Goal: Information Seeking & Learning: Learn about a topic

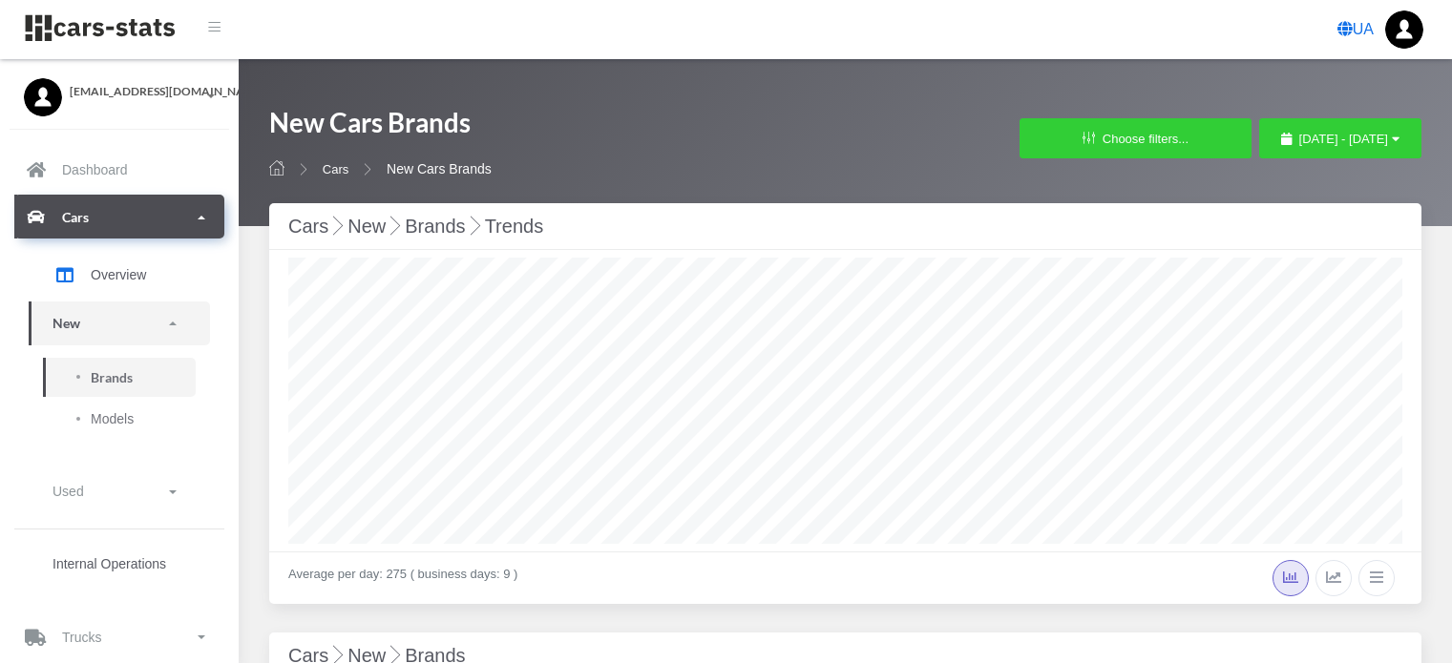
select select "25"
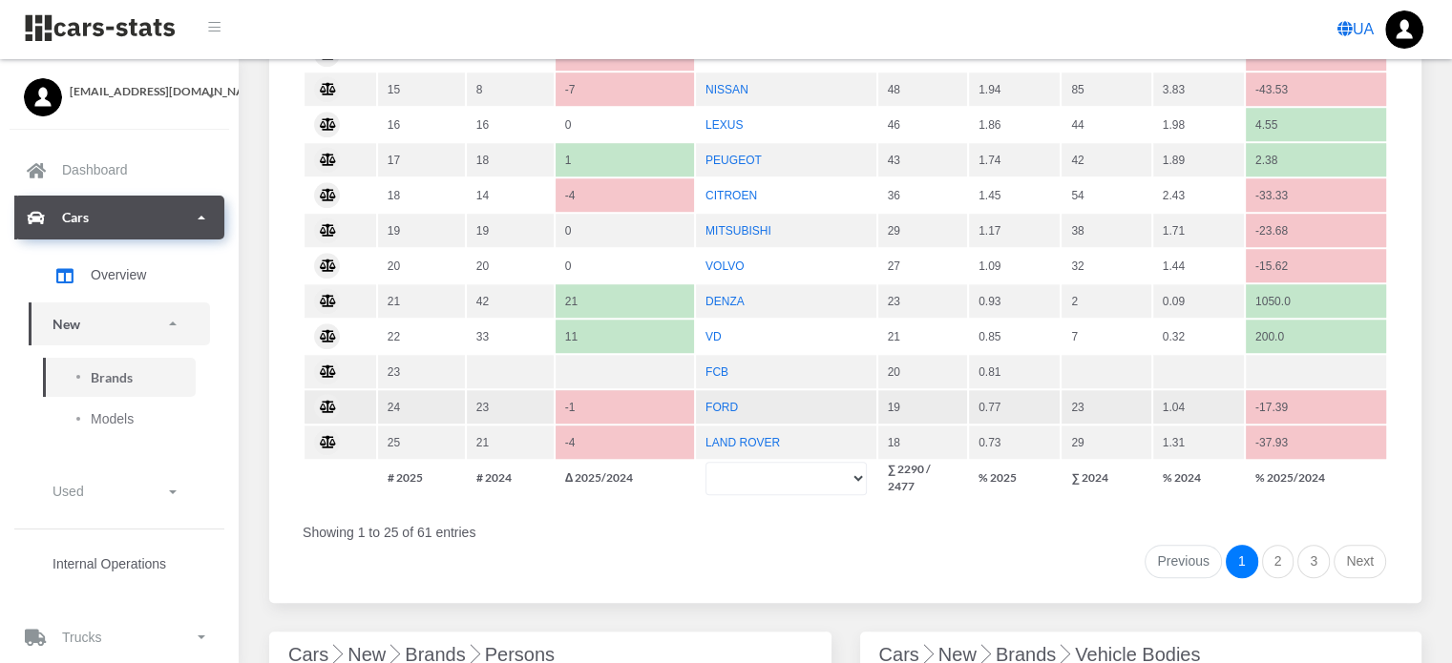
scroll to position [1623, 0]
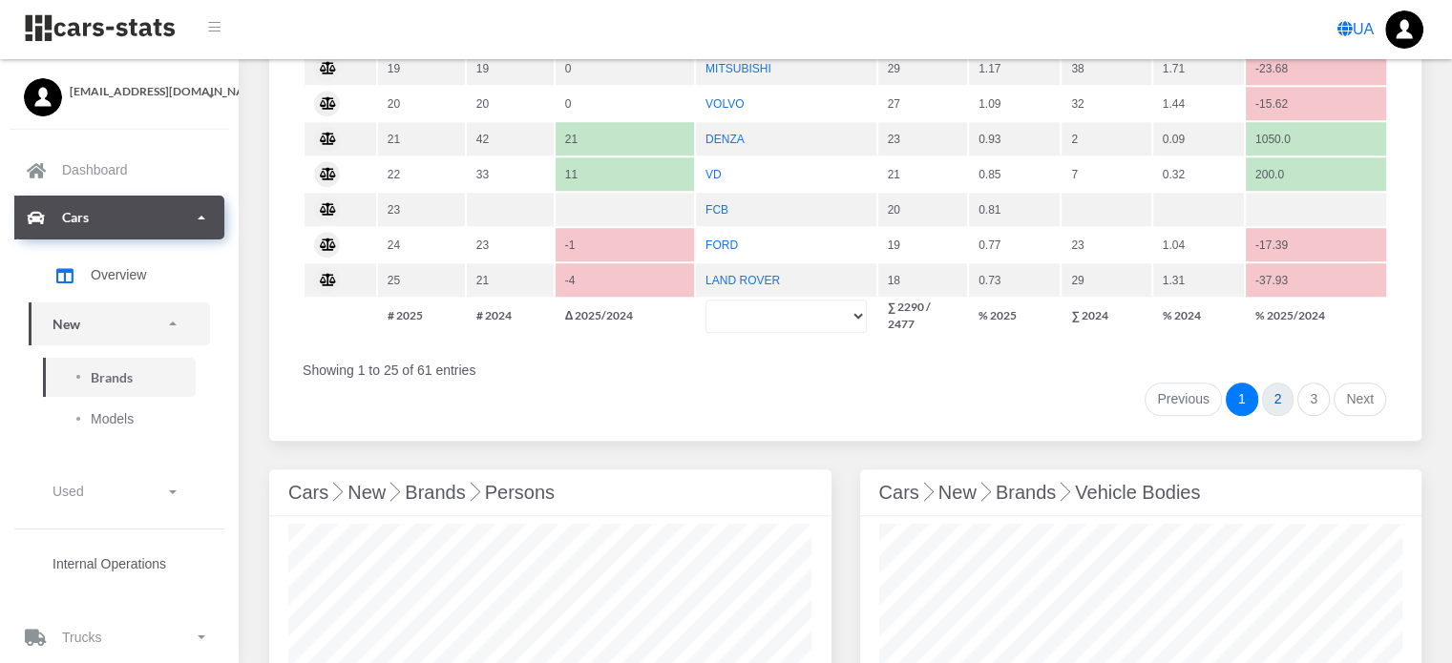
click at [1273, 384] on link "2" at bounding box center [1278, 400] width 32 height 34
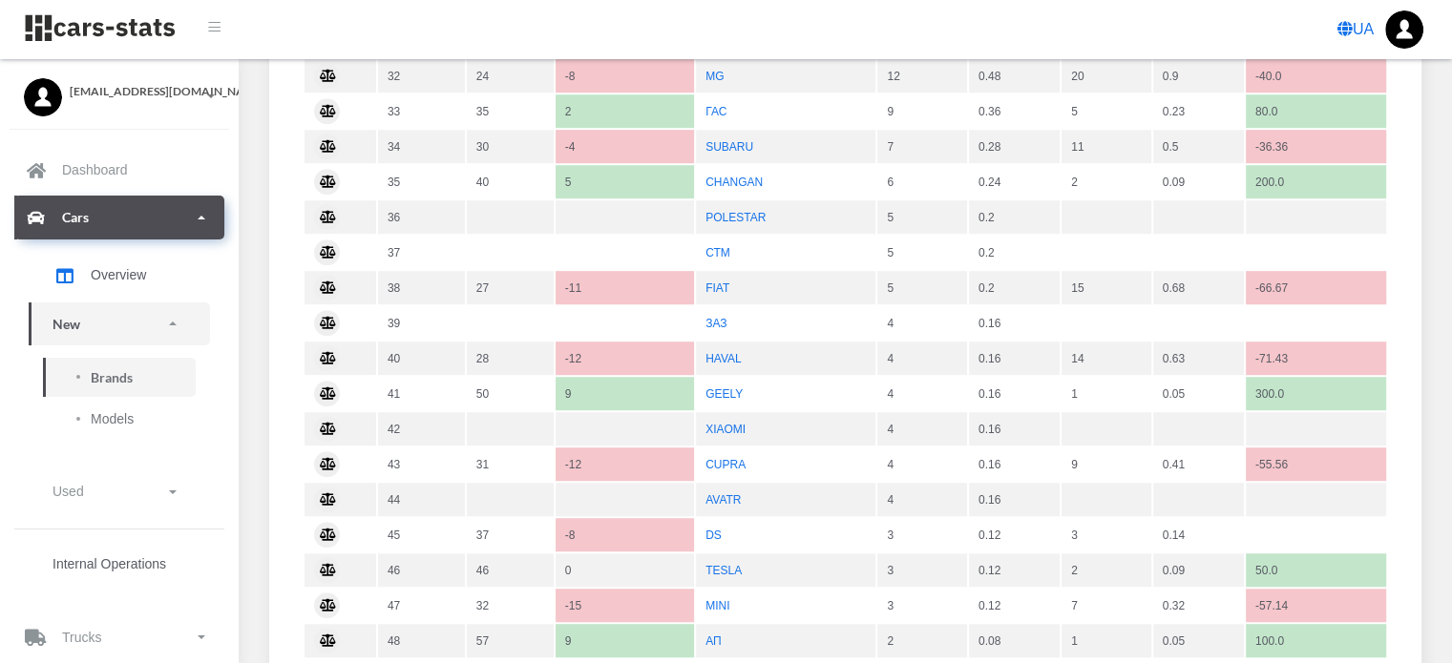
scroll to position [1145, 0]
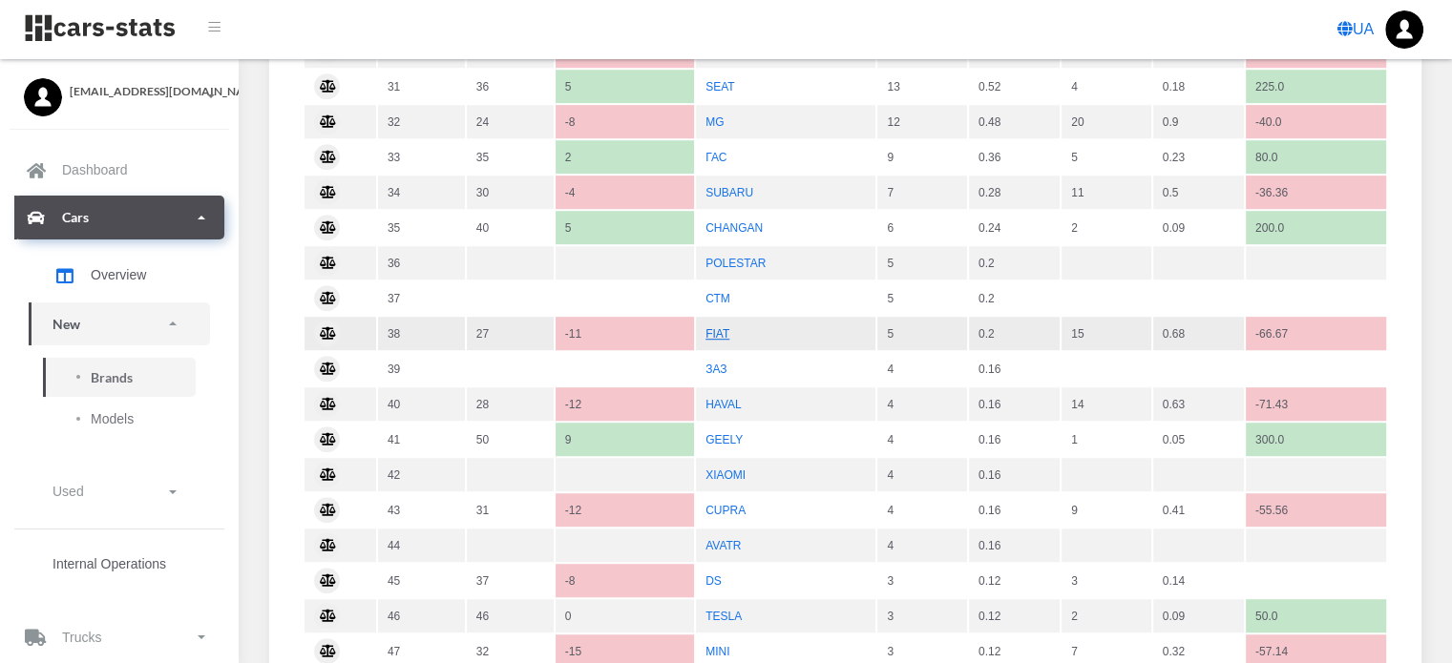
click at [714, 327] on link "FIAT" at bounding box center [717, 333] width 24 height 13
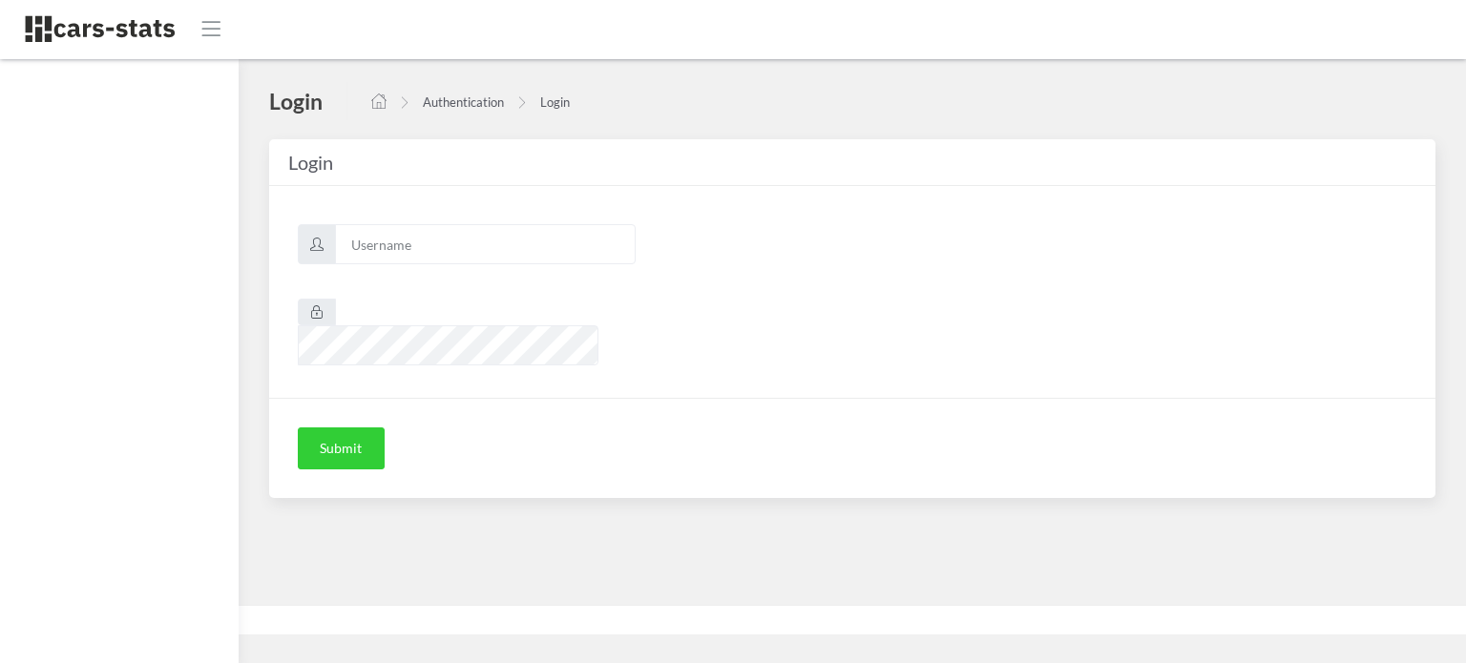
scroll to position [14, 14]
type input "awt"
click at [352, 428] on button "Submit" at bounding box center [341, 449] width 87 height 42
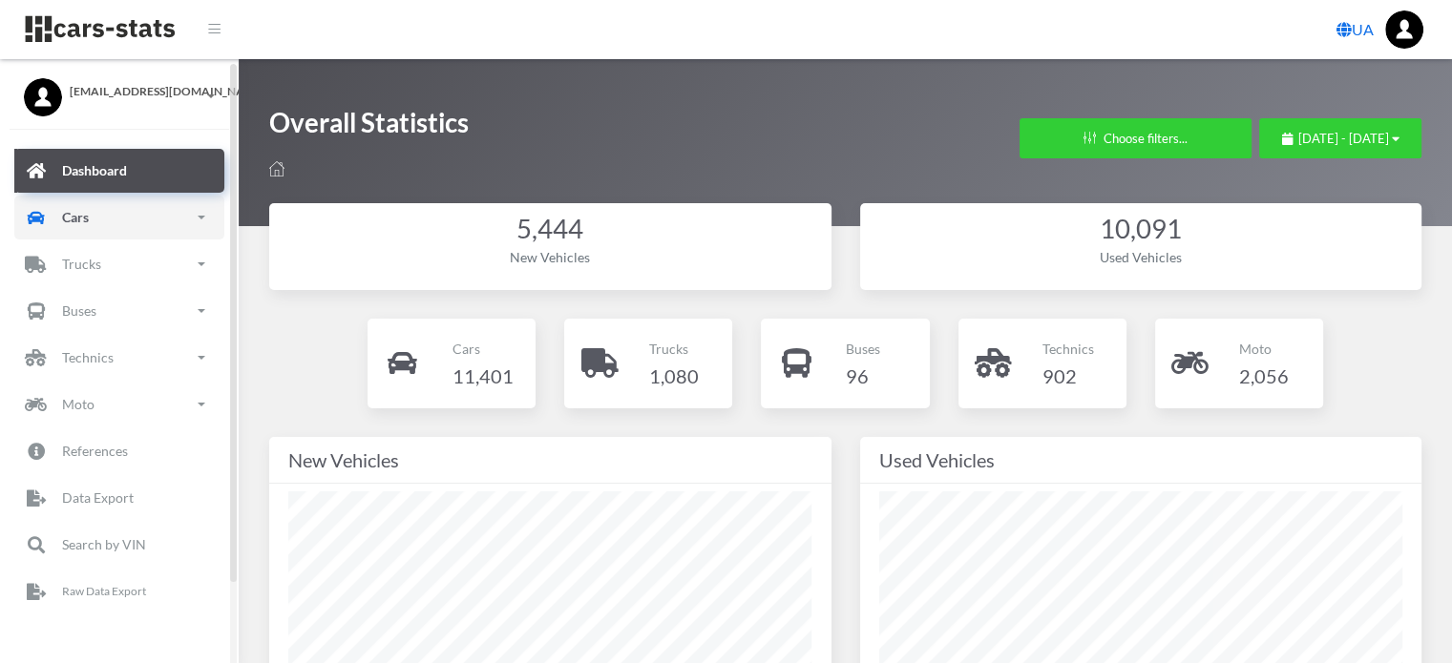
click at [128, 221] on link "Cars" at bounding box center [119, 218] width 210 height 44
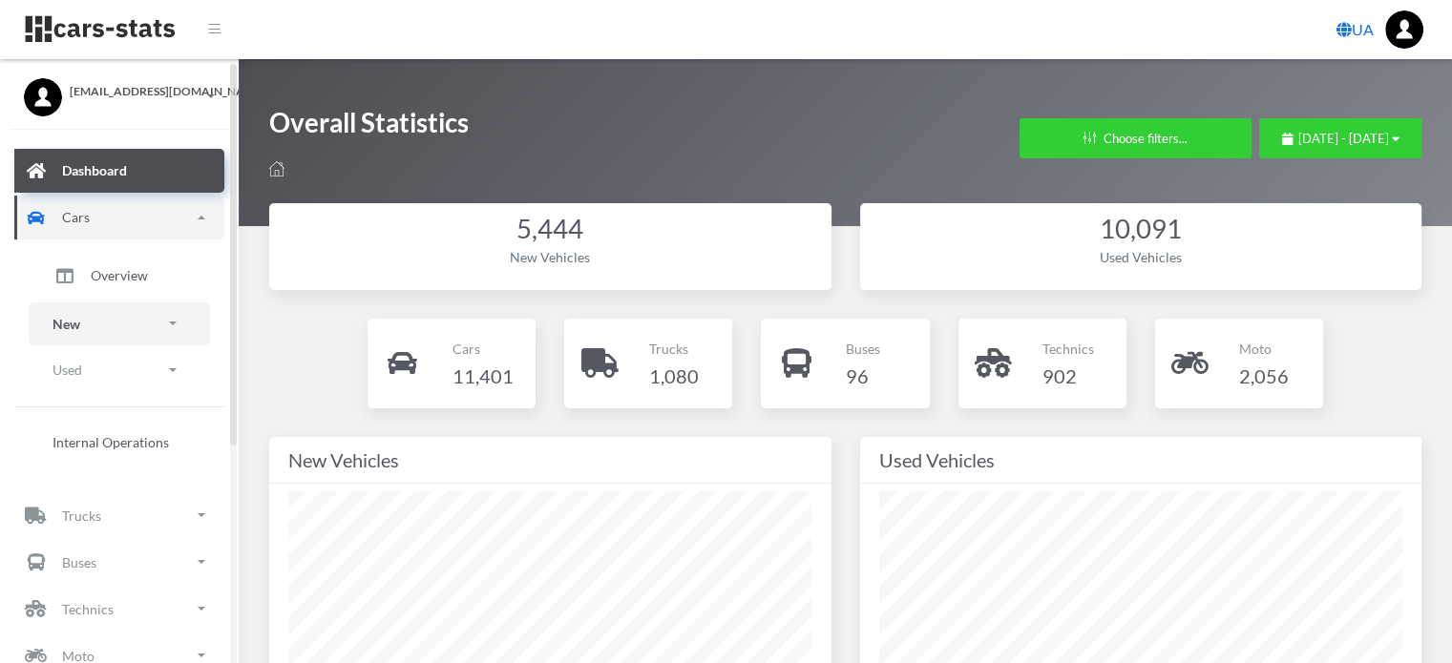
click at [105, 331] on link "New" at bounding box center [119, 324] width 181 height 43
click at [107, 374] on span "Brands" at bounding box center [112, 378] width 42 height 20
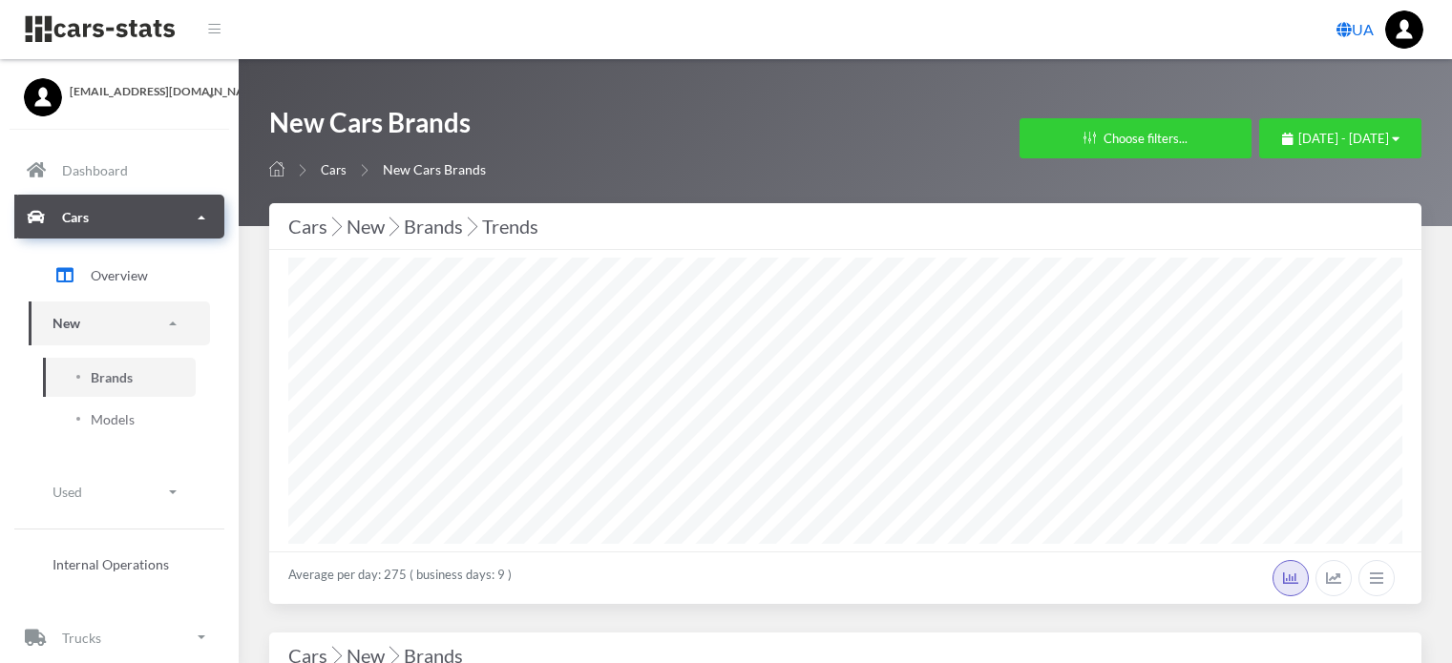
select select "25"
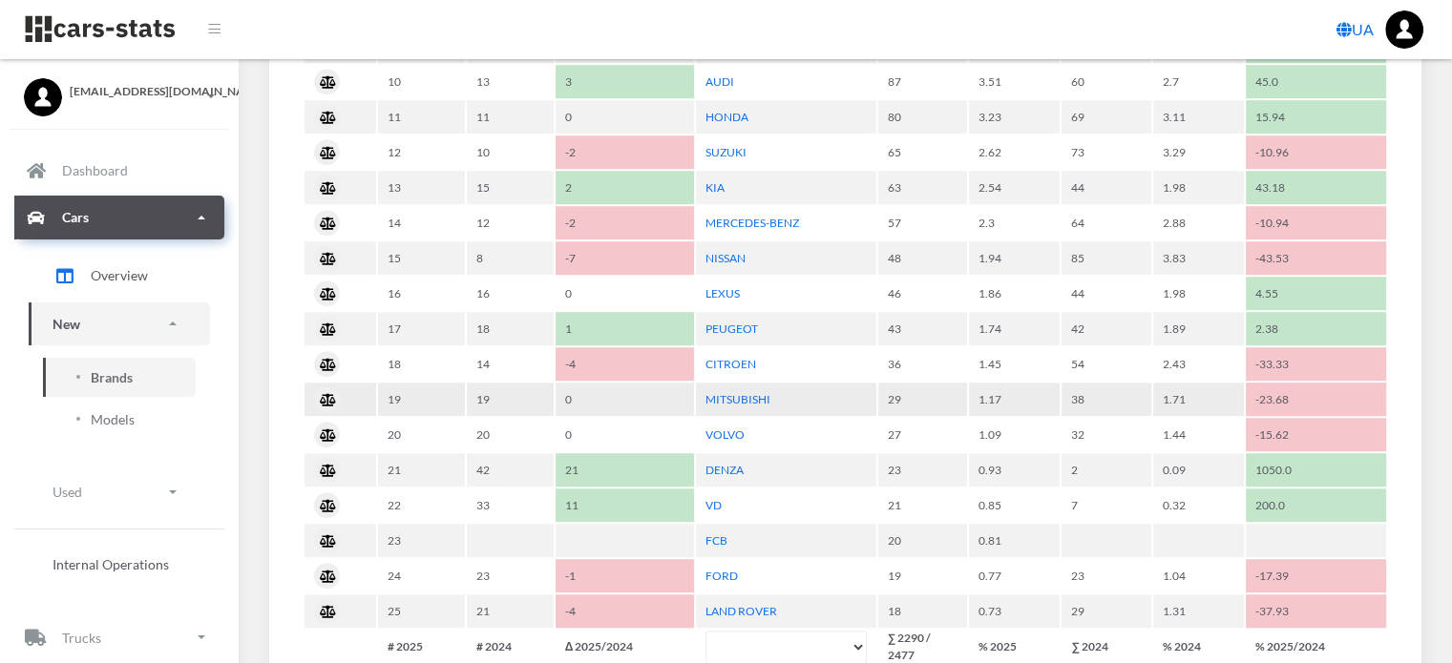
scroll to position [1527, 0]
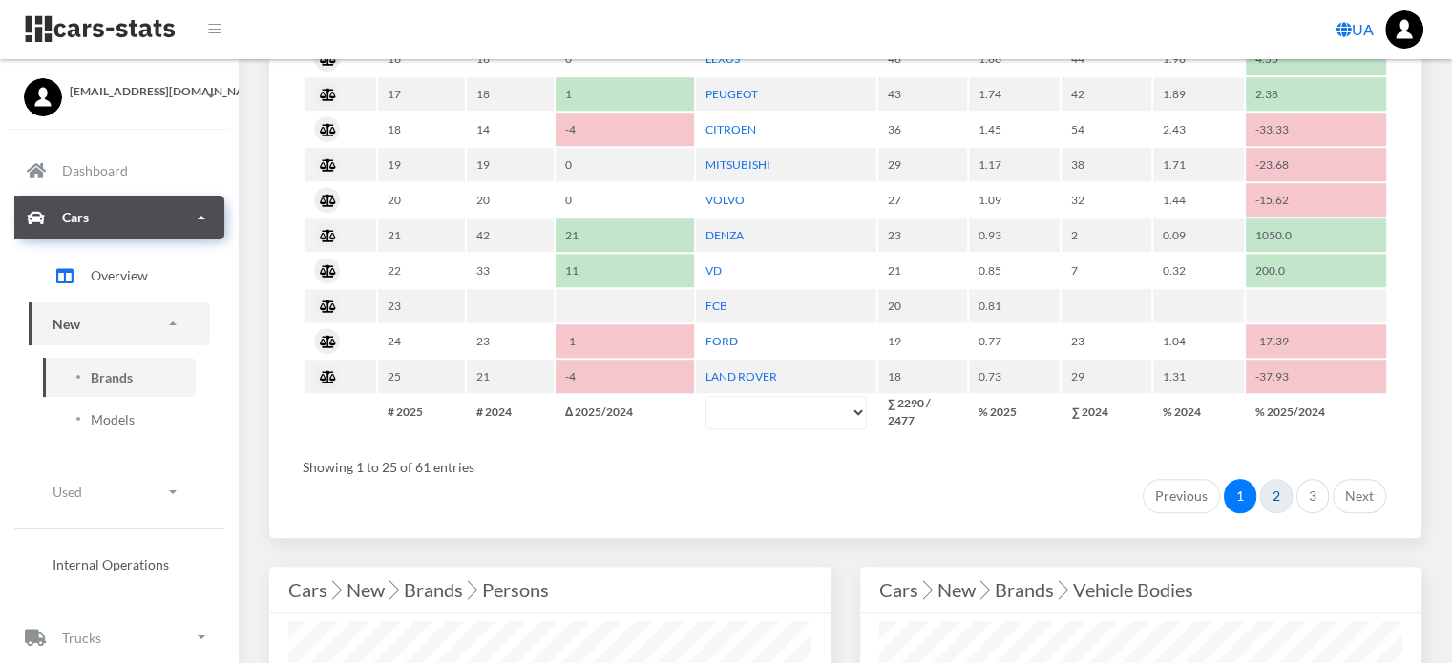
click at [1279, 484] on link "2" at bounding box center [1276, 496] width 32 height 34
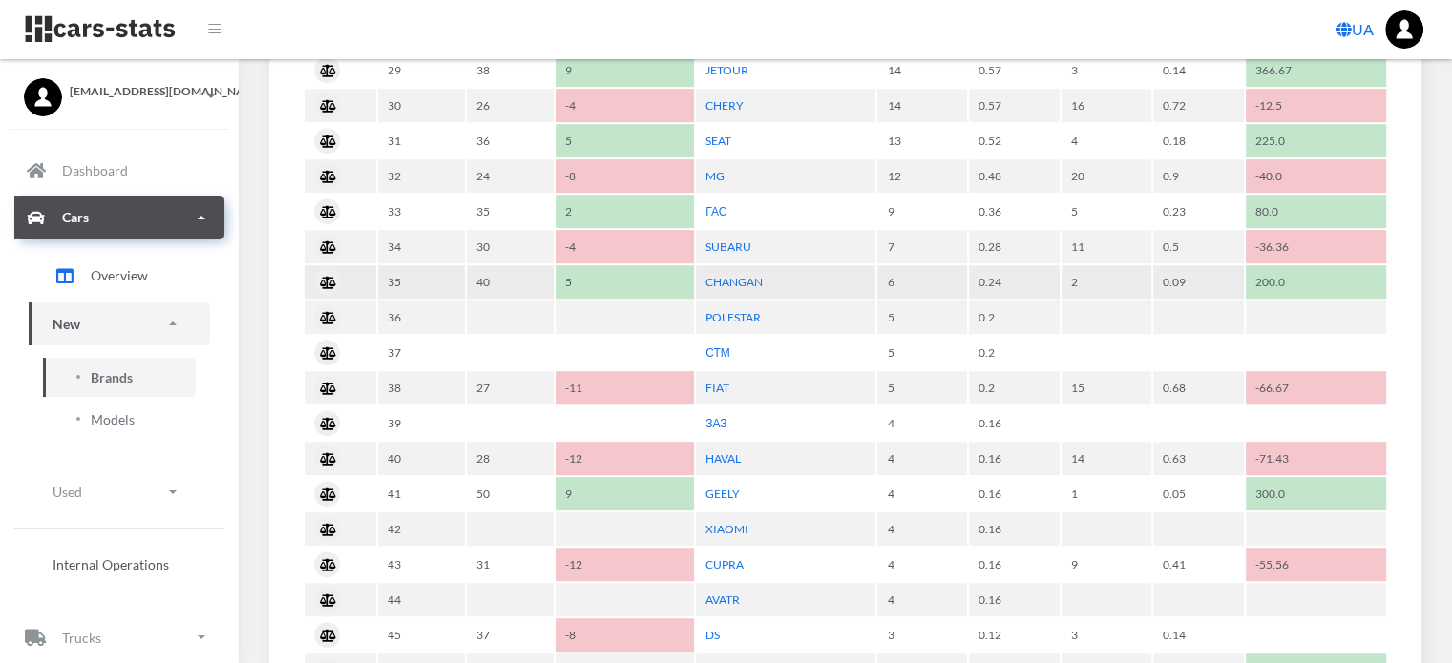
scroll to position [1050, 0]
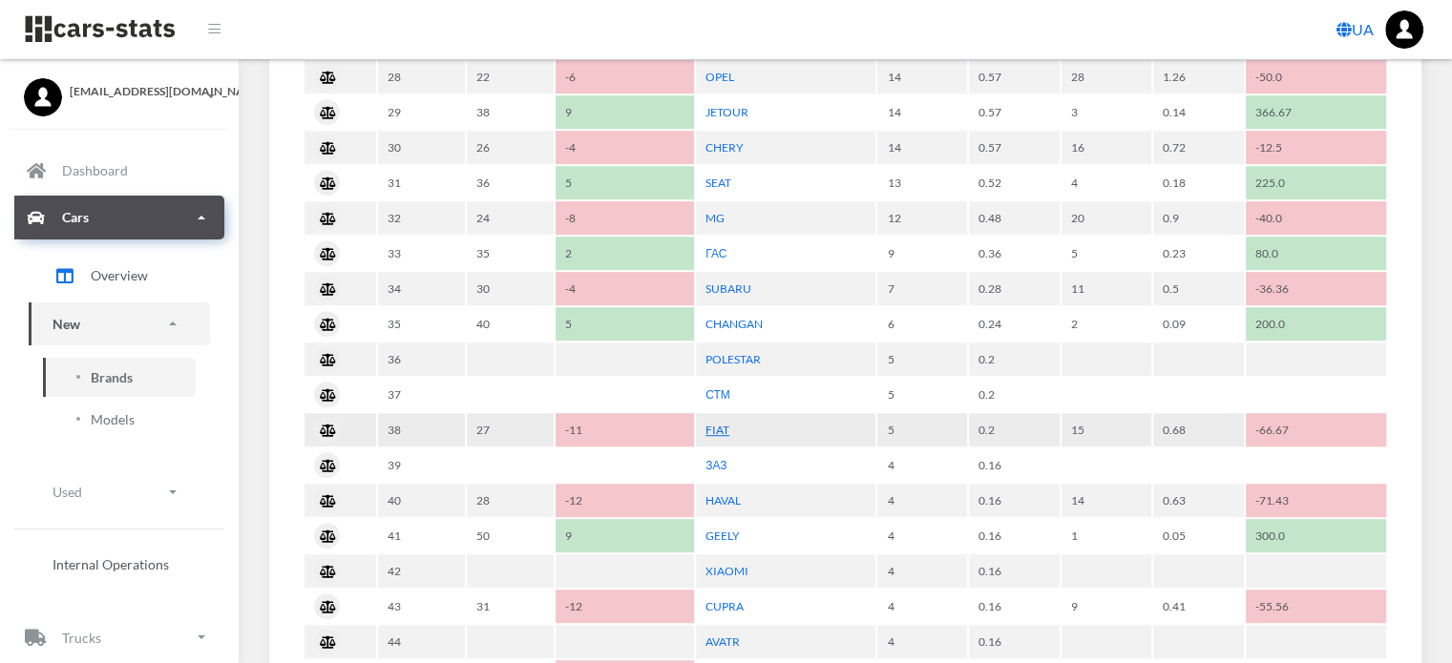
click at [718, 423] on link "FIAT" at bounding box center [717, 430] width 24 height 14
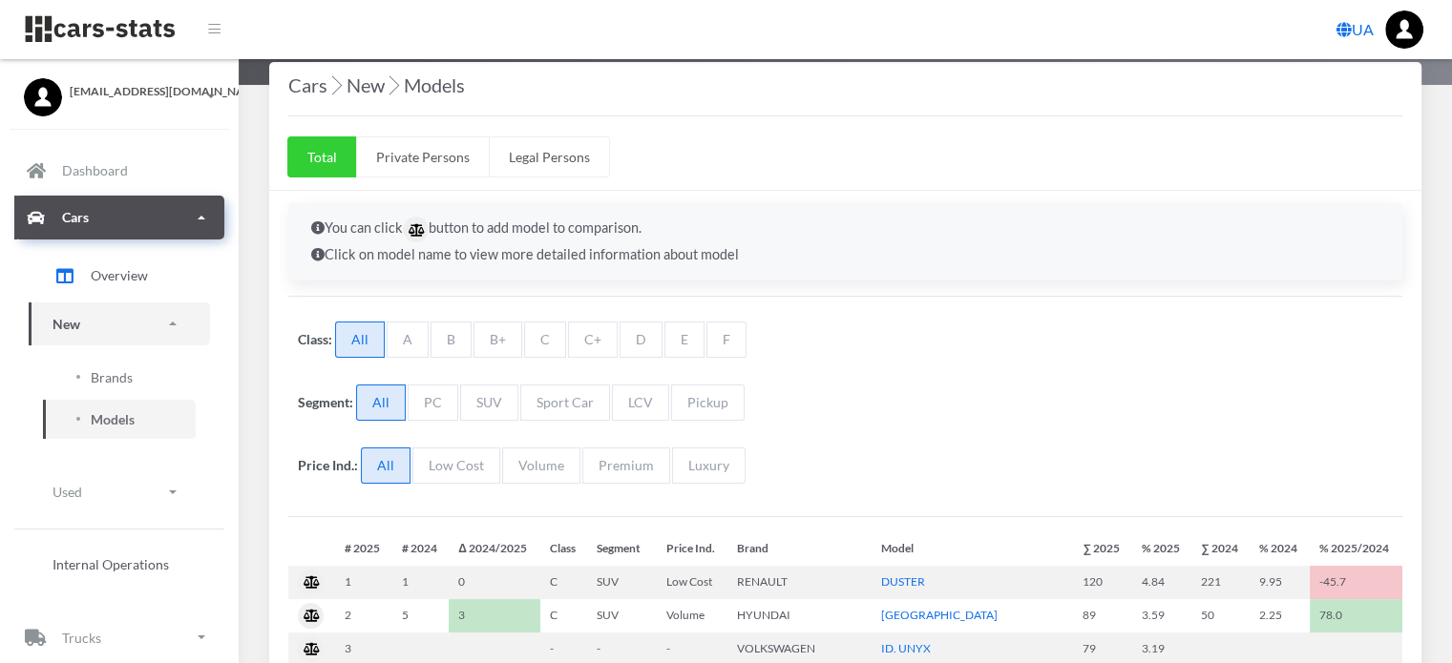
select select "25"
select select "FIAT"
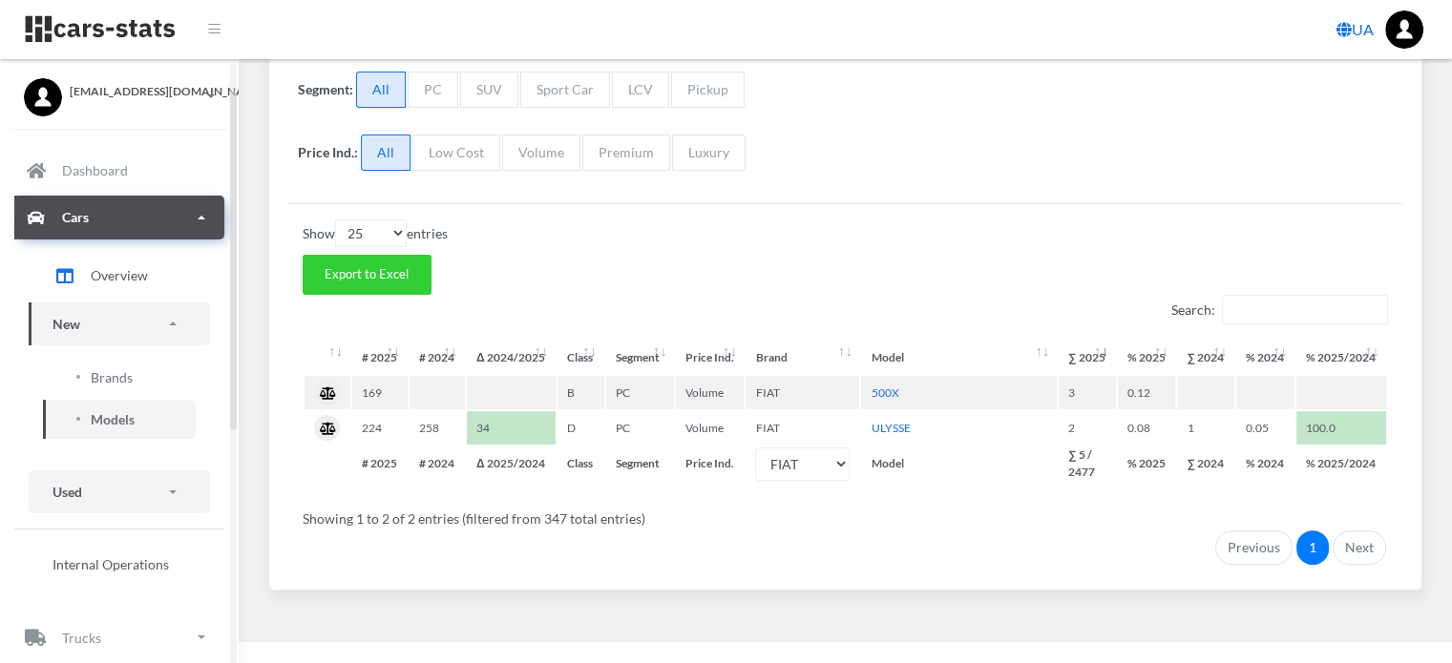
scroll to position [95, 0]
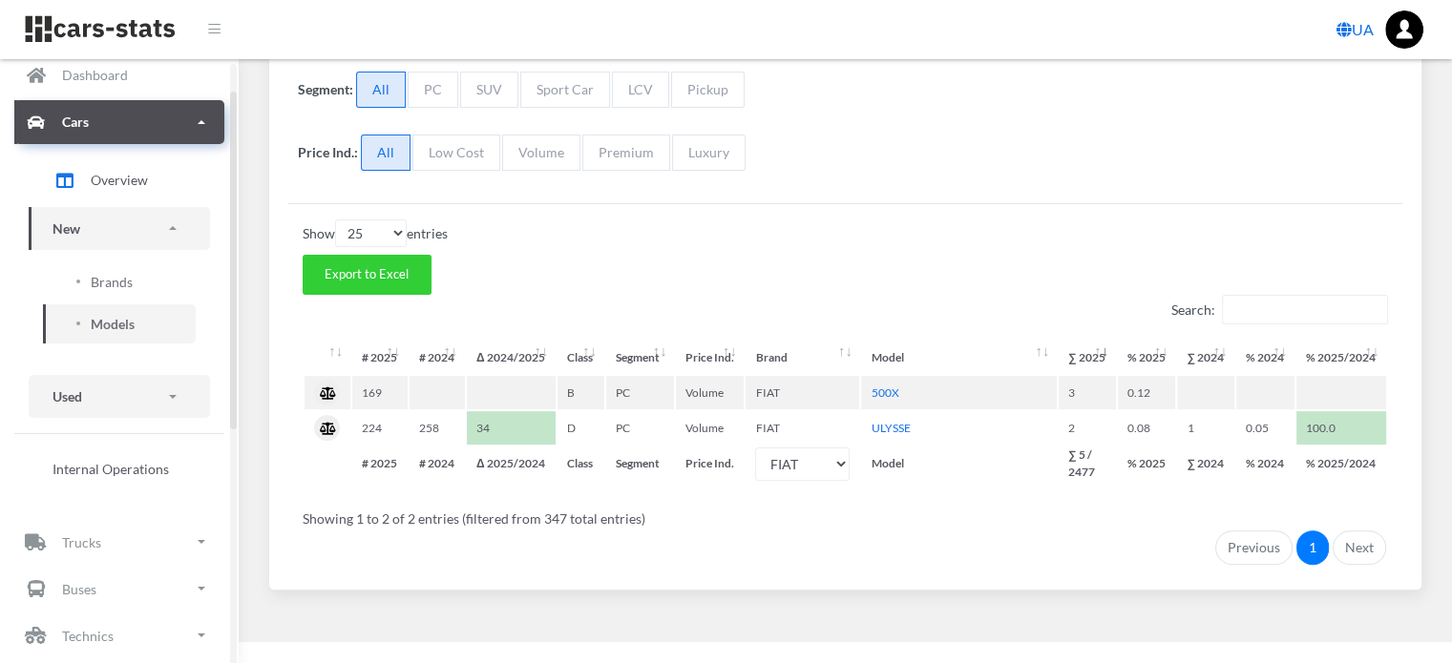
click at [125, 377] on ul "Overview New Brands Models Used Brands Models" at bounding box center [119, 327] width 210 height 360
click at [115, 285] on span "Brands" at bounding box center [112, 282] width 42 height 20
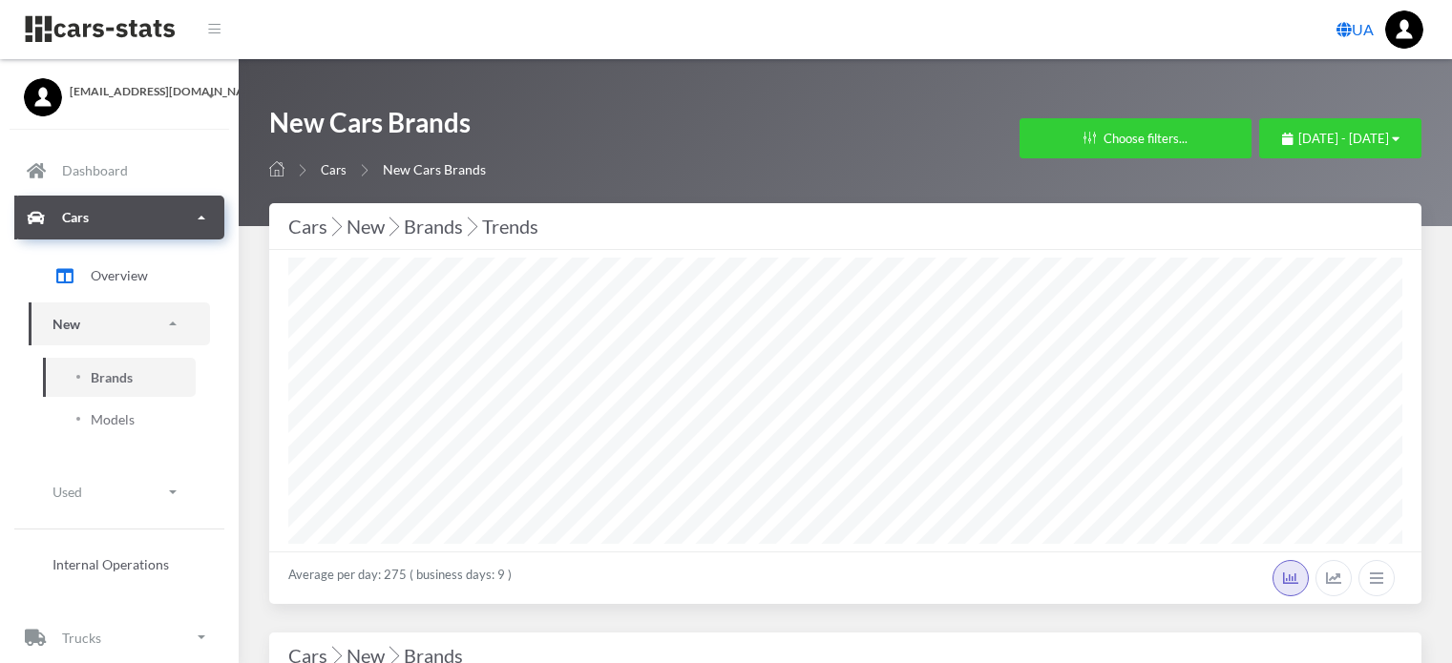
select select "25"
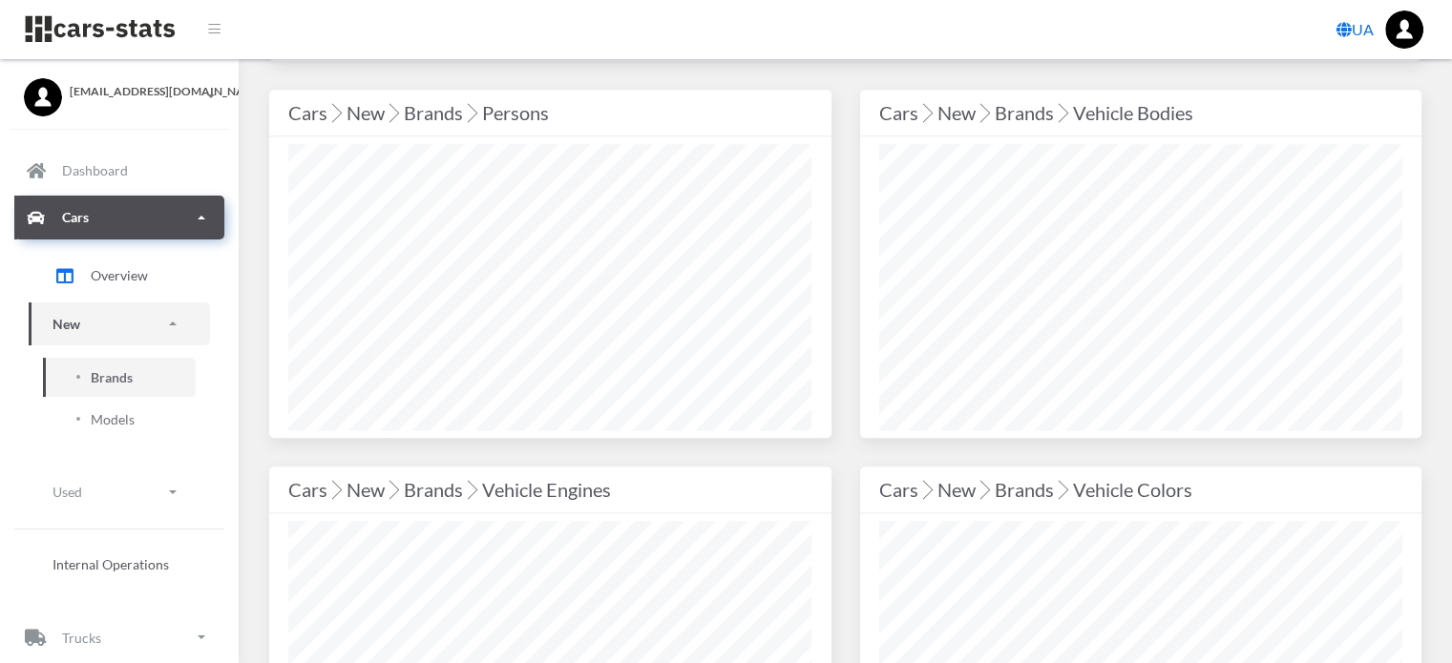
scroll to position [1623, 0]
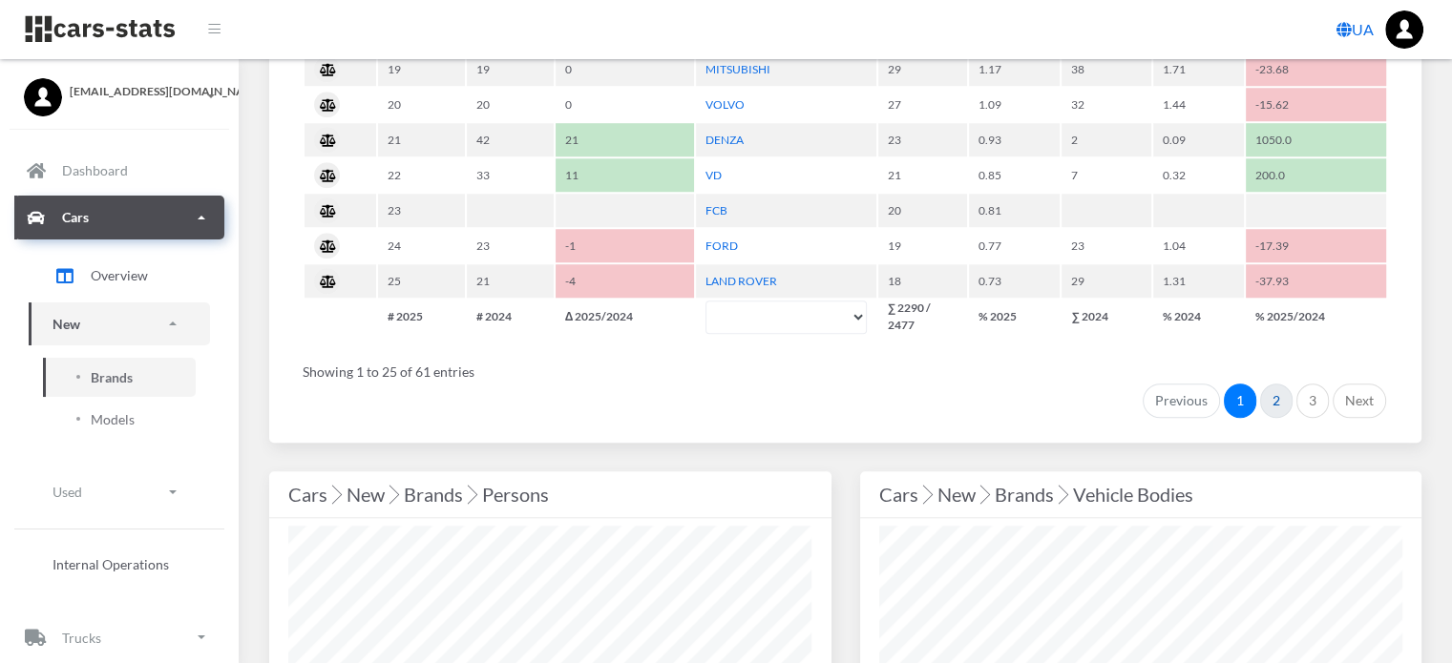
click at [1272, 389] on link "2" at bounding box center [1276, 401] width 32 height 34
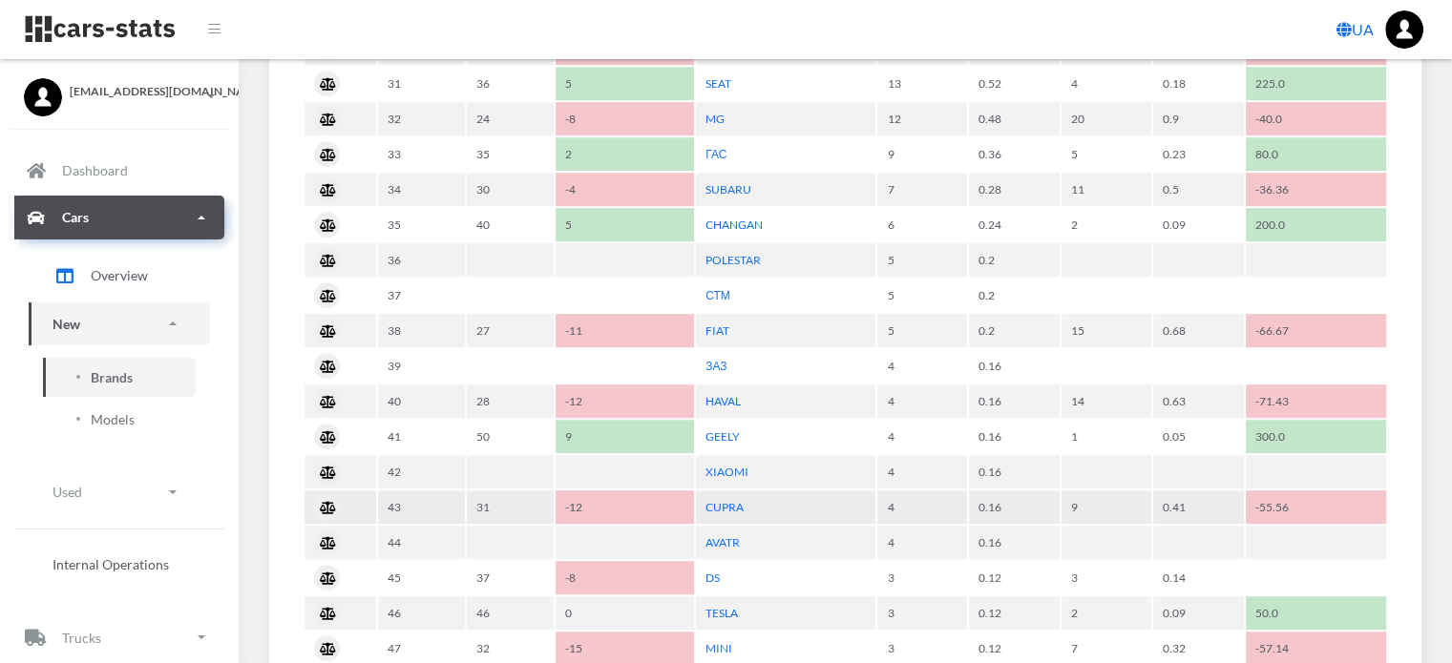
scroll to position [1145, 0]
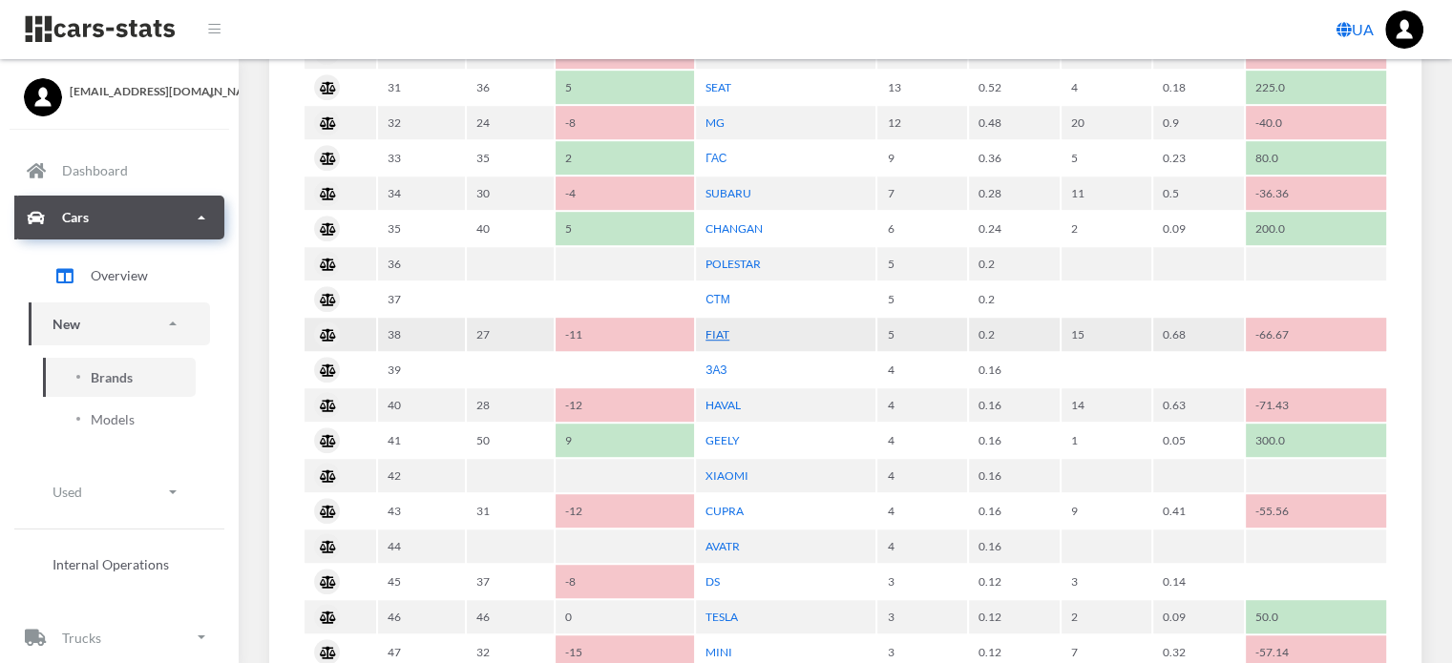
click at [719, 327] on link "FIAT" at bounding box center [717, 334] width 24 height 14
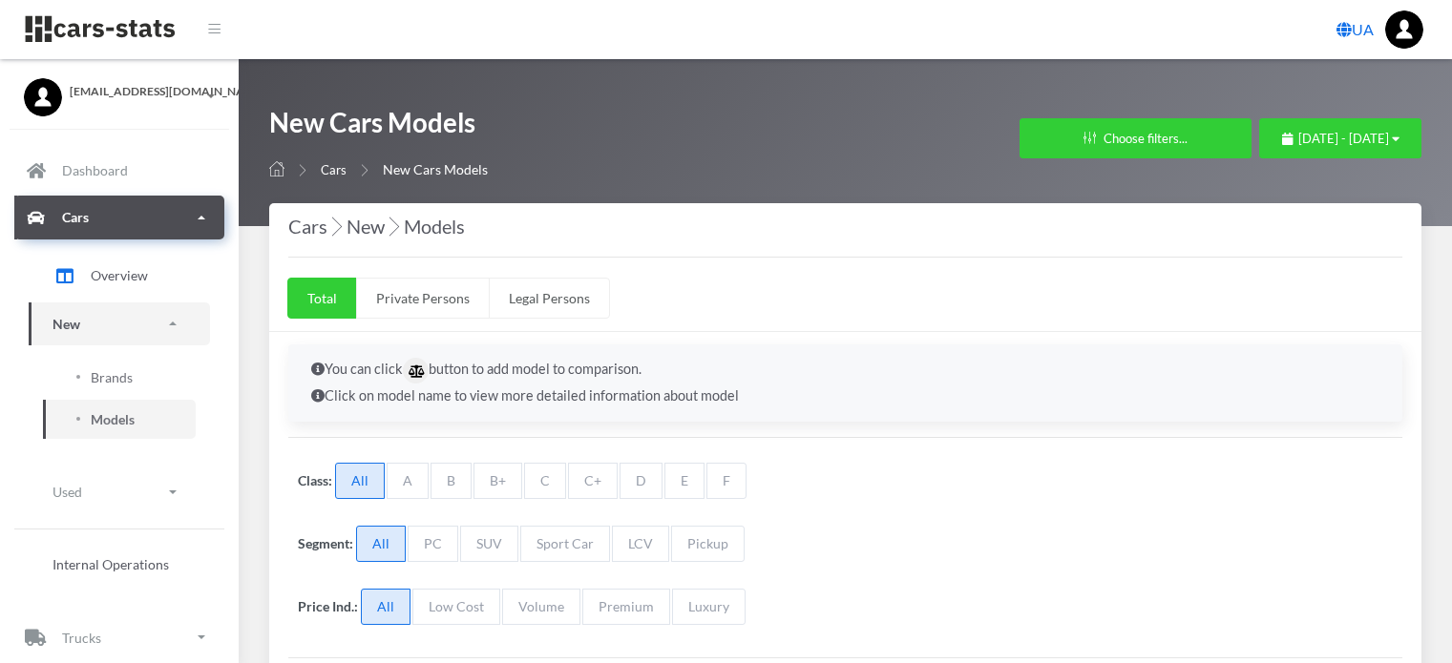
select select "25"
select select "FIAT"
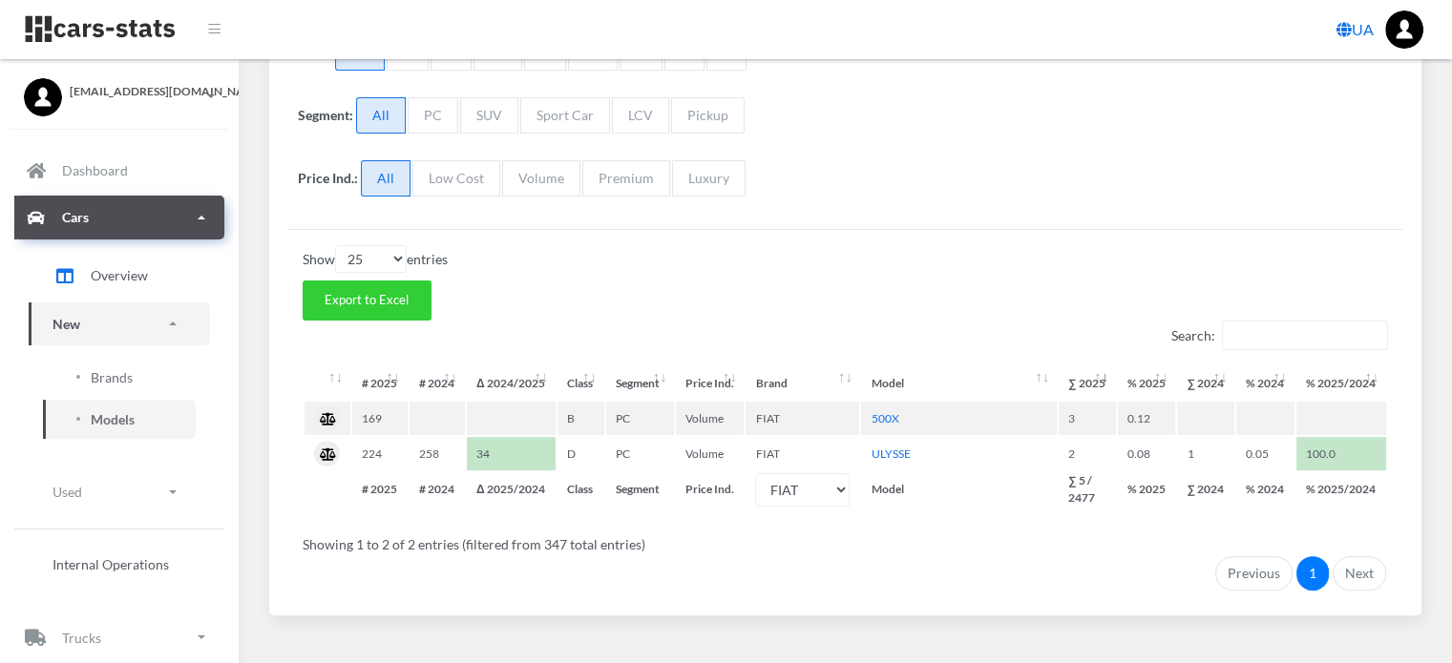
scroll to position [454, 0]
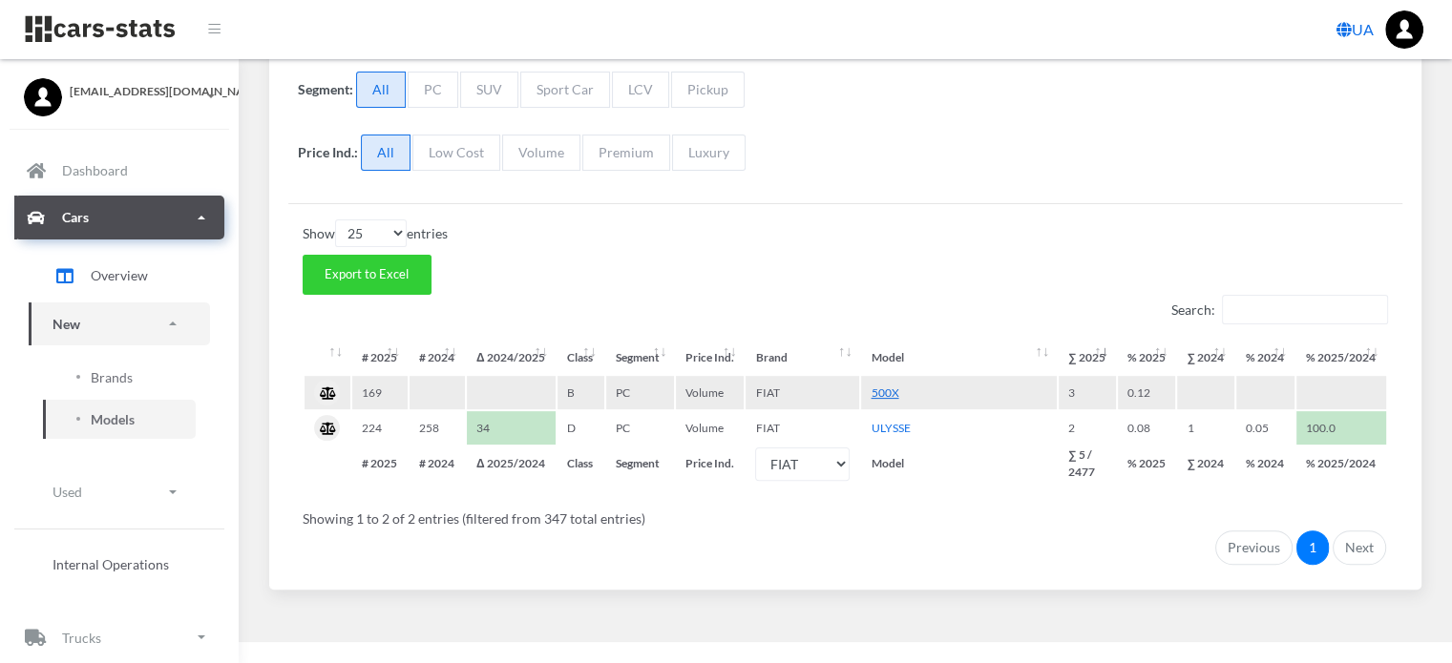
click at [882, 389] on link "500X" at bounding box center [885, 393] width 28 height 14
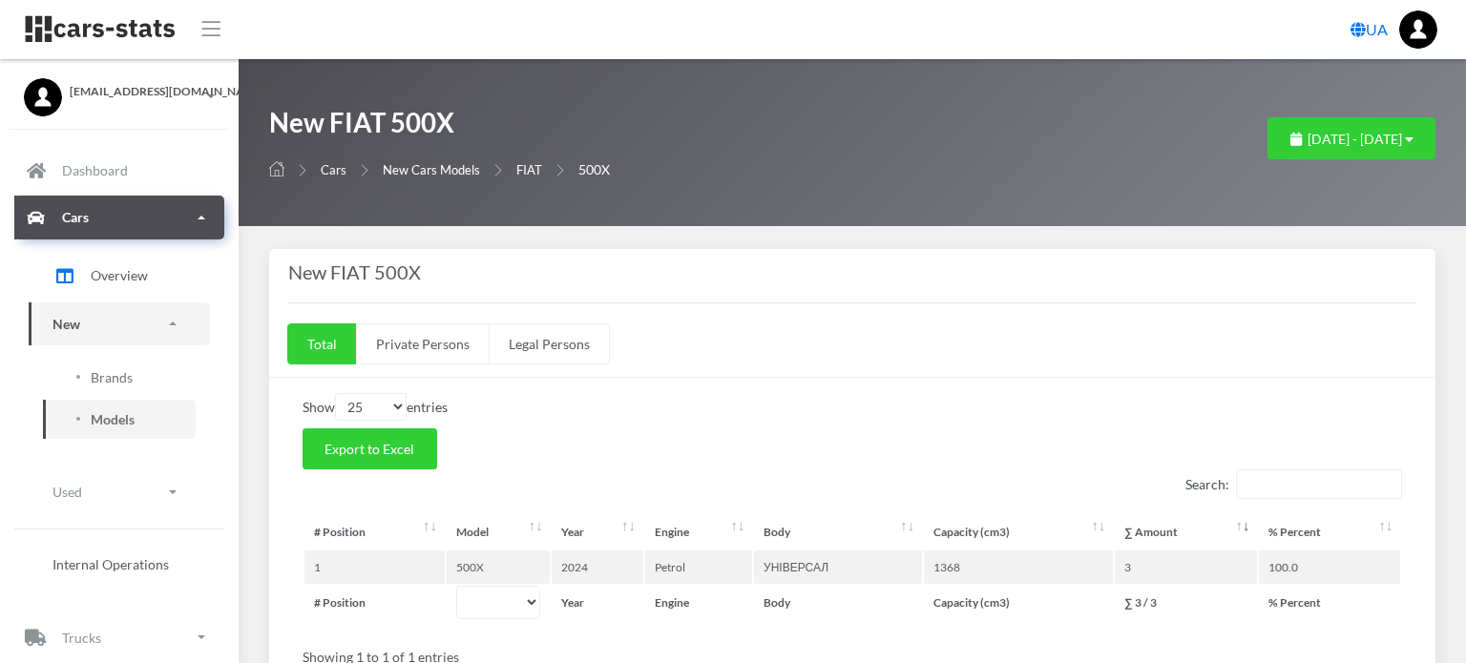
select select "25"
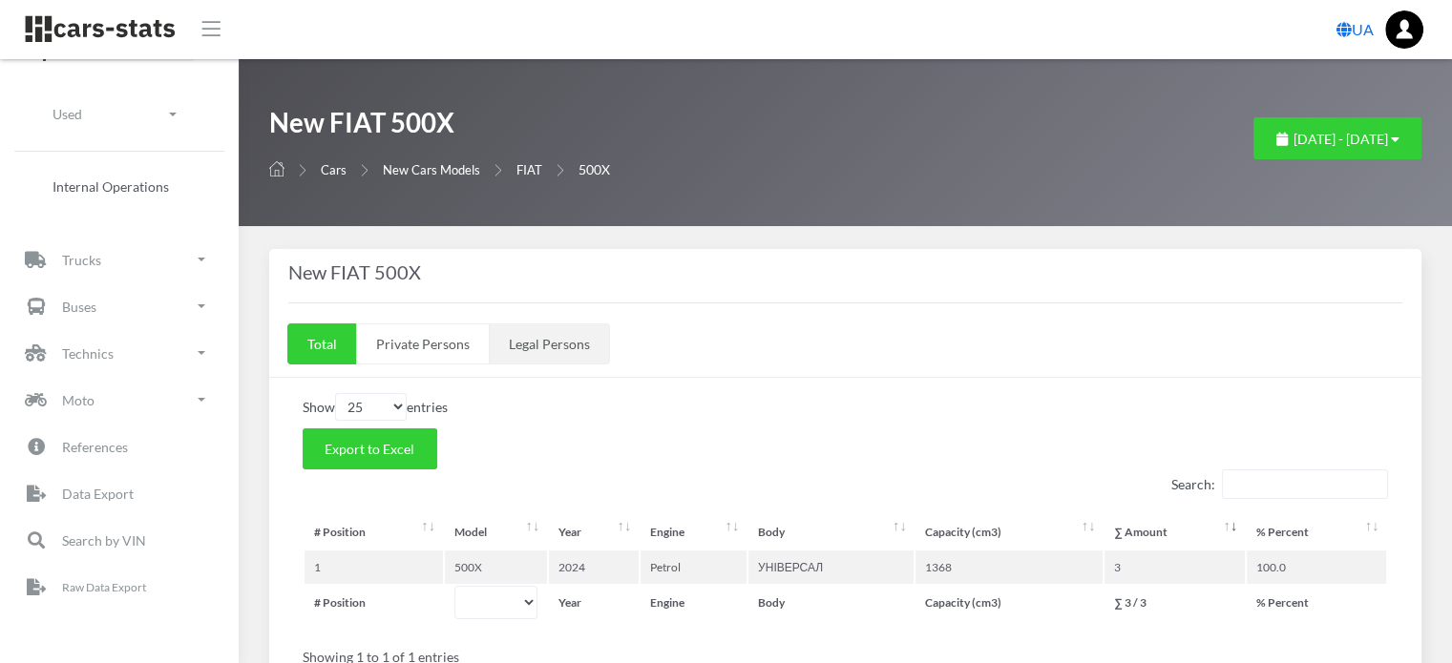
click at [535, 348] on link "Legal Persons" at bounding box center [549, 344] width 121 height 41
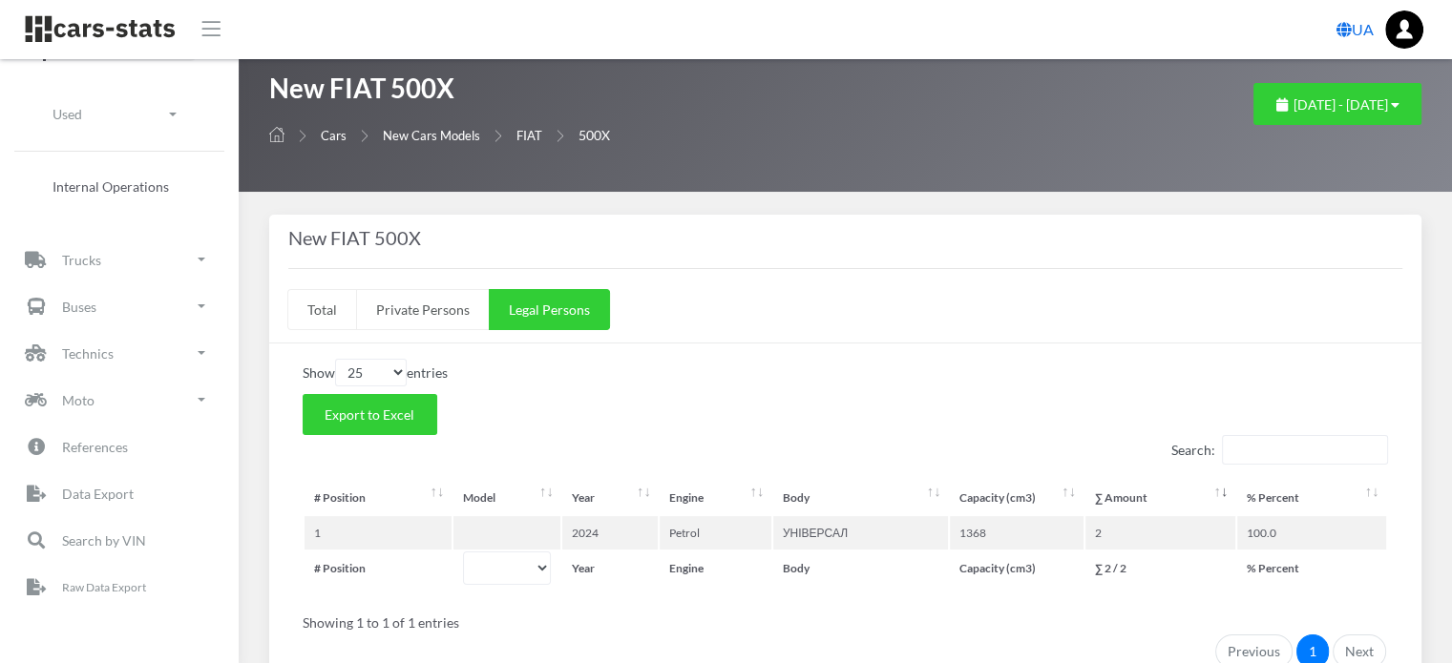
scroll to position [95, 0]
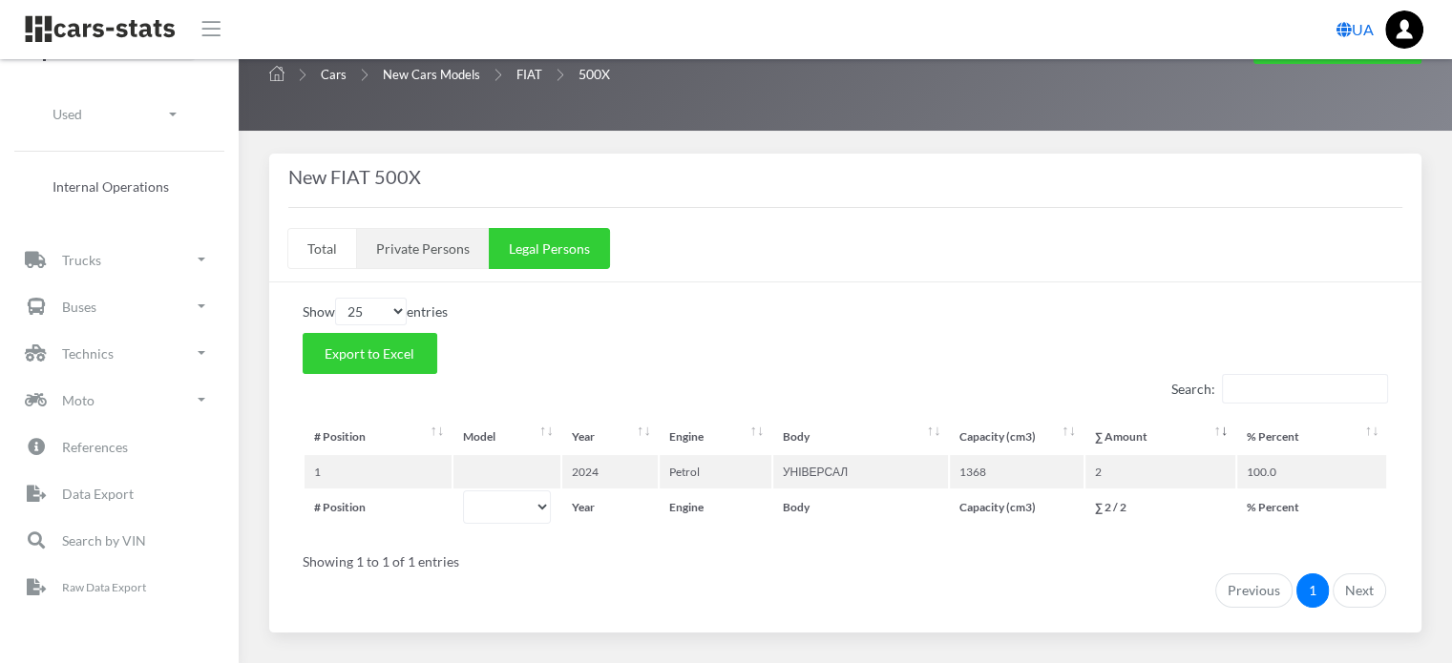
click at [412, 247] on link "Private Persons" at bounding box center [423, 248] width 134 height 41
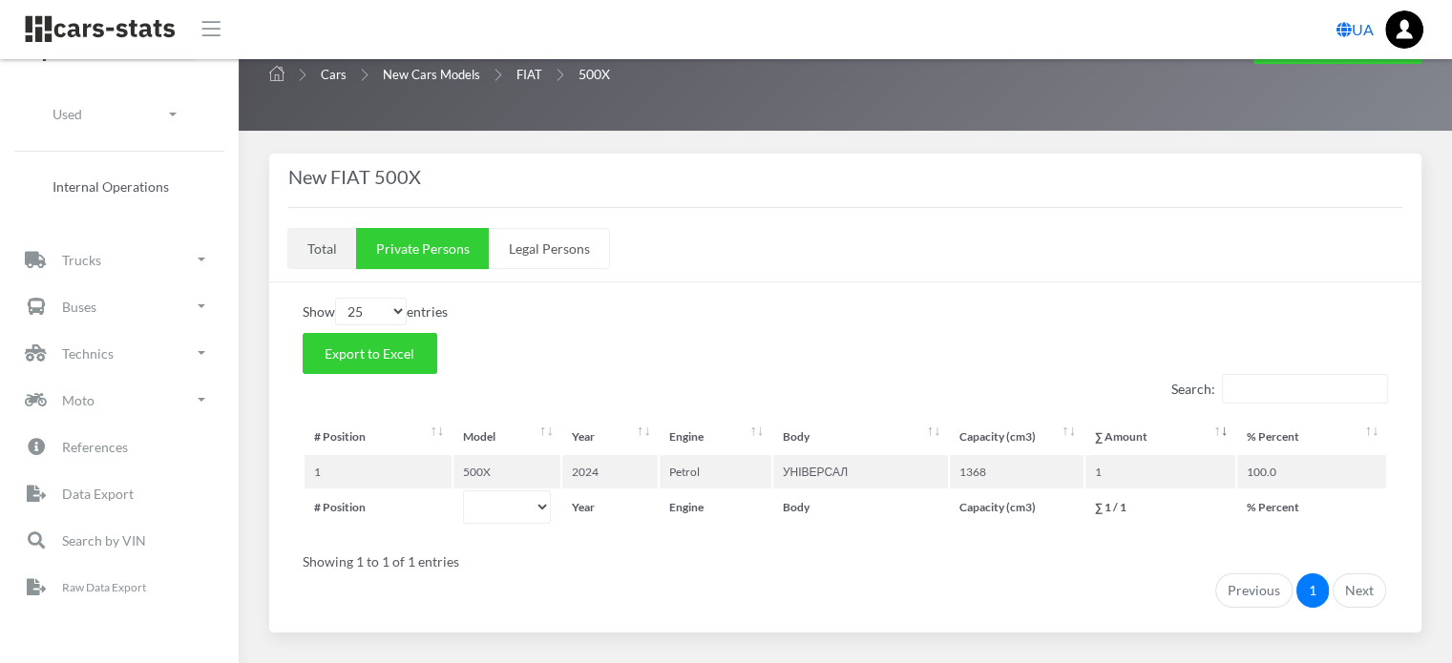
click at [323, 247] on link "Total" at bounding box center [322, 248] width 70 height 41
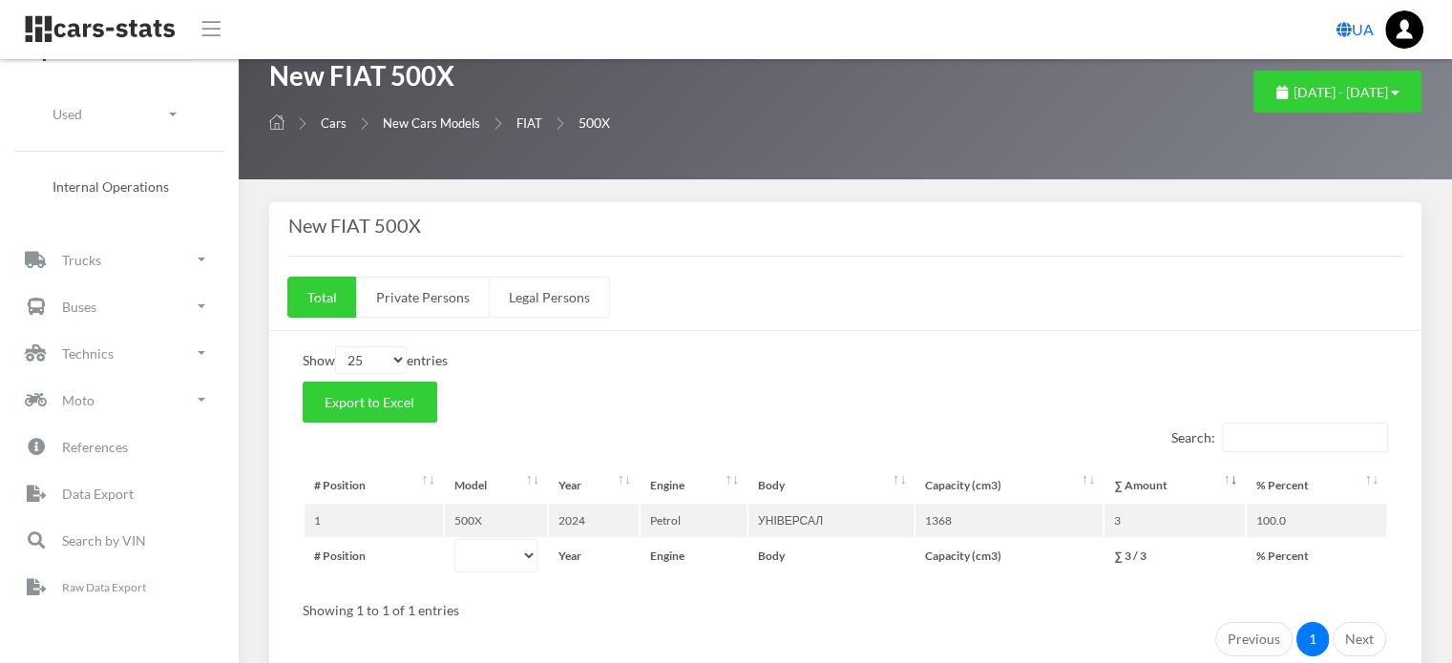
scroll to position [0, 0]
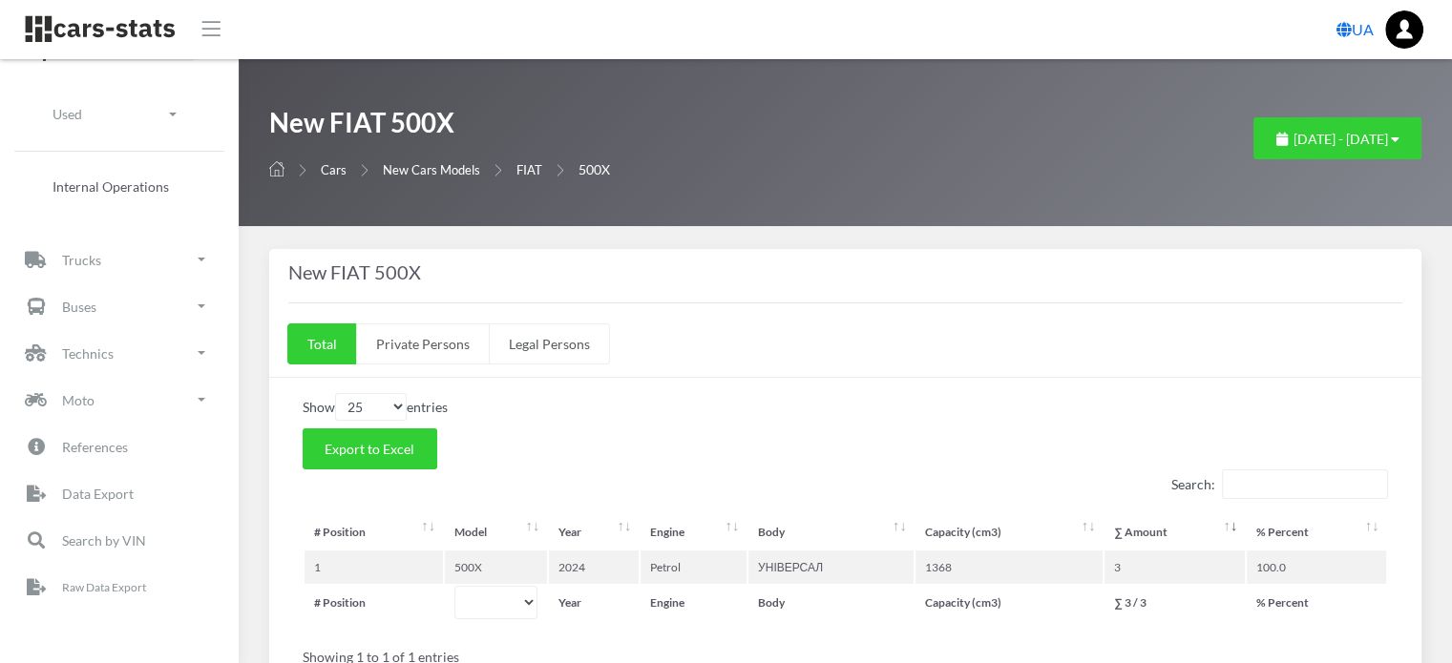
click at [412, 172] on link "New Cars Models" at bounding box center [431, 169] width 97 height 15
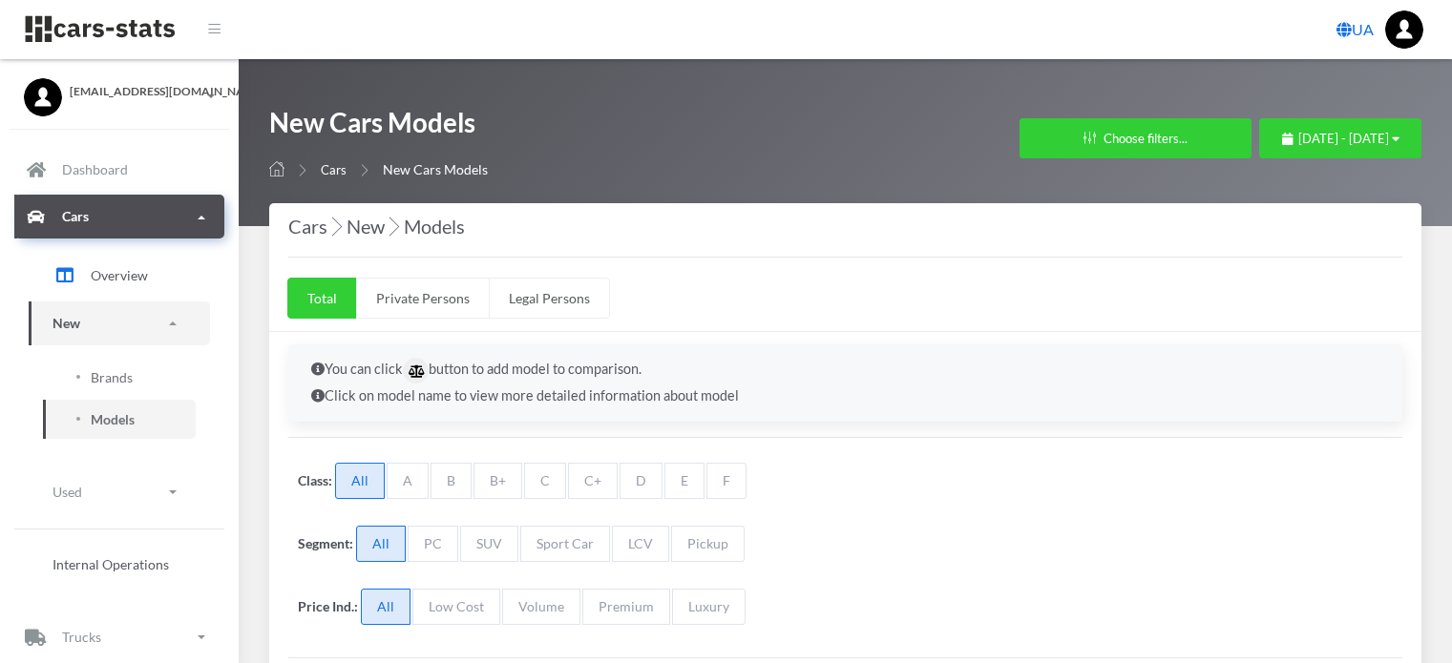
select select "25"
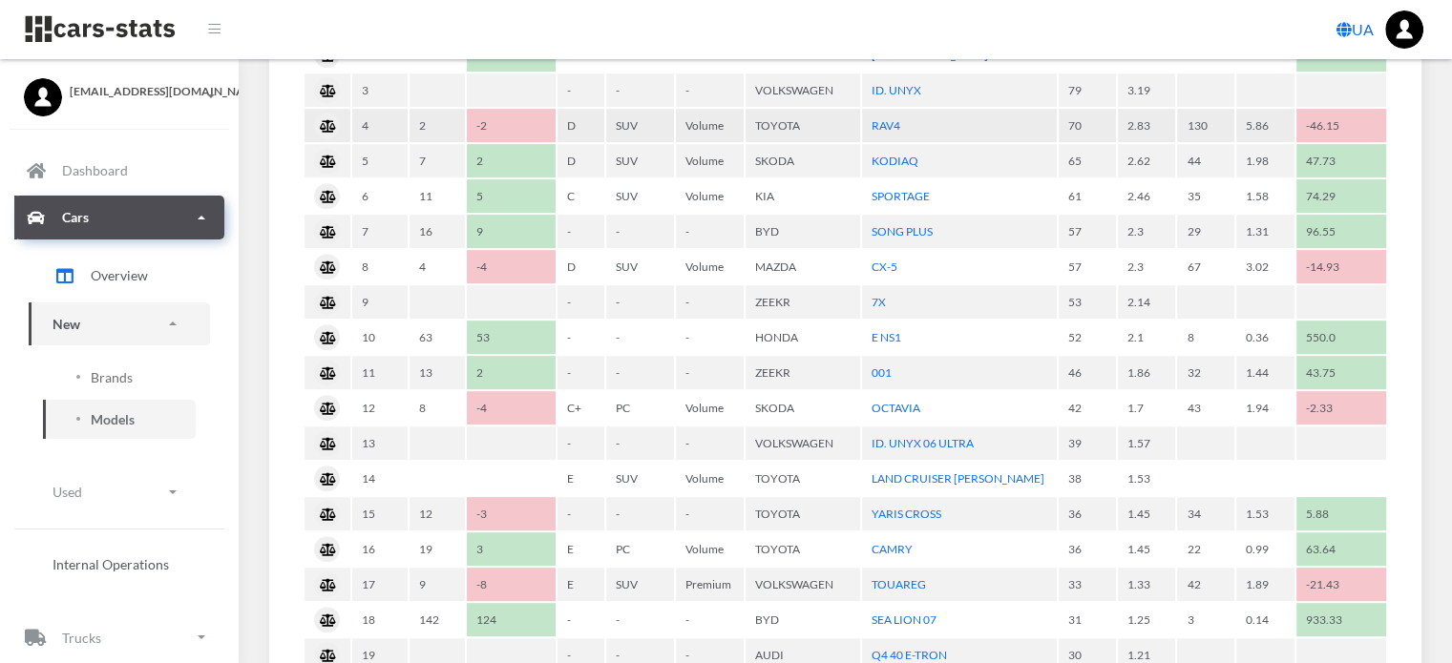
scroll to position [1145, 0]
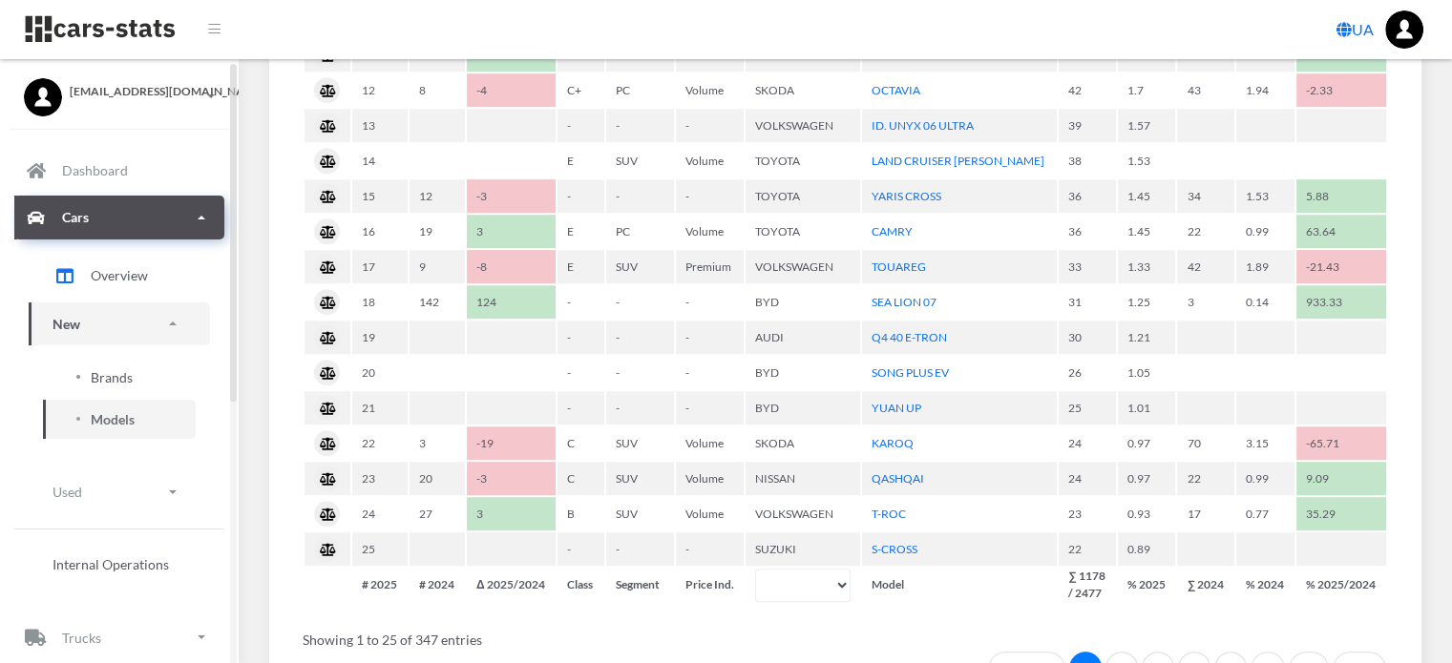
click at [114, 374] on span "Brands" at bounding box center [112, 378] width 42 height 20
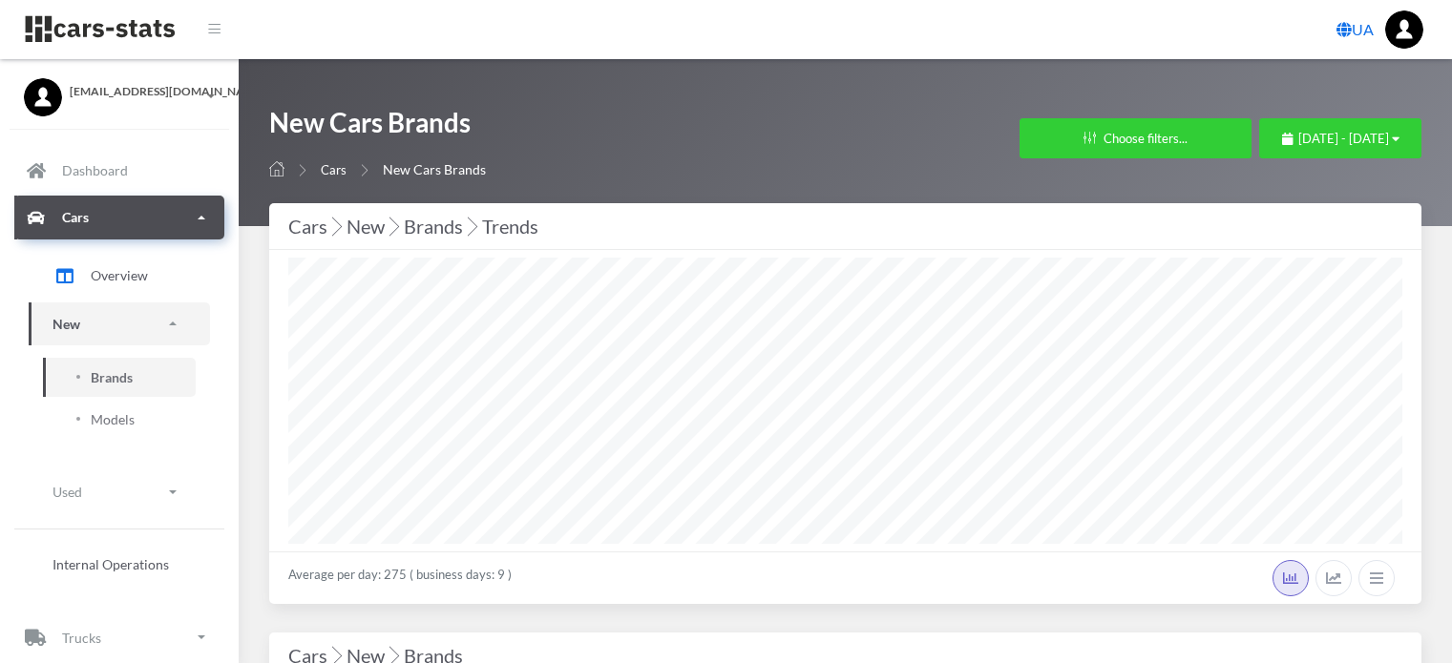
select select "25"
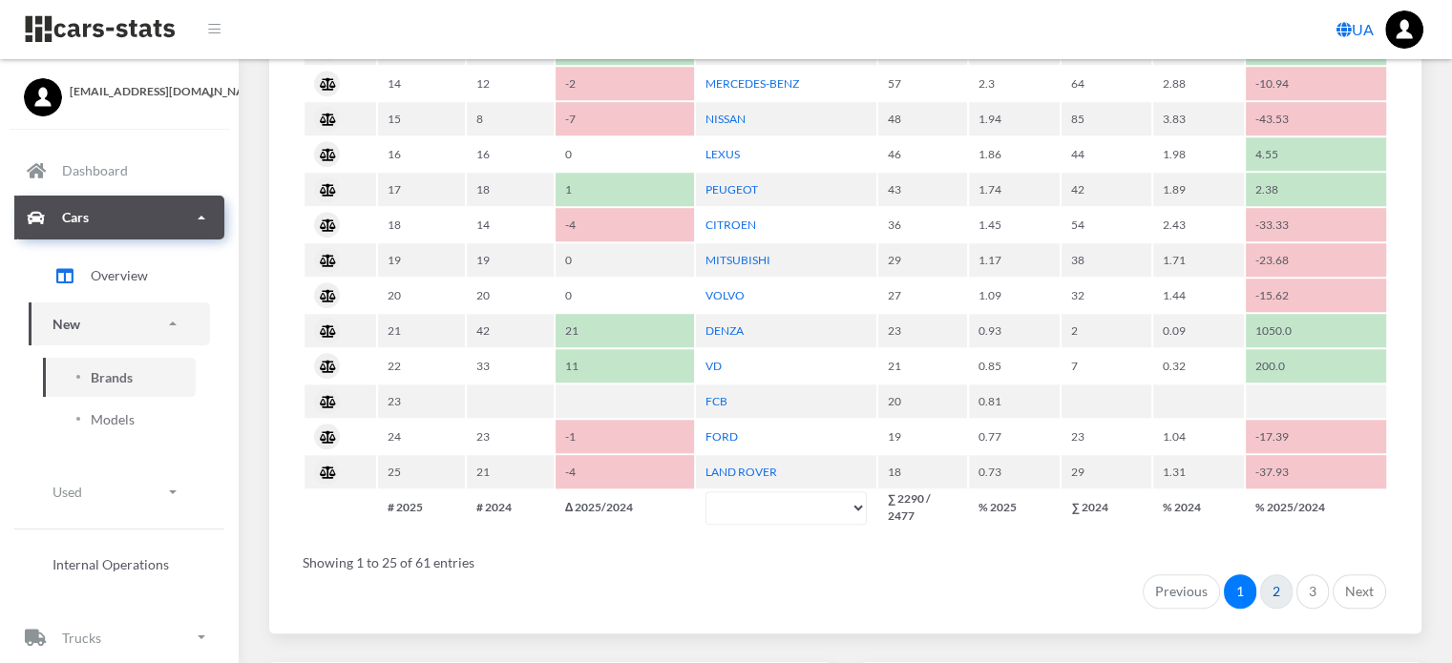
click at [1273, 581] on link "2" at bounding box center [1276, 592] width 32 height 34
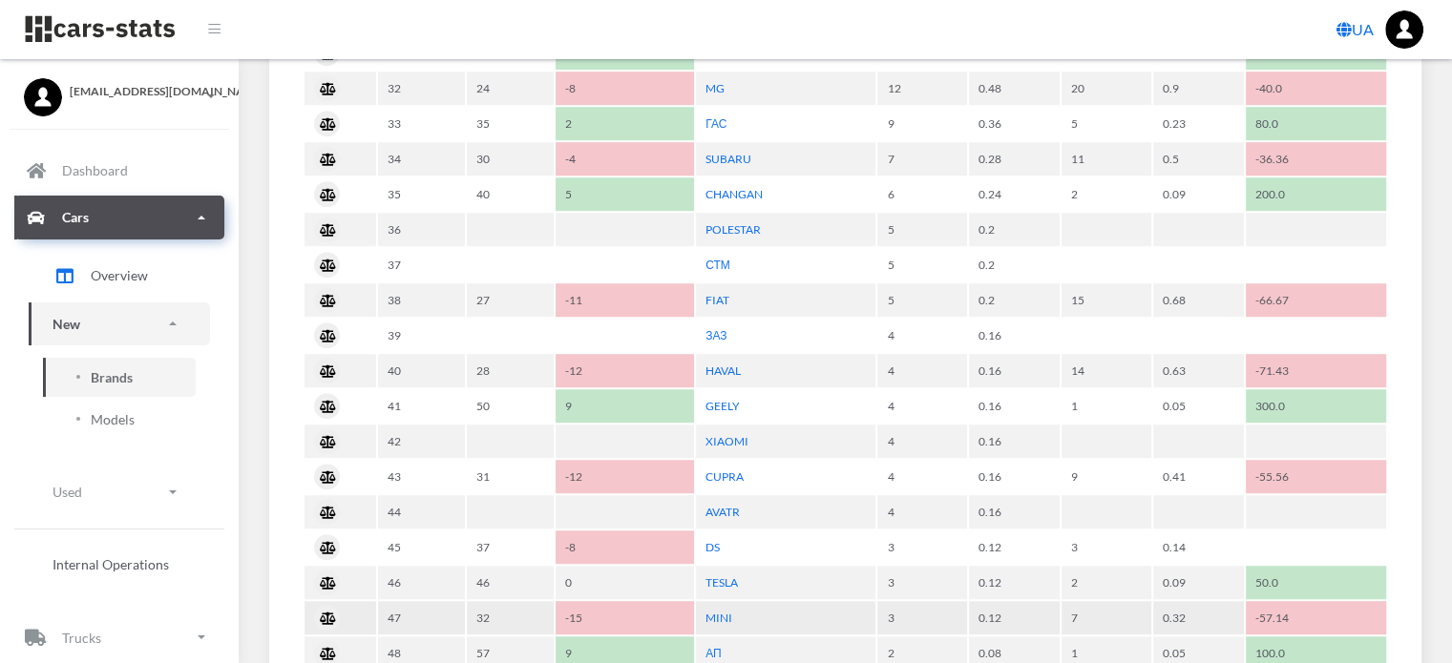
scroll to position [955, 0]
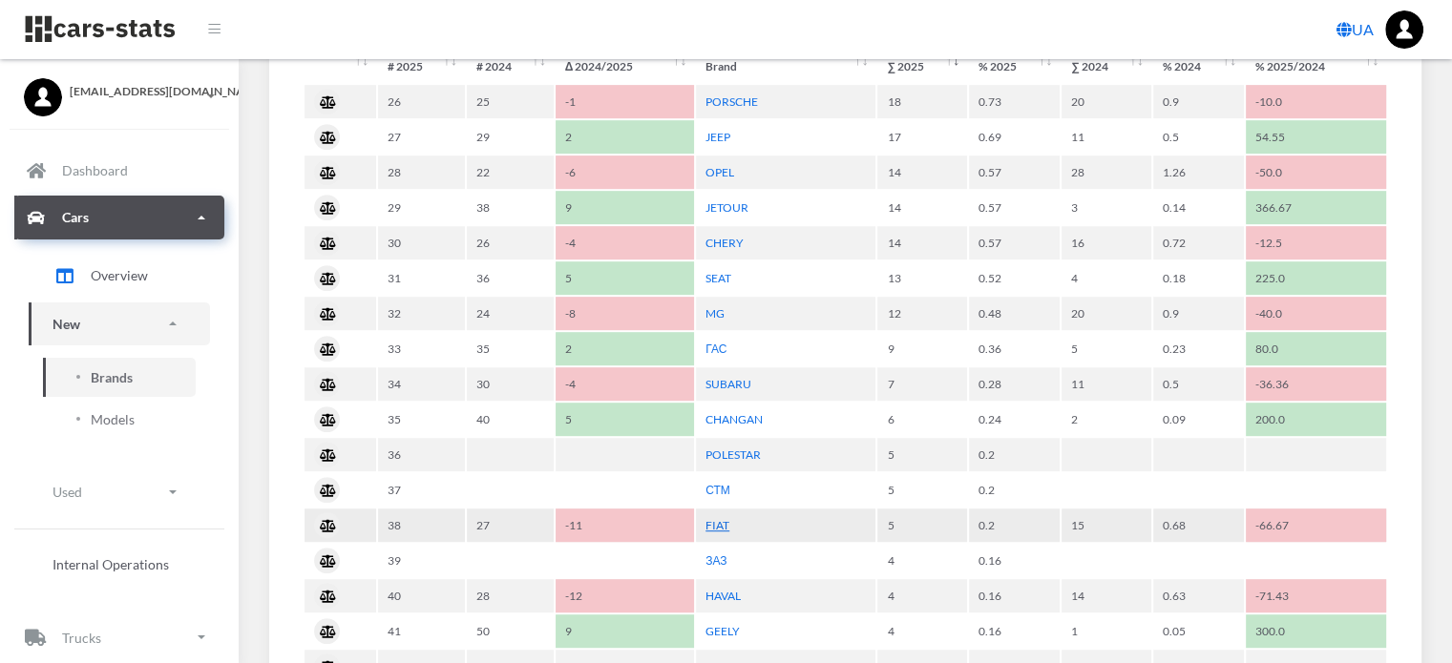
click at [718, 518] on link "FIAT" at bounding box center [717, 525] width 24 height 14
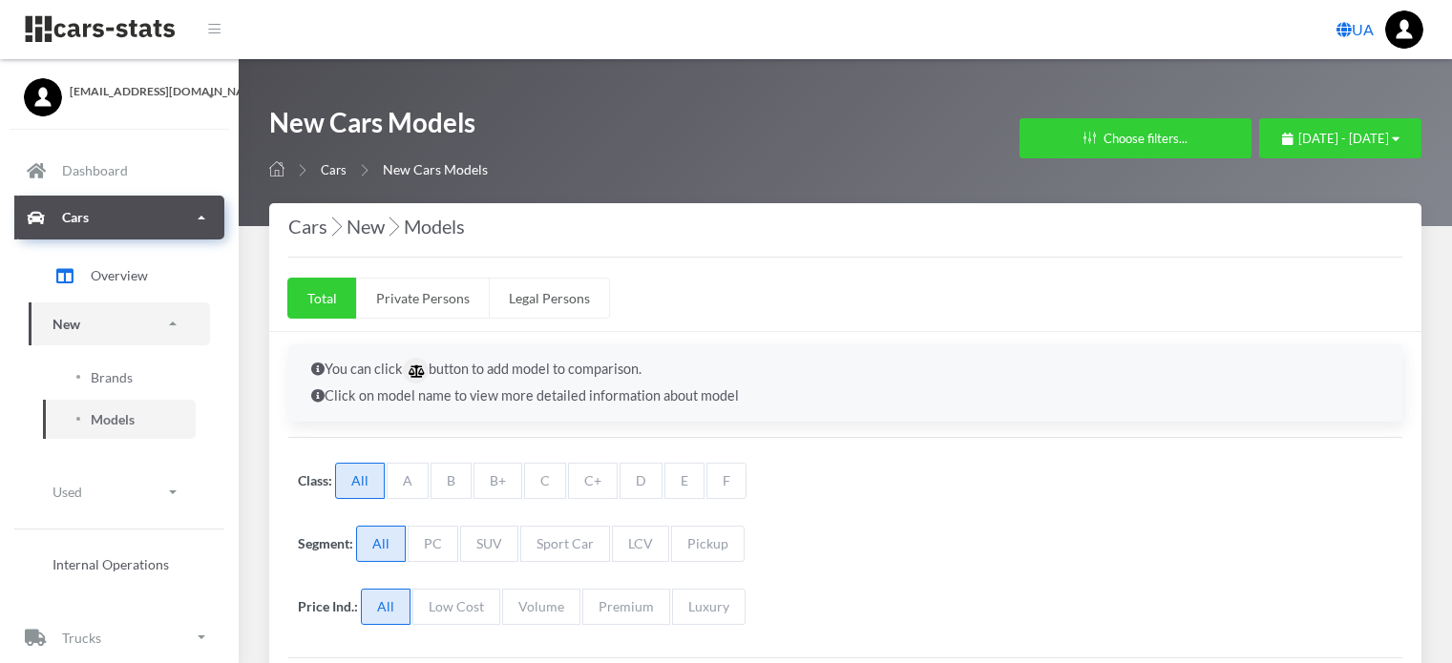
select select
select select "25"
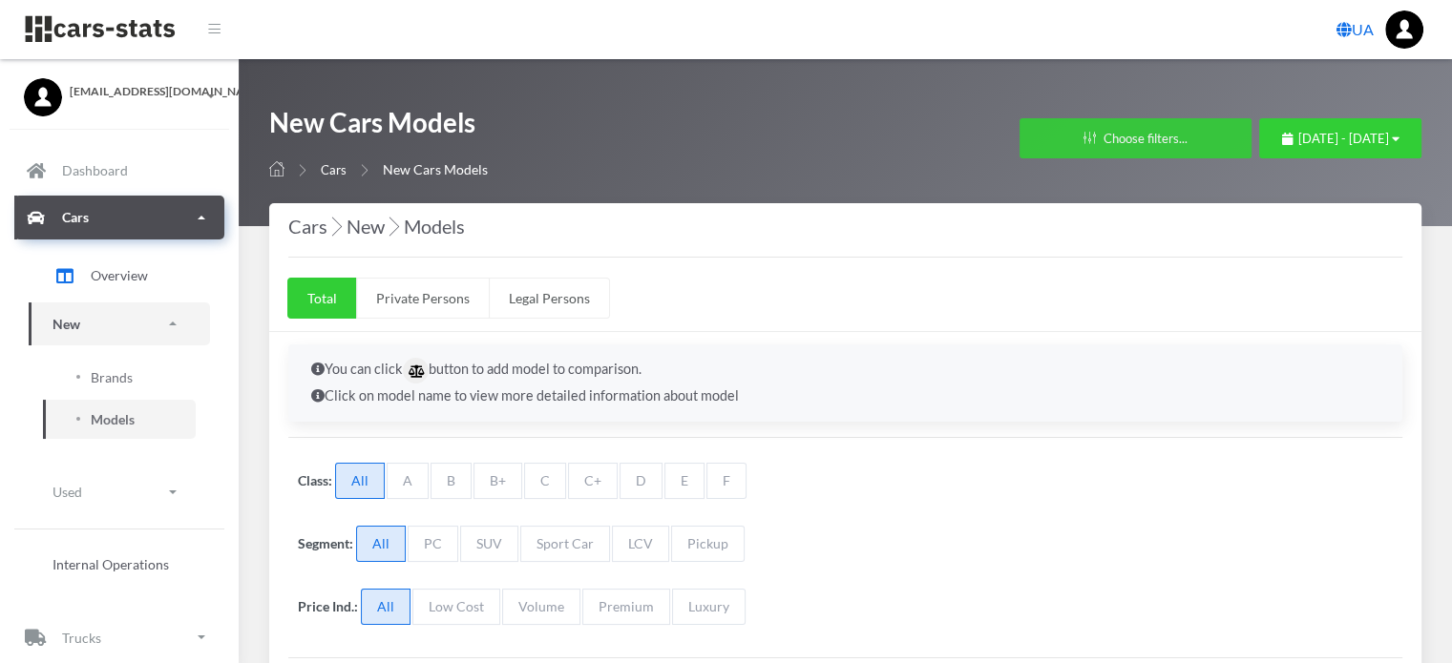
select select "FIAT"
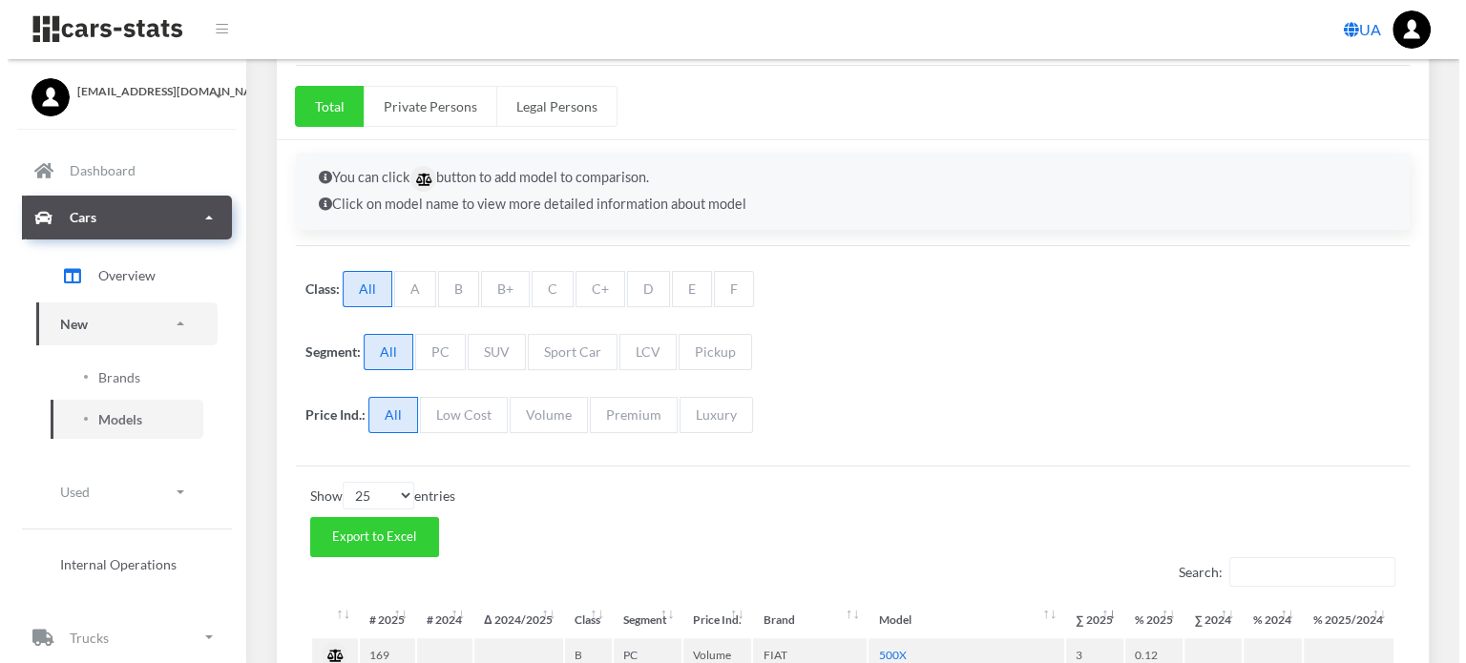
scroll to position [0, 0]
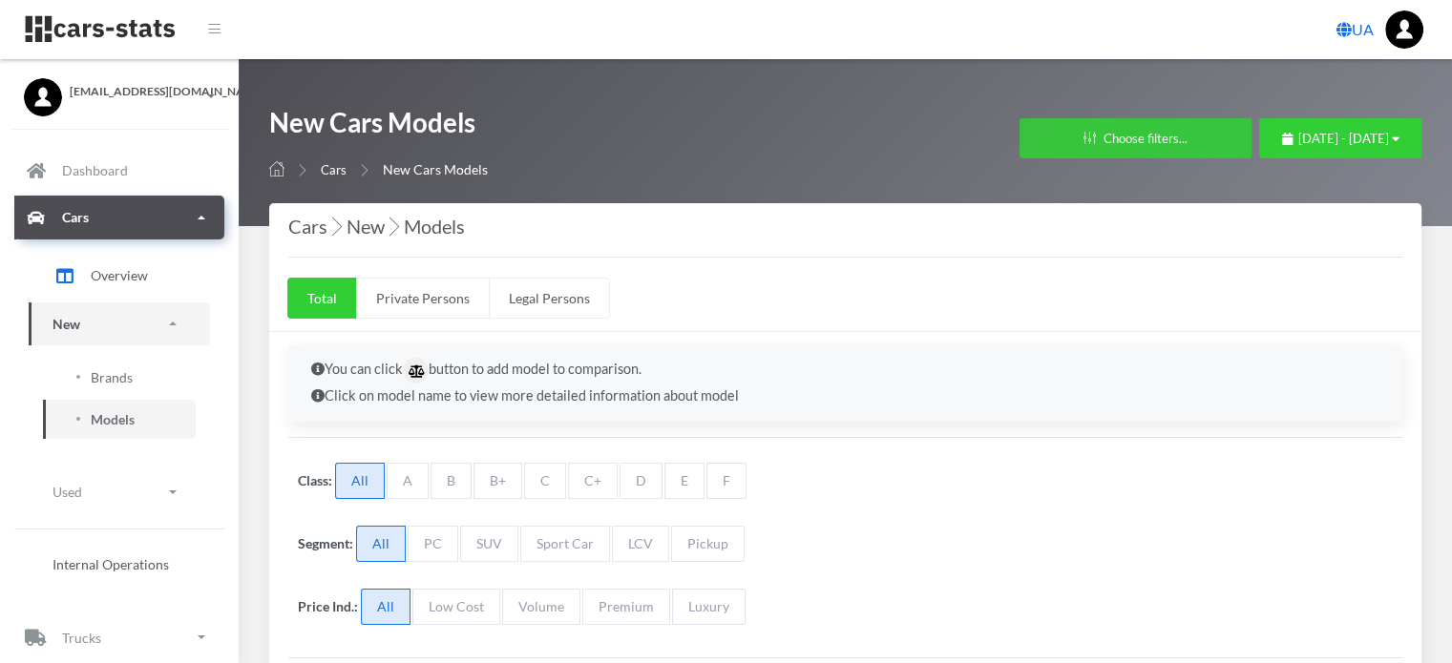
click at [1083, 138] on icon "button" at bounding box center [1089, 138] width 12 height 12
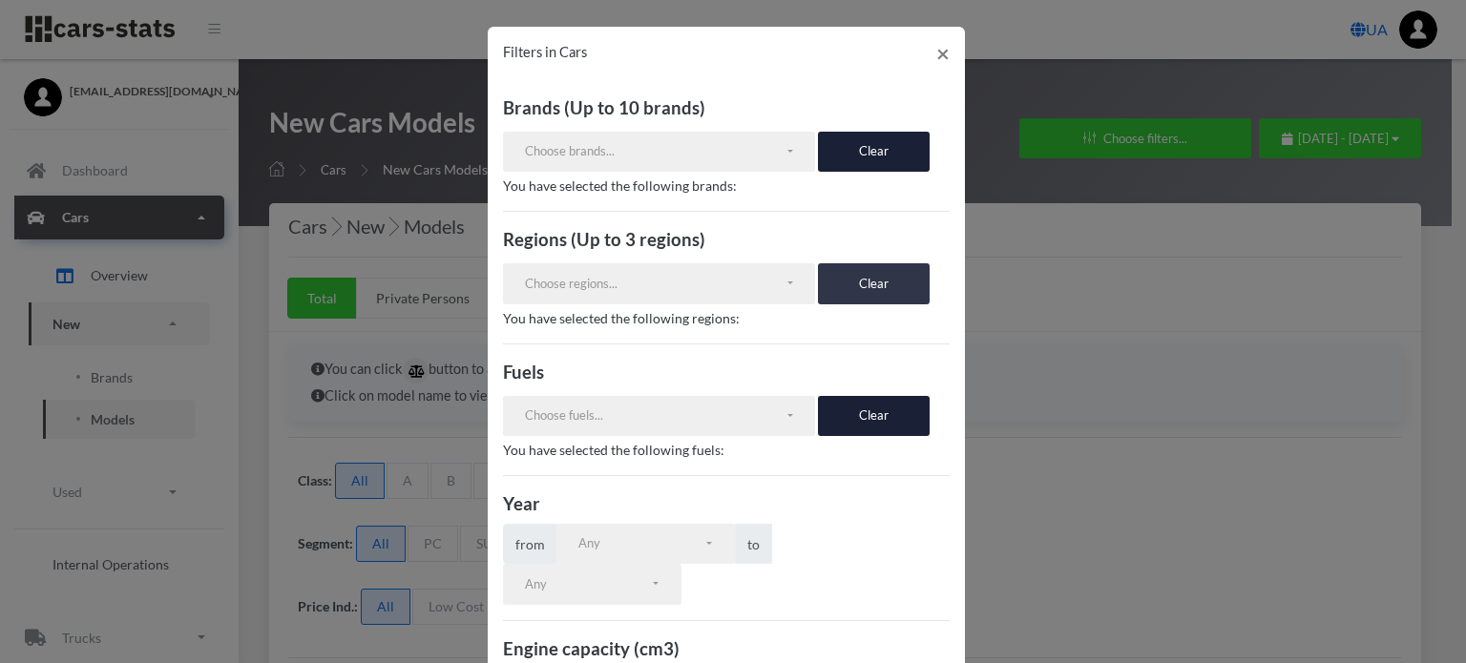
click at [861, 281] on button "Clear" at bounding box center [874, 283] width 112 height 40
click at [849, 281] on button "Clear" at bounding box center [874, 283] width 112 height 40
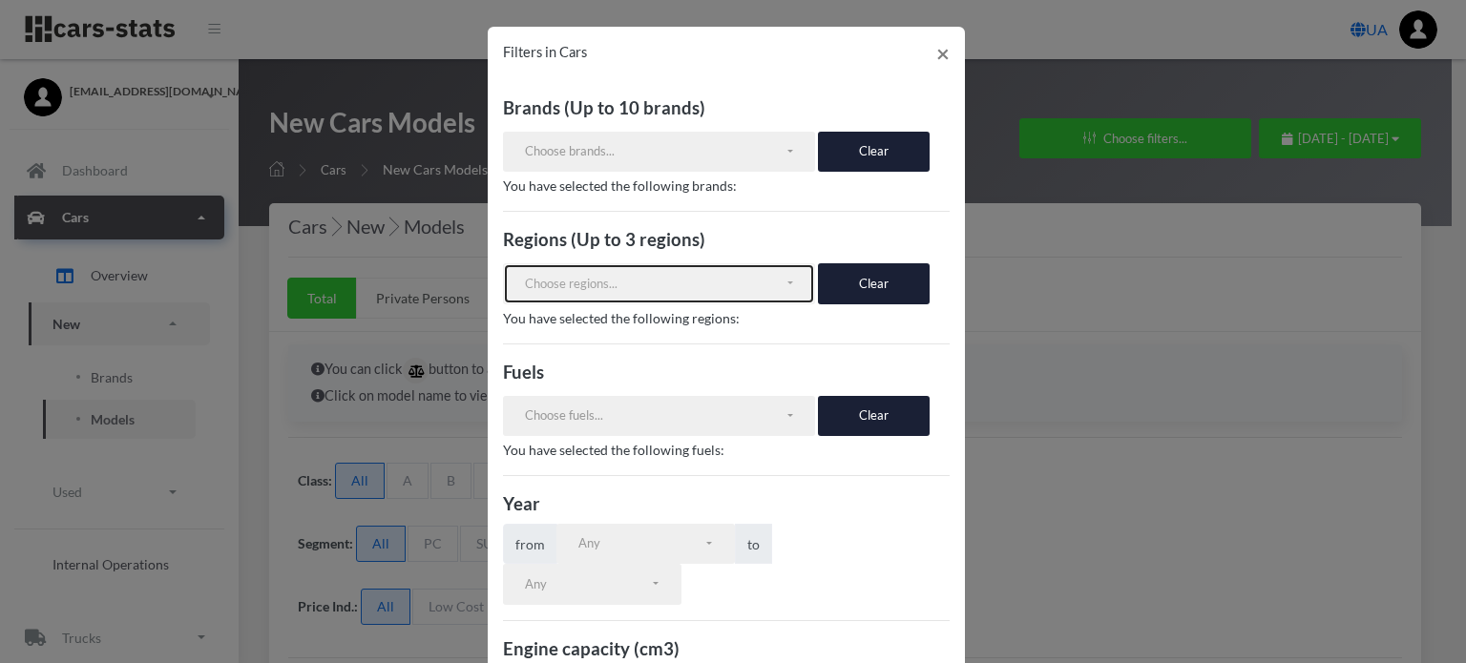
click at [662, 296] on button "Choose regions..." at bounding box center [659, 283] width 313 height 40
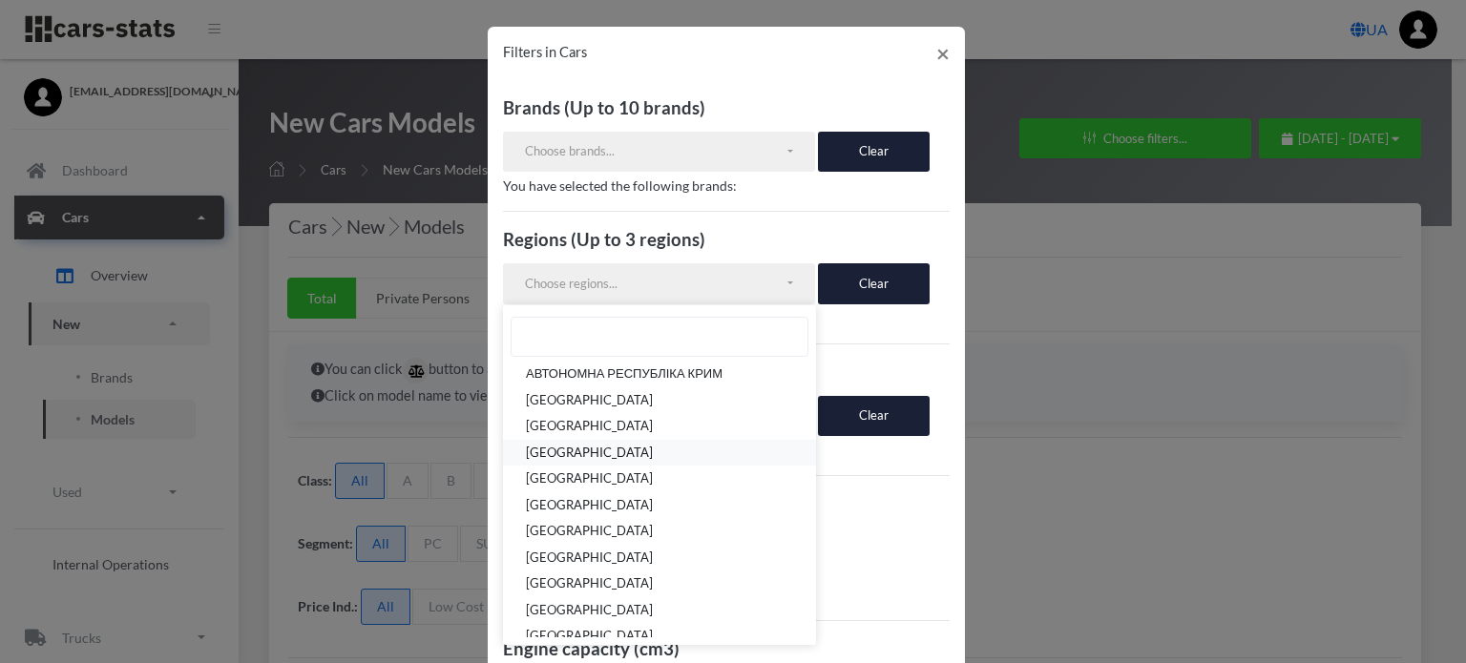
click at [622, 461] on link "[GEOGRAPHIC_DATA]" at bounding box center [659, 453] width 313 height 27
select select "UA-12"
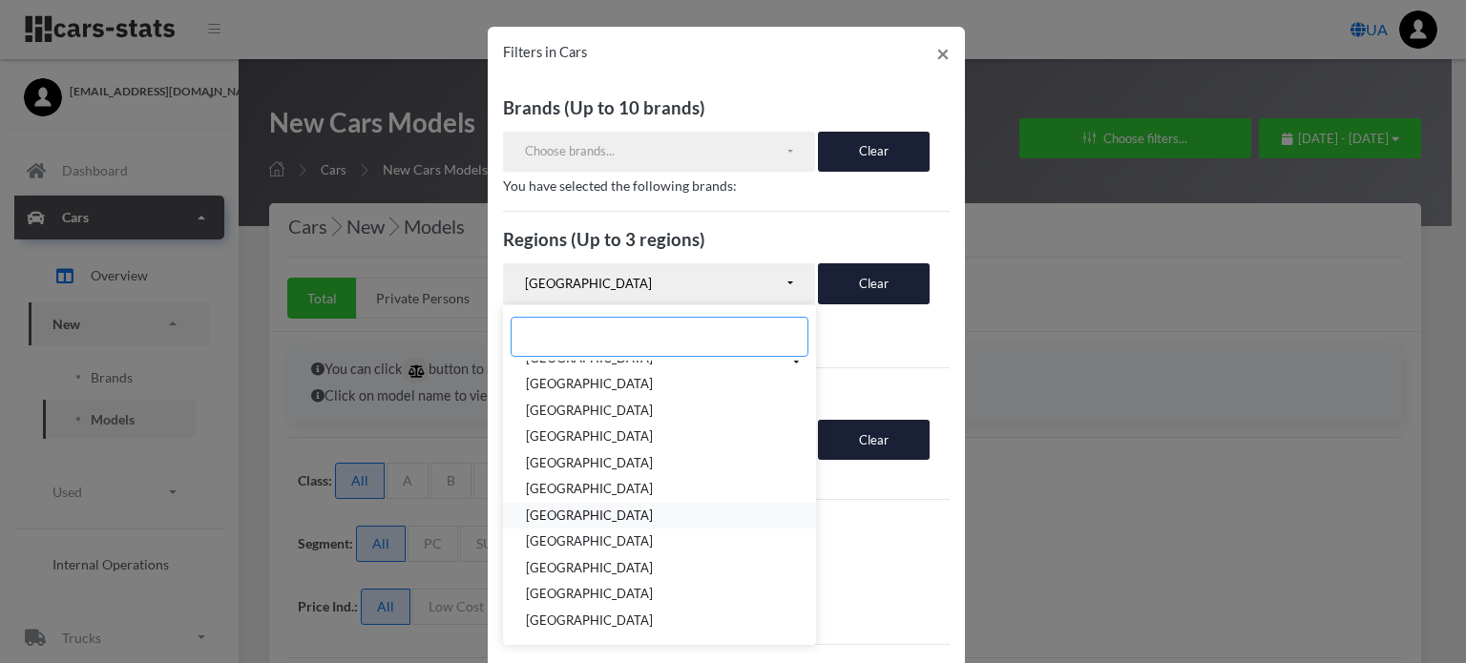
scroll to position [95, 0]
click at [613, 514] on span "[GEOGRAPHIC_DATA]" at bounding box center [589, 515] width 127 height 19
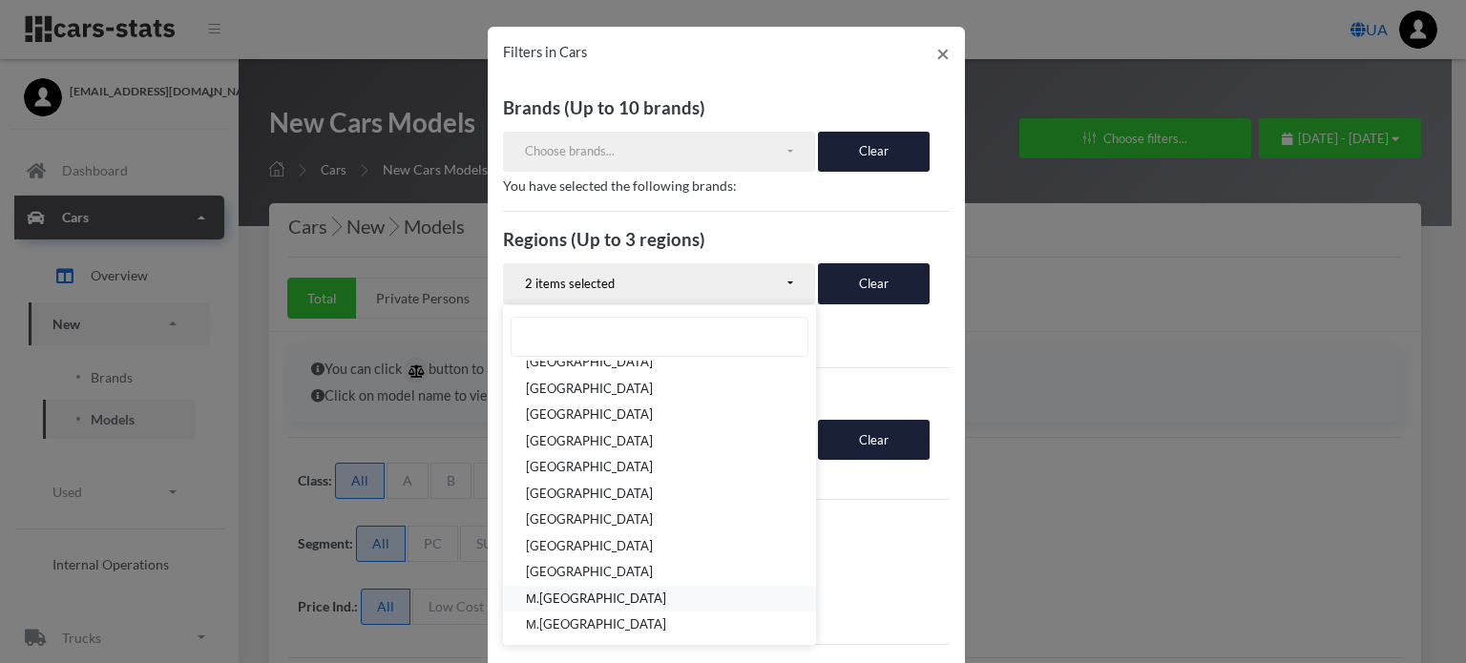
click at [579, 598] on link "М.[GEOGRAPHIC_DATA]" at bounding box center [659, 599] width 313 height 27
click at [917, 355] on div "Brands (Up to 10 brands) VOLKSWAGEN RENAULT SKODA FORD TOYOTA NISSAN AUDI OPEL …" at bounding box center [726, 530] width 477 height 901
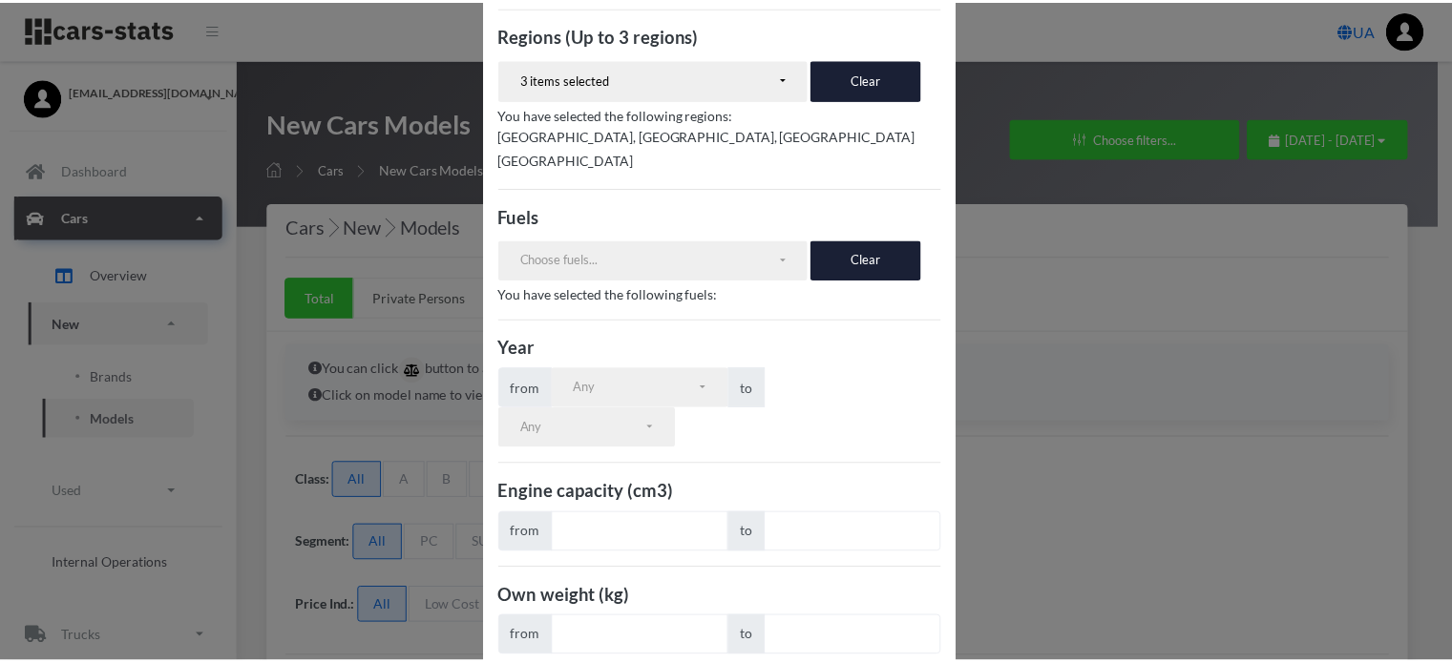
scroll to position [347, 0]
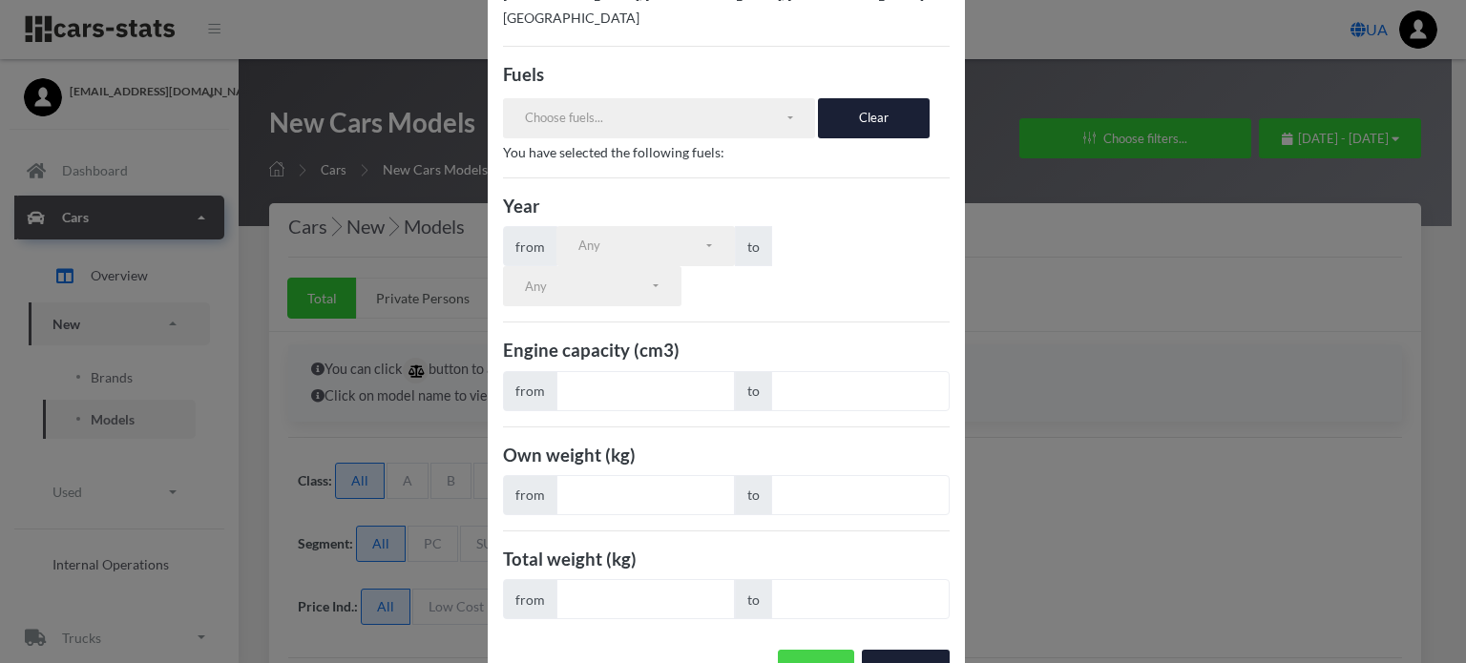
click at [794, 650] on button "Apply" at bounding box center [816, 670] width 76 height 40
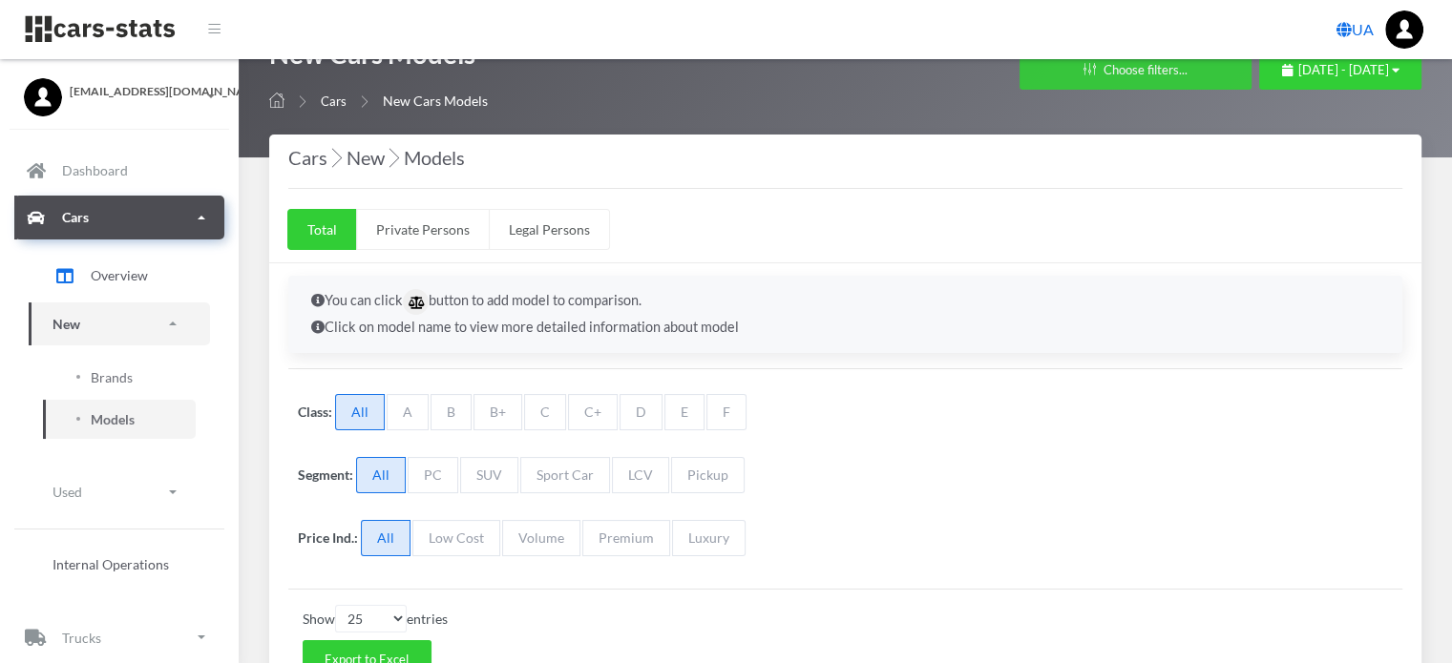
scroll to position [382, 0]
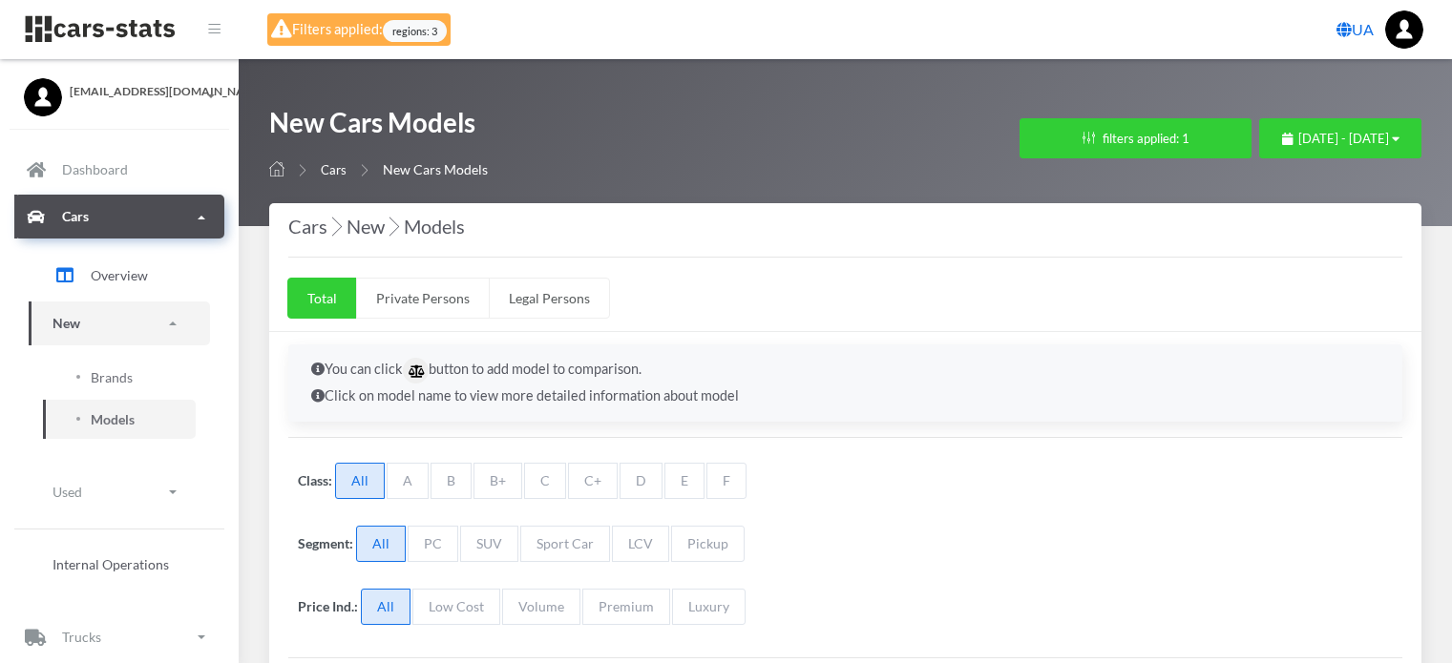
select select "25"
select select "FIAT"
click at [1019, 140] on button "filters applied: 1" at bounding box center [1135, 138] width 232 height 40
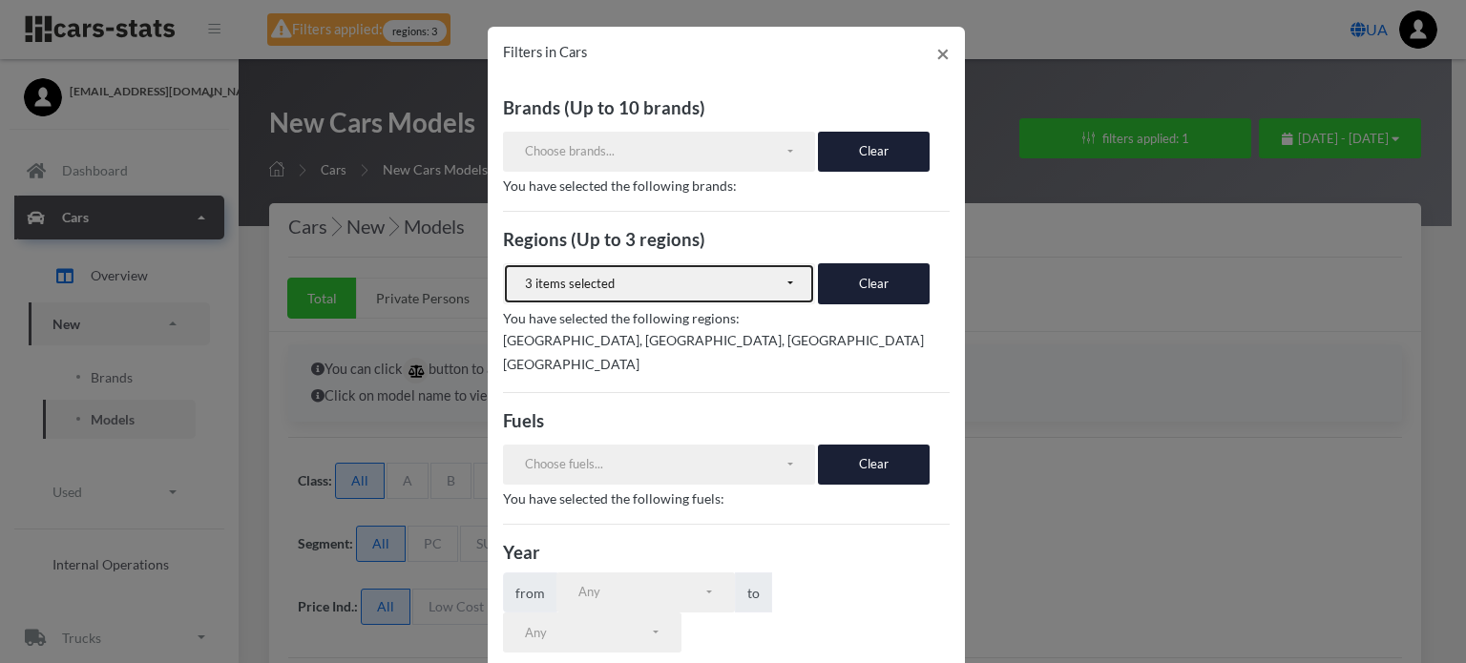
click at [741, 282] on div "3 items selected" at bounding box center [655, 284] width 260 height 19
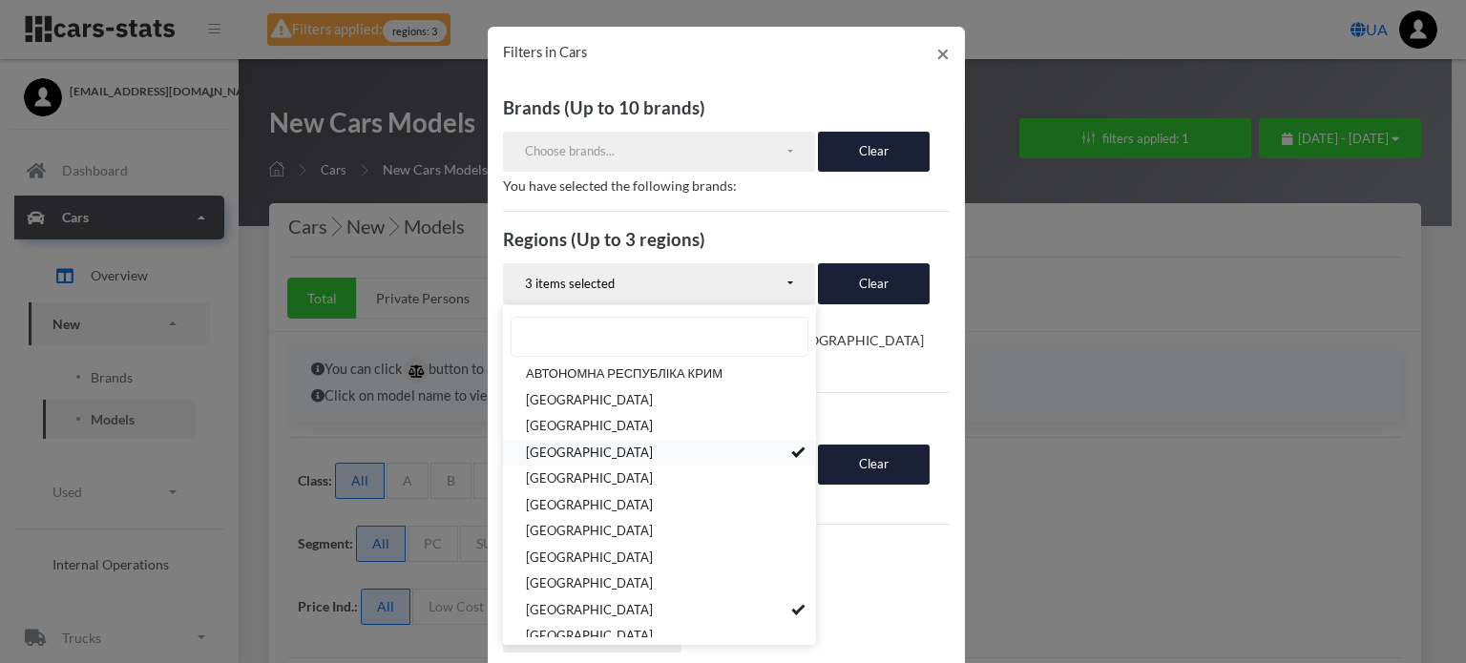
click at [653, 450] on span "[GEOGRAPHIC_DATA]" at bounding box center [589, 453] width 127 height 19
select select "UA-32"
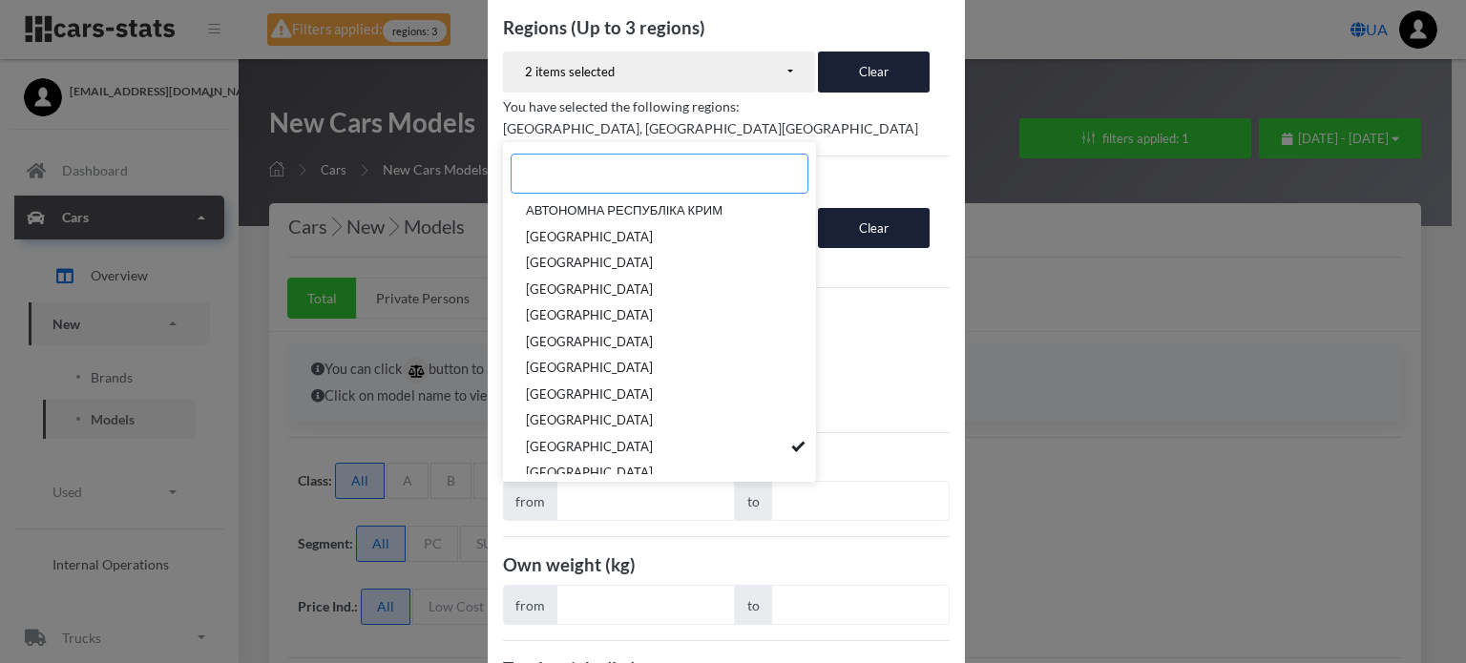
scroll to position [347, 0]
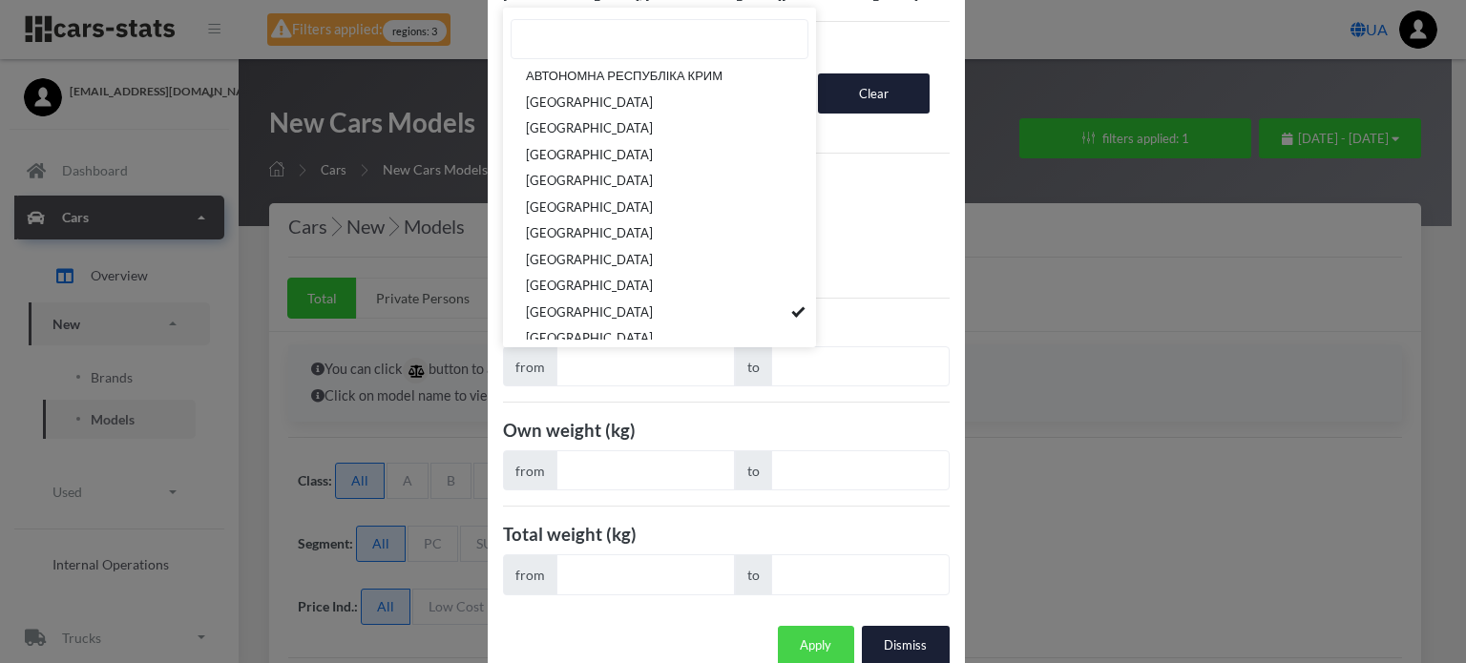
click at [806, 626] on button "Apply" at bounding box center [816, 646] width 76 height 40
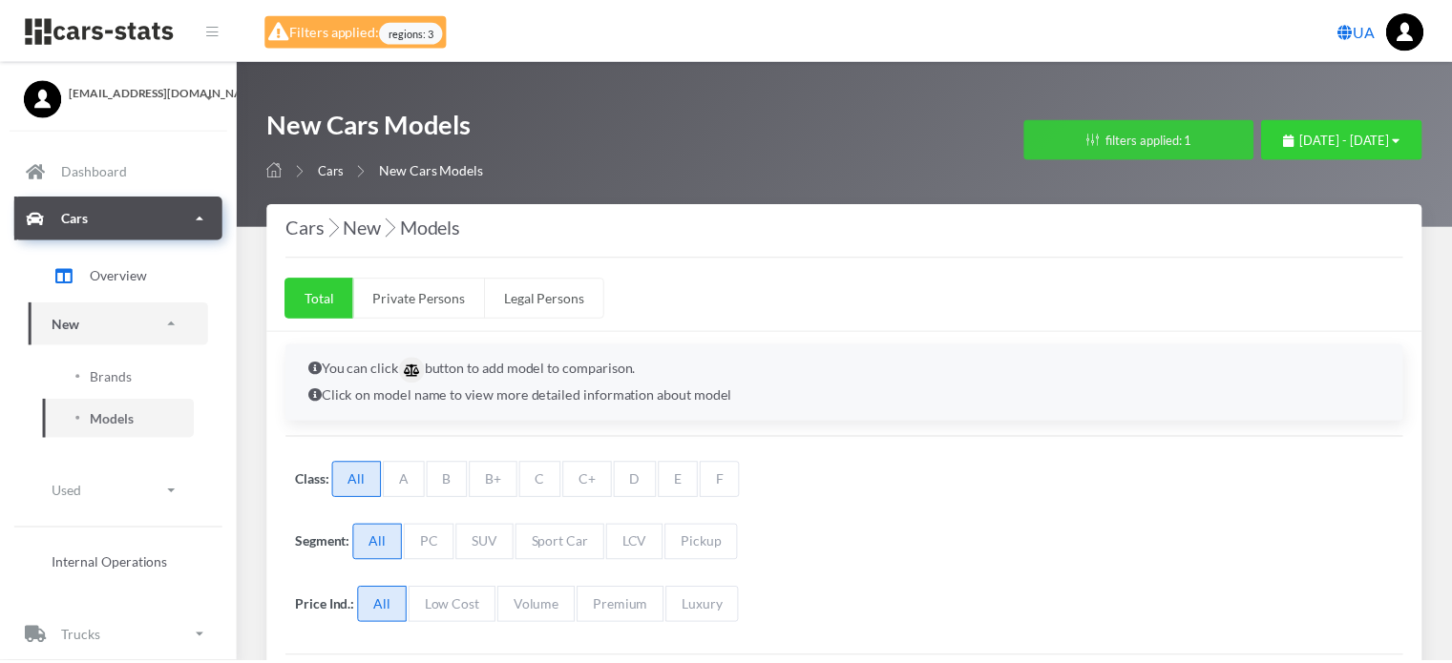
scroll to position [420, 0]
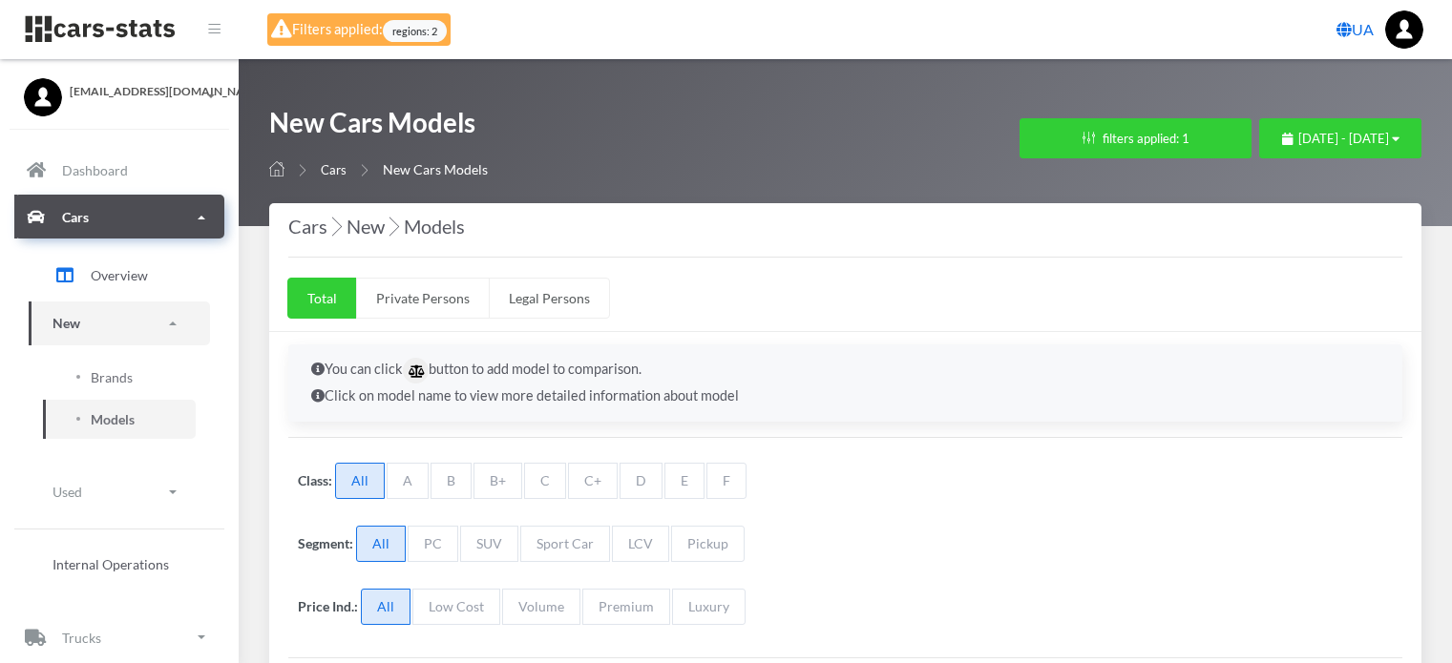
select select
select select "UA-32"
select select
select select "25"
select select "FIAT"
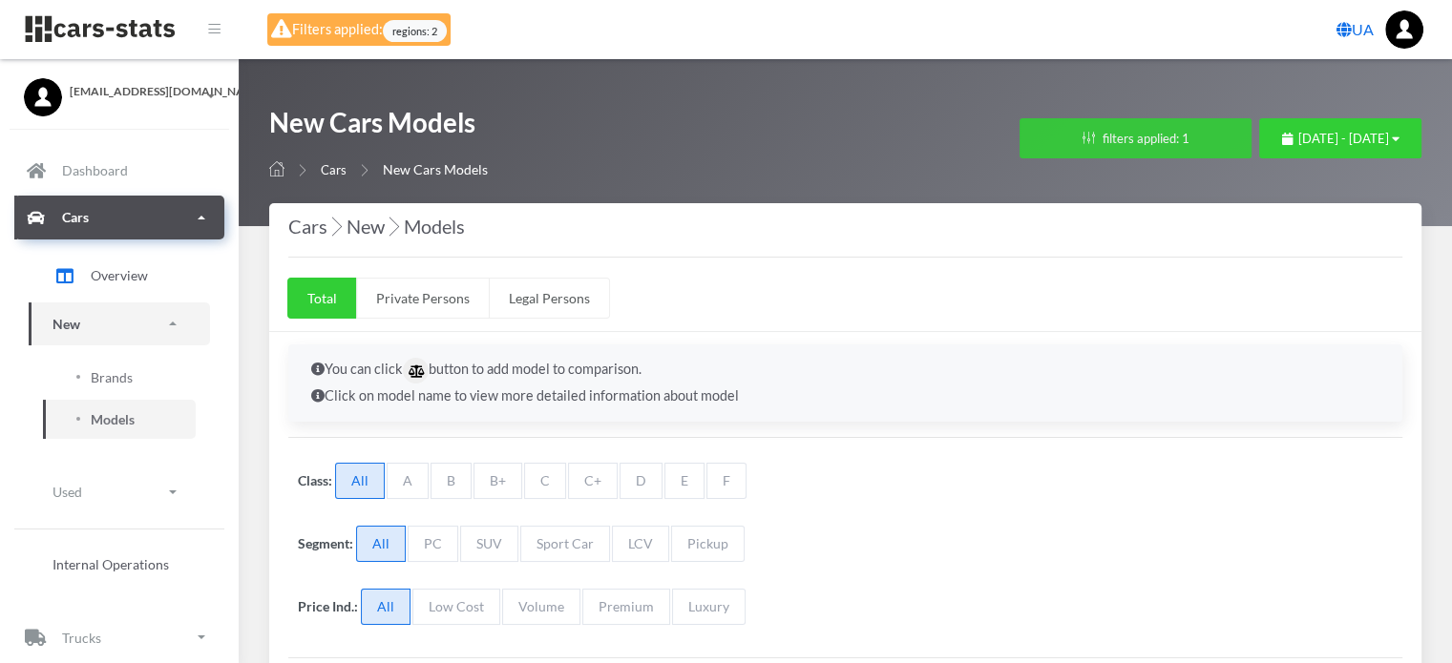
click at [1019, 129] on button "filters applied: 1" at bounding box center [1135, 138] width 232 height 40
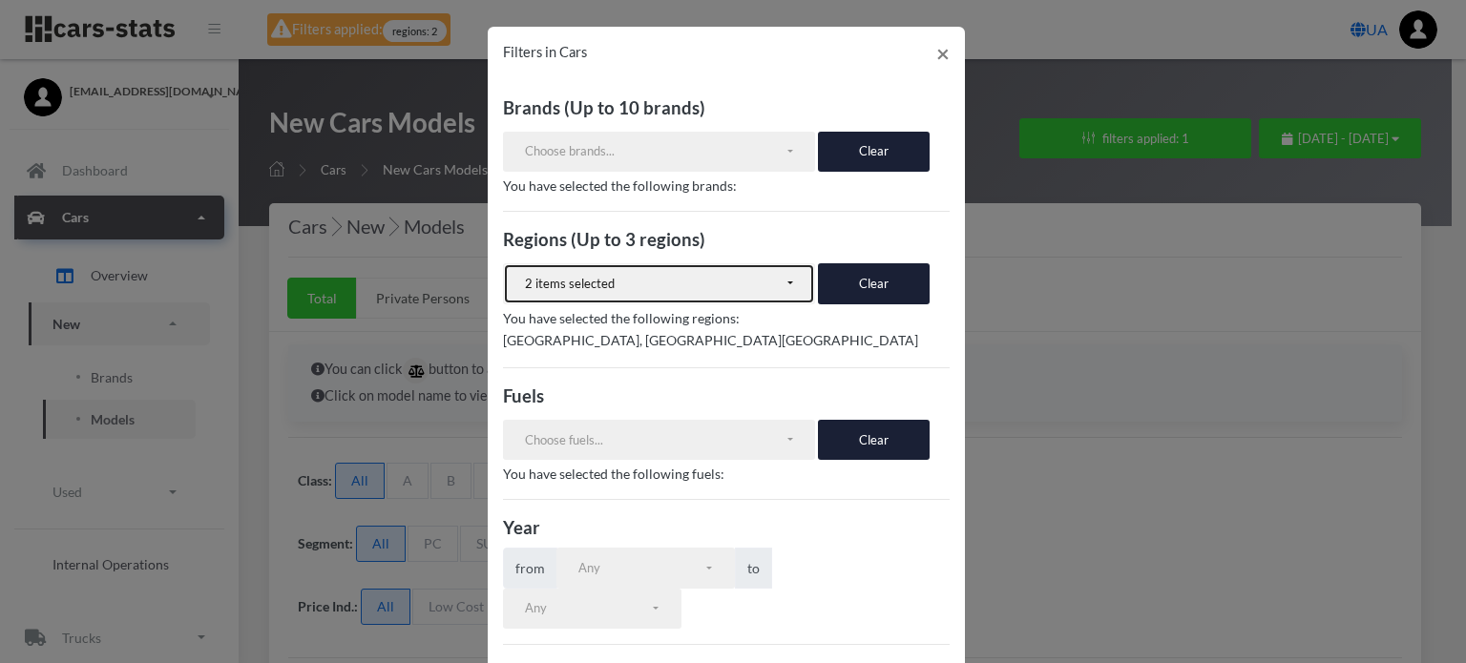
click at [763, 282] on div "2 items selected" at bounding box center [655, 284] width 260 height 19
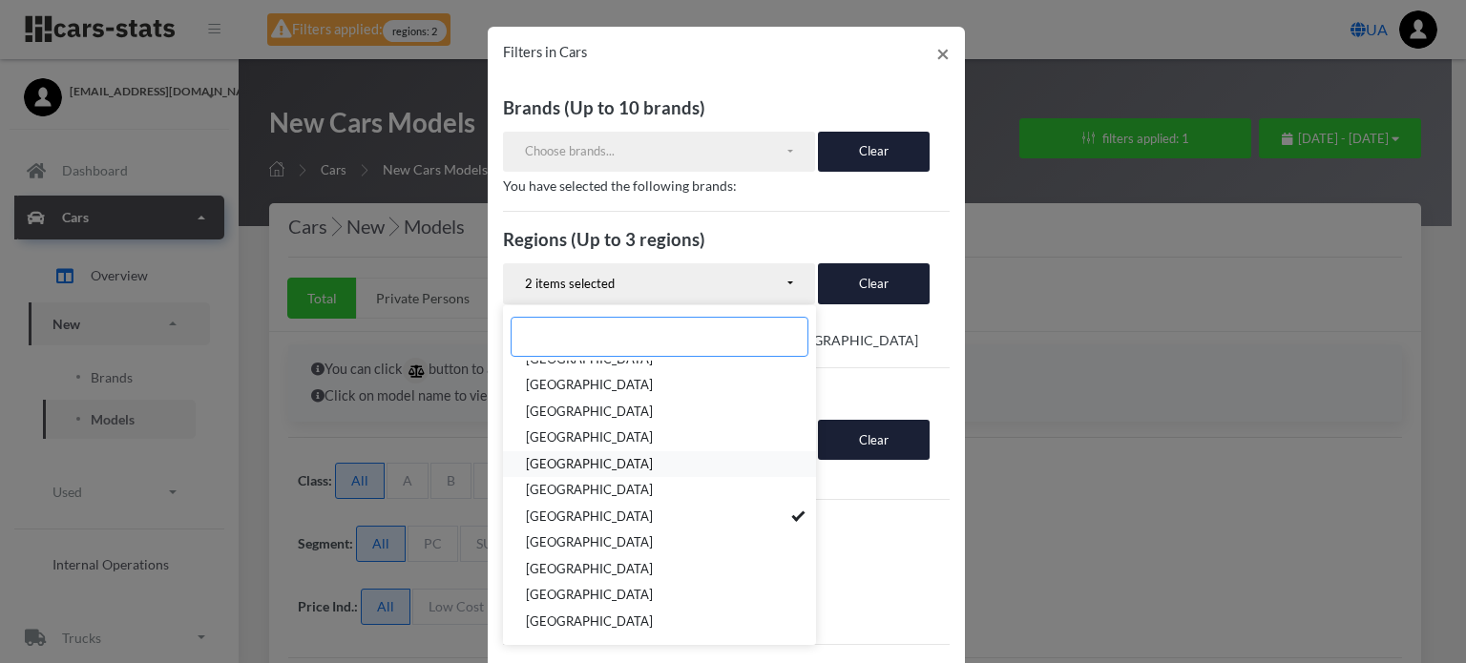
scroll to position [191, 0]
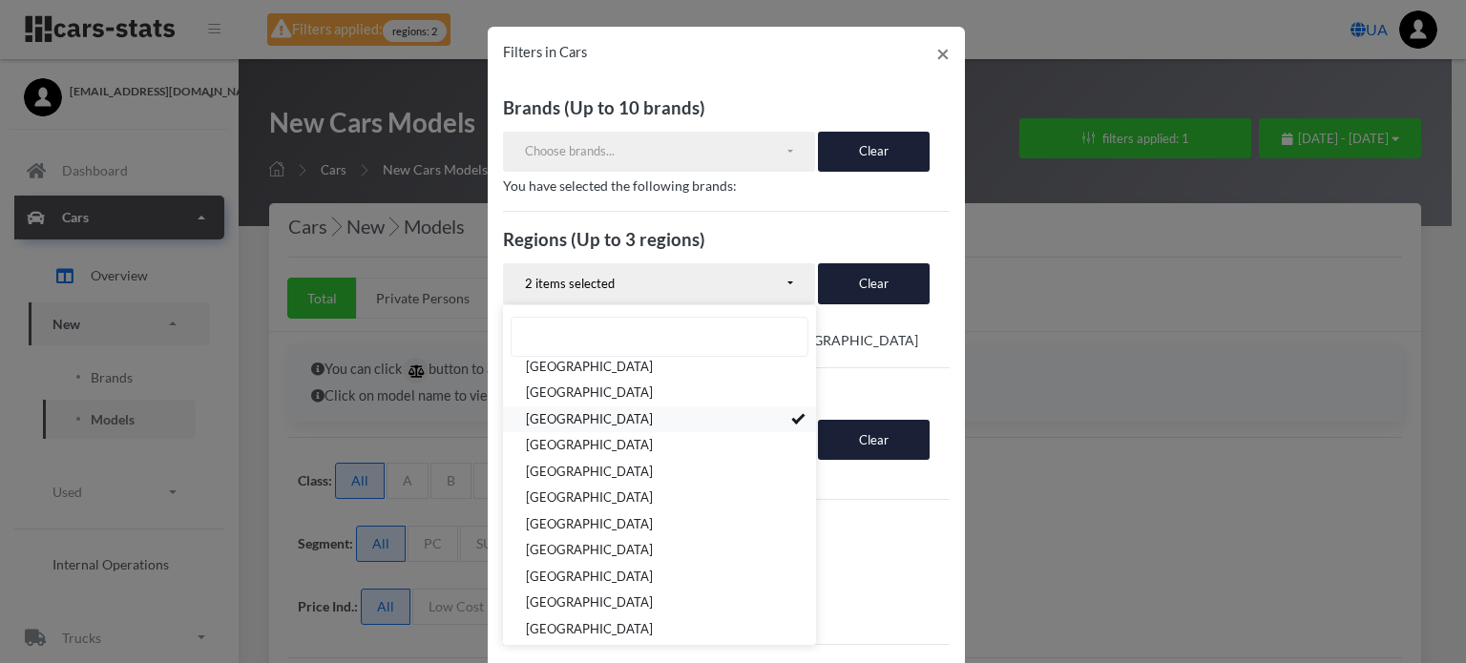
click at [767, 420] on link "[GEOGRAPHIC_DATA]" at bounding box center [659, 420] width 313 height 27
select select "UA-30"
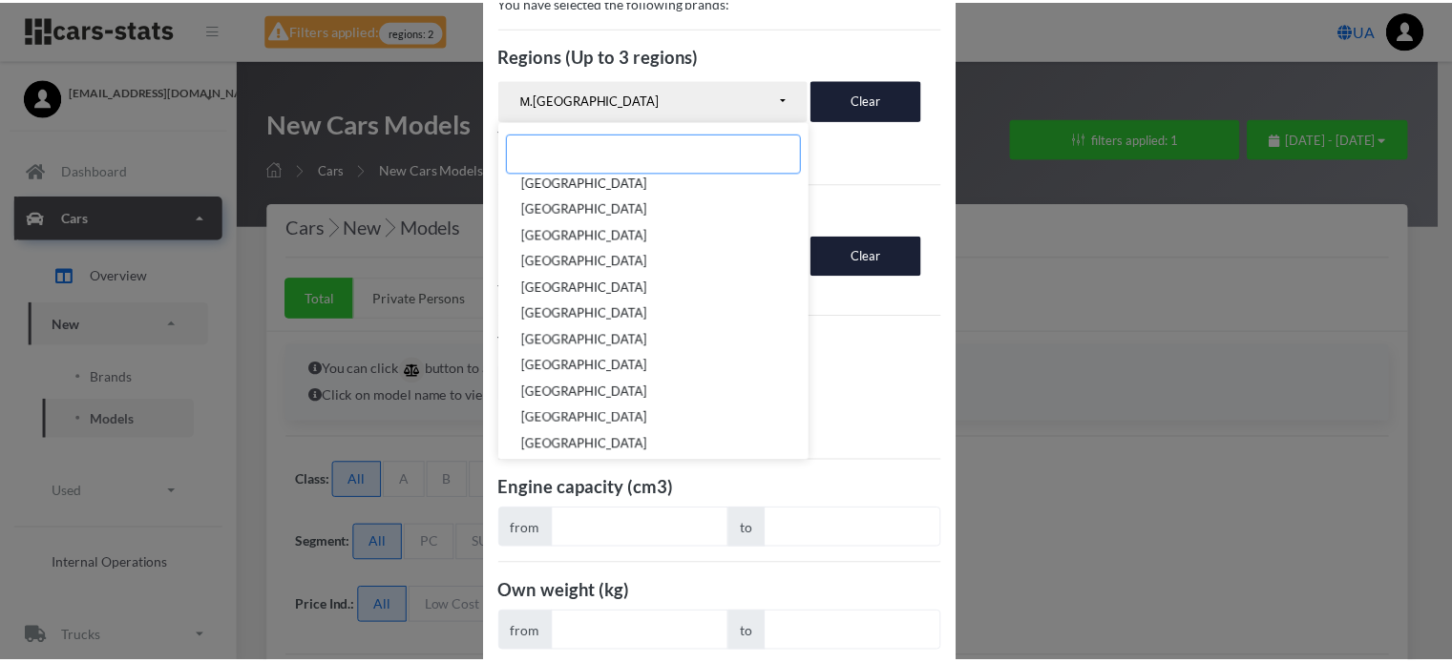
scroll to position [347, 0]
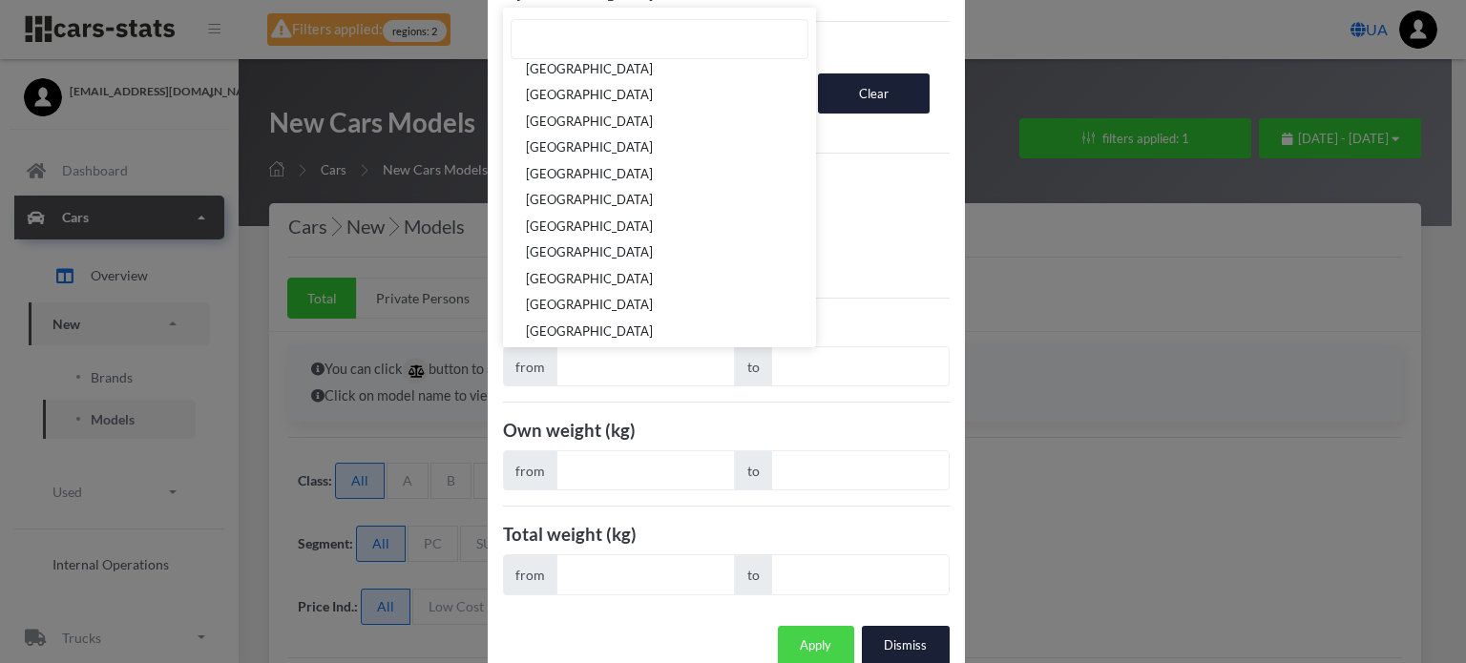
click at [789, 626] on button "Apply" at bounding box center [816, 646] width 76 height 40
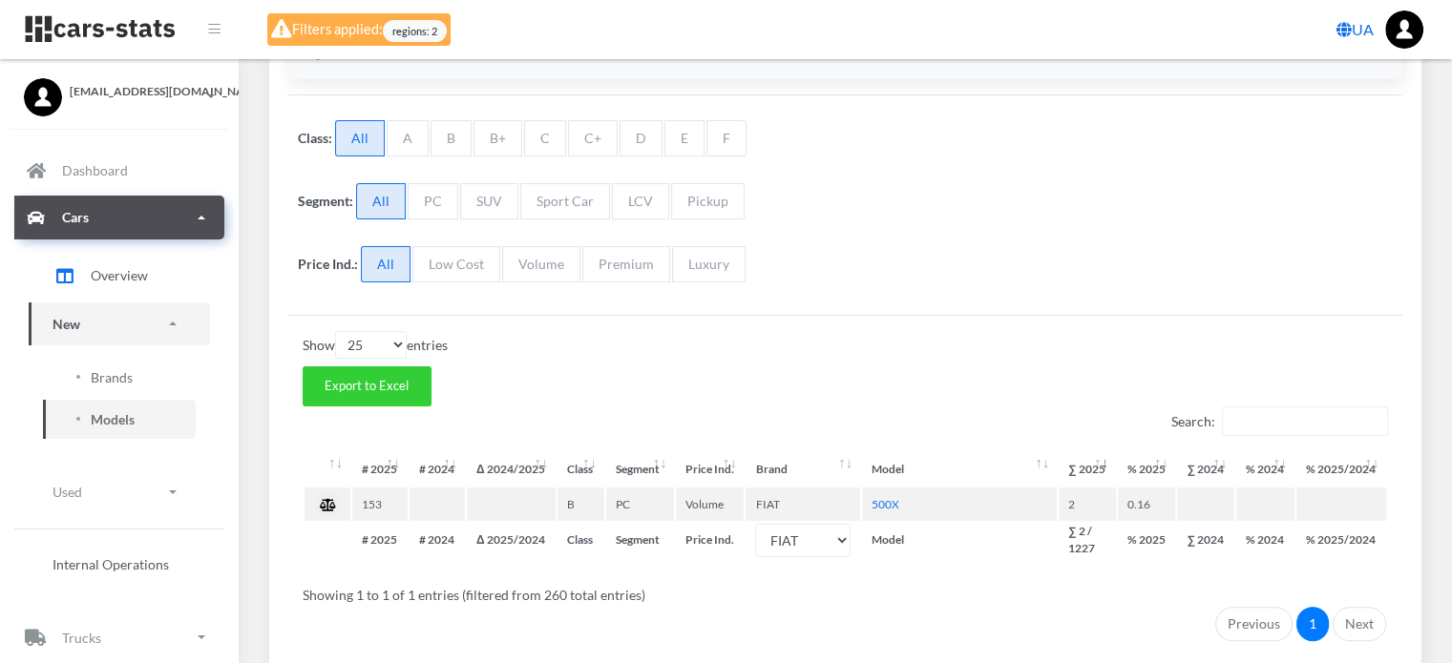
scroll to position [420, 0]
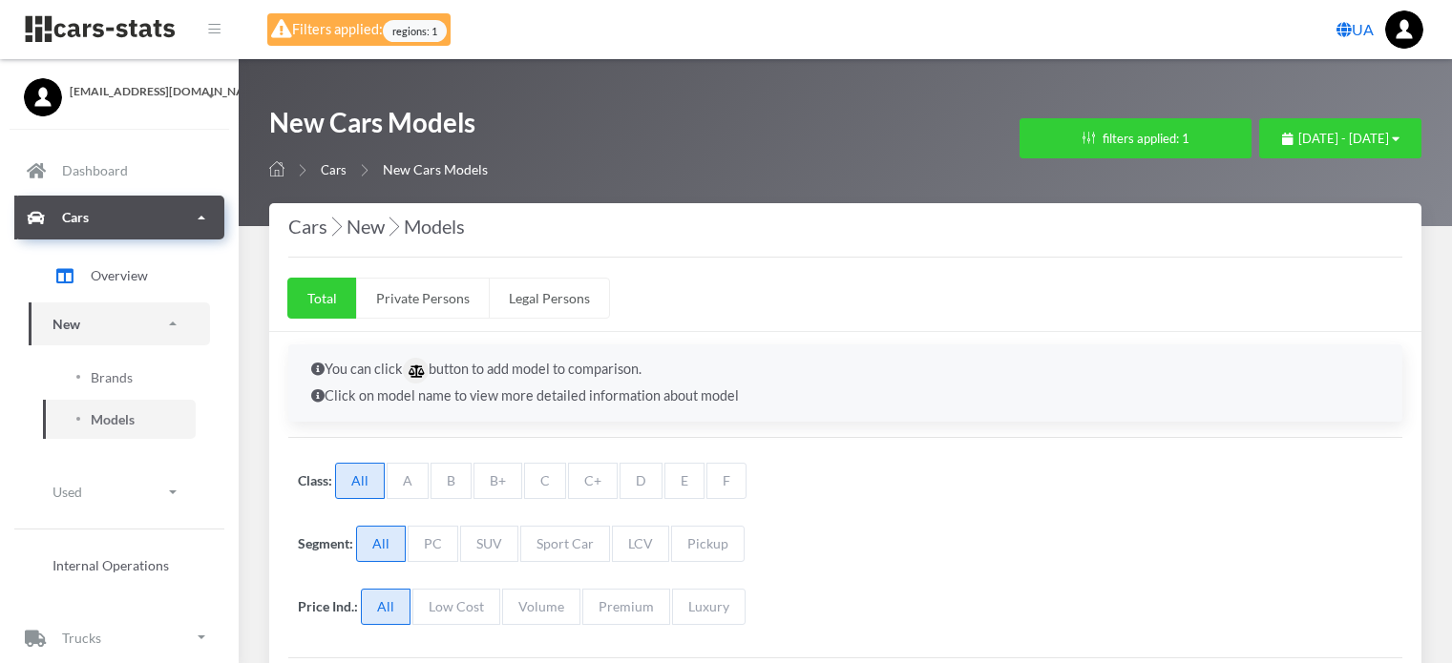
select select
select select "UA-30"
select select
select select "25"
select select "FIAT"
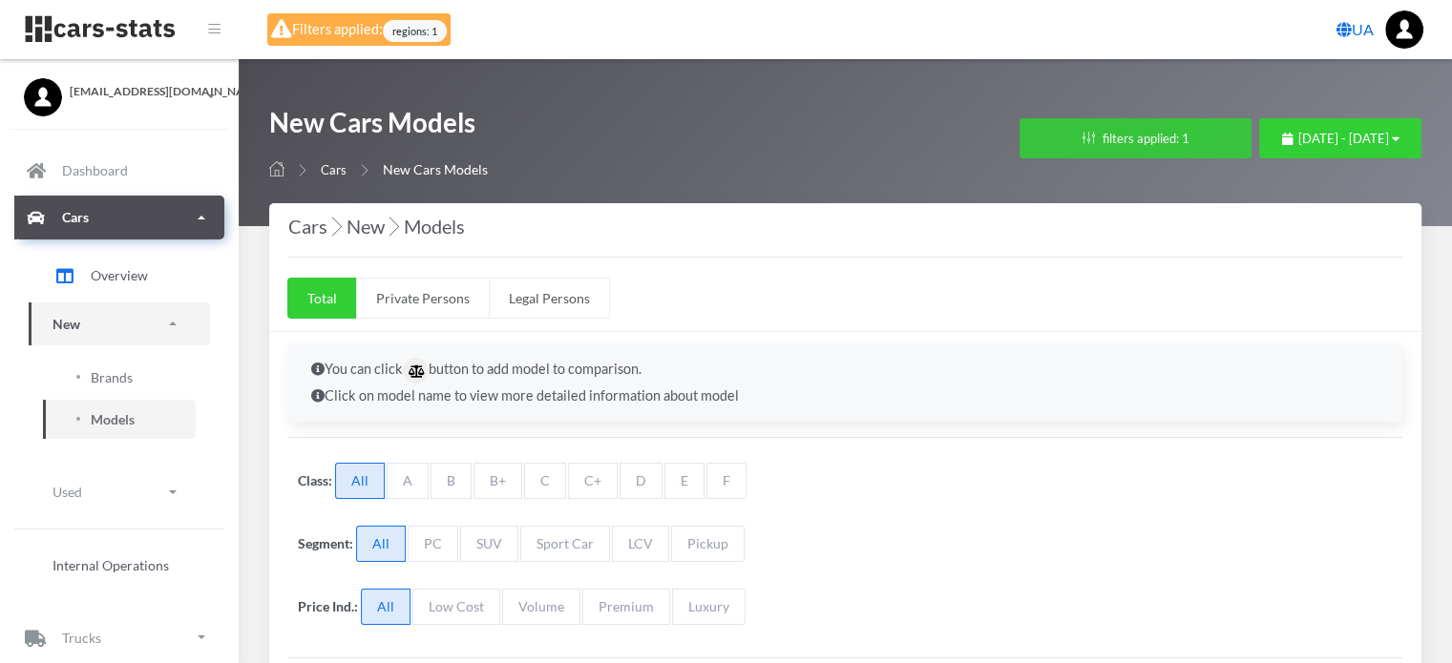
click at [1019, 145] on button "filters applied: 1" at bounding box center [1135, 138] width 232 height 40
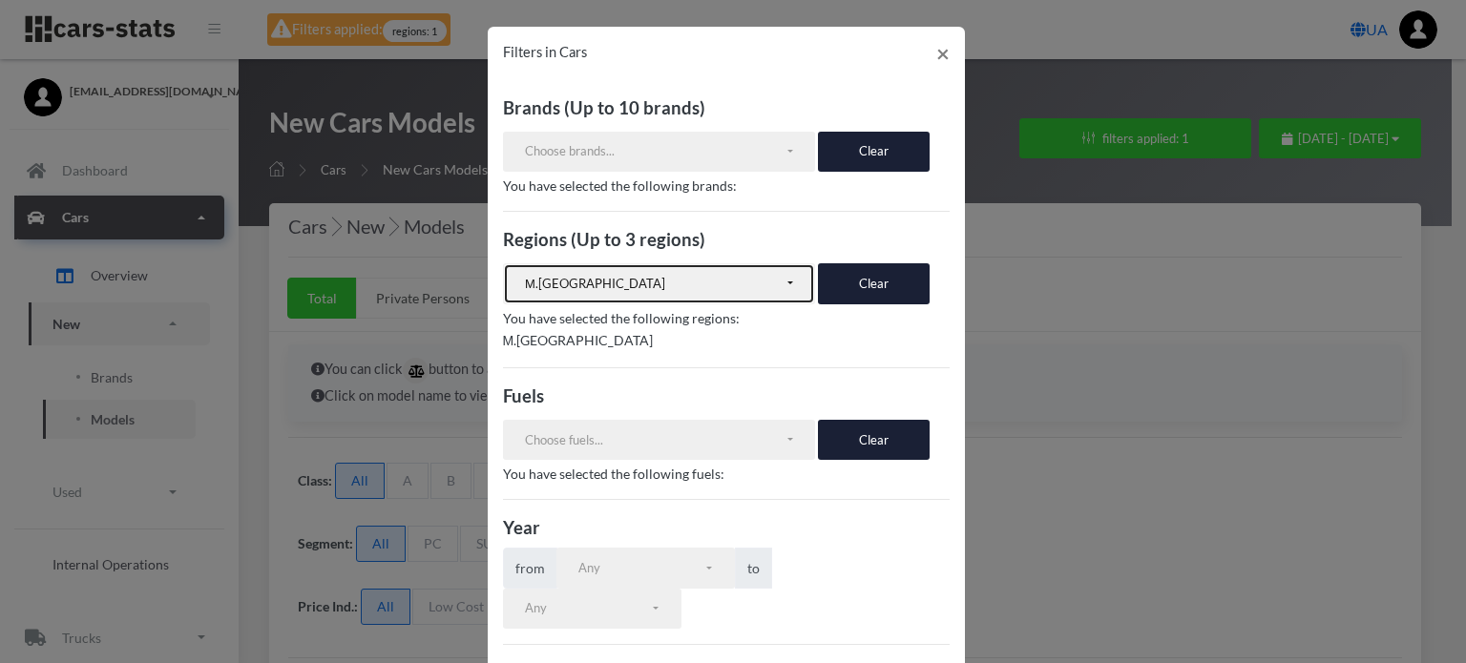
click at [785, 284] on button "М.[GEOGRAPHIC_DATA]" at bounding box center [659, 283] width 313 height 40
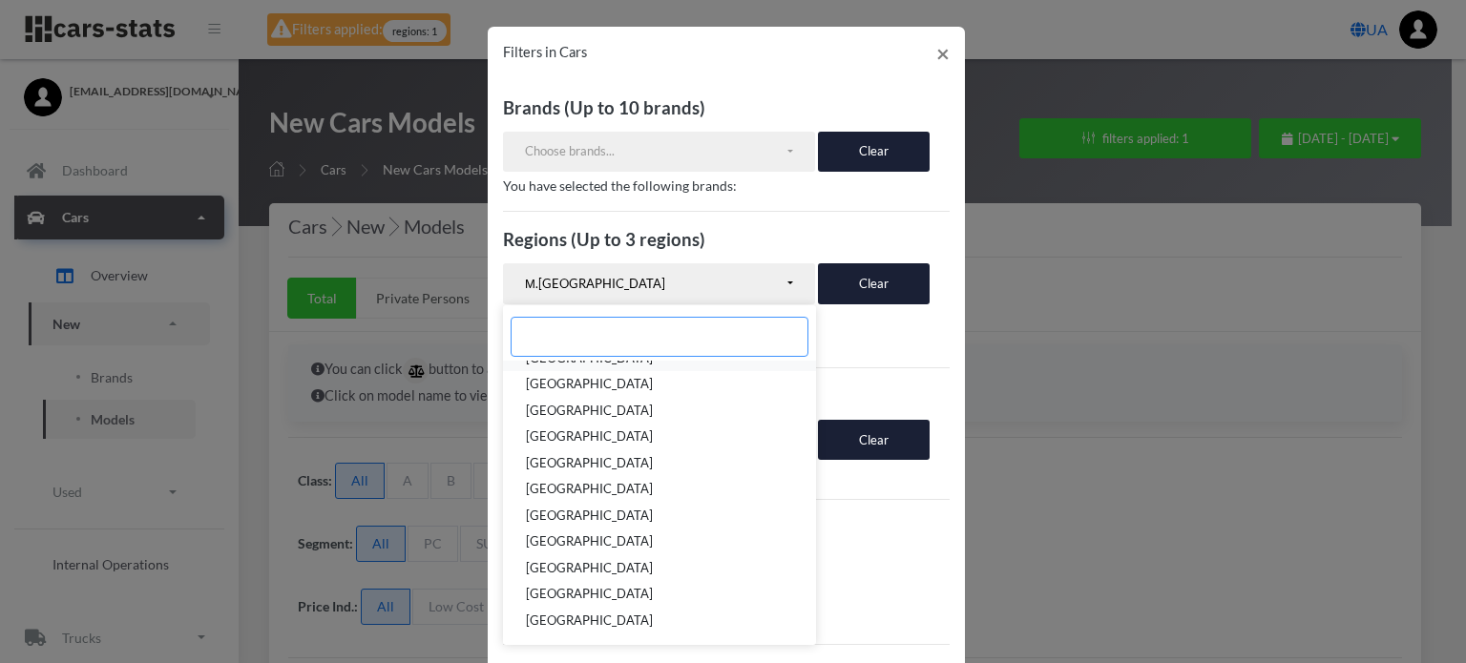
scroll to position [431, 0]
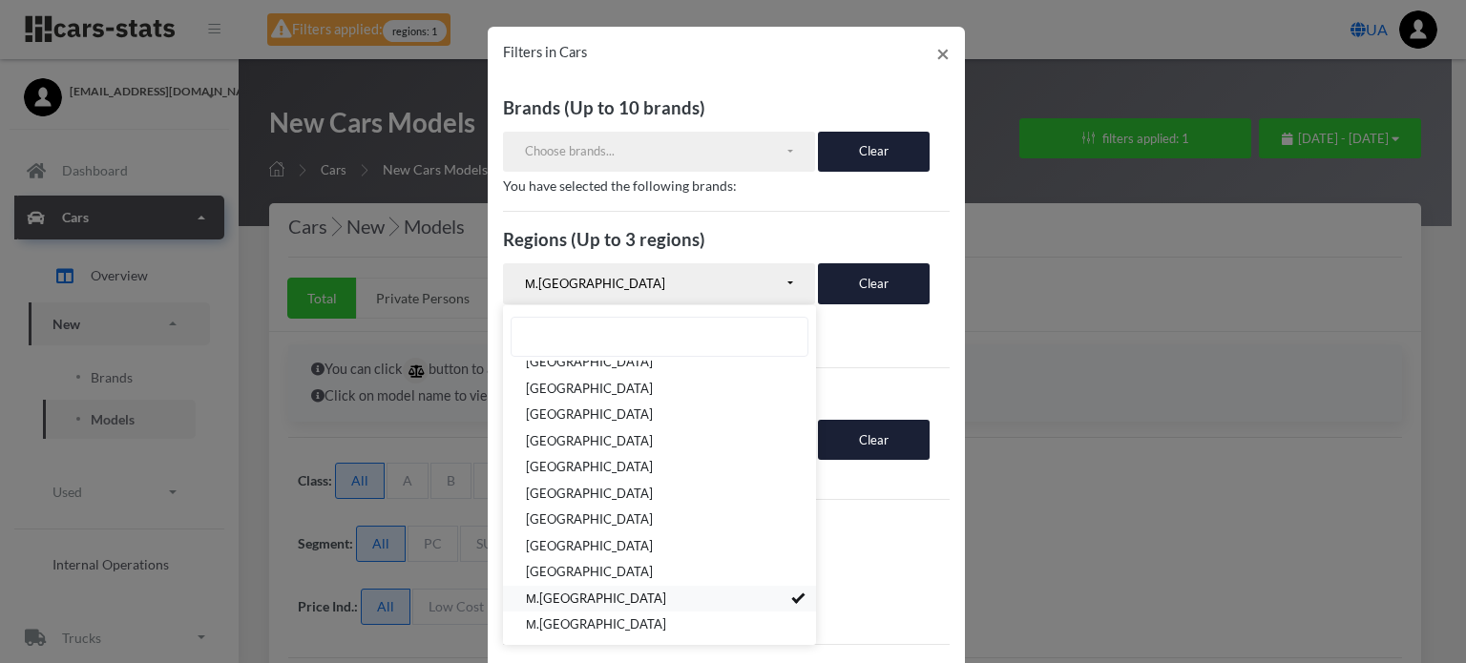
click at [795, 597] on span at bounding box center [798, 597] width 7 height 12
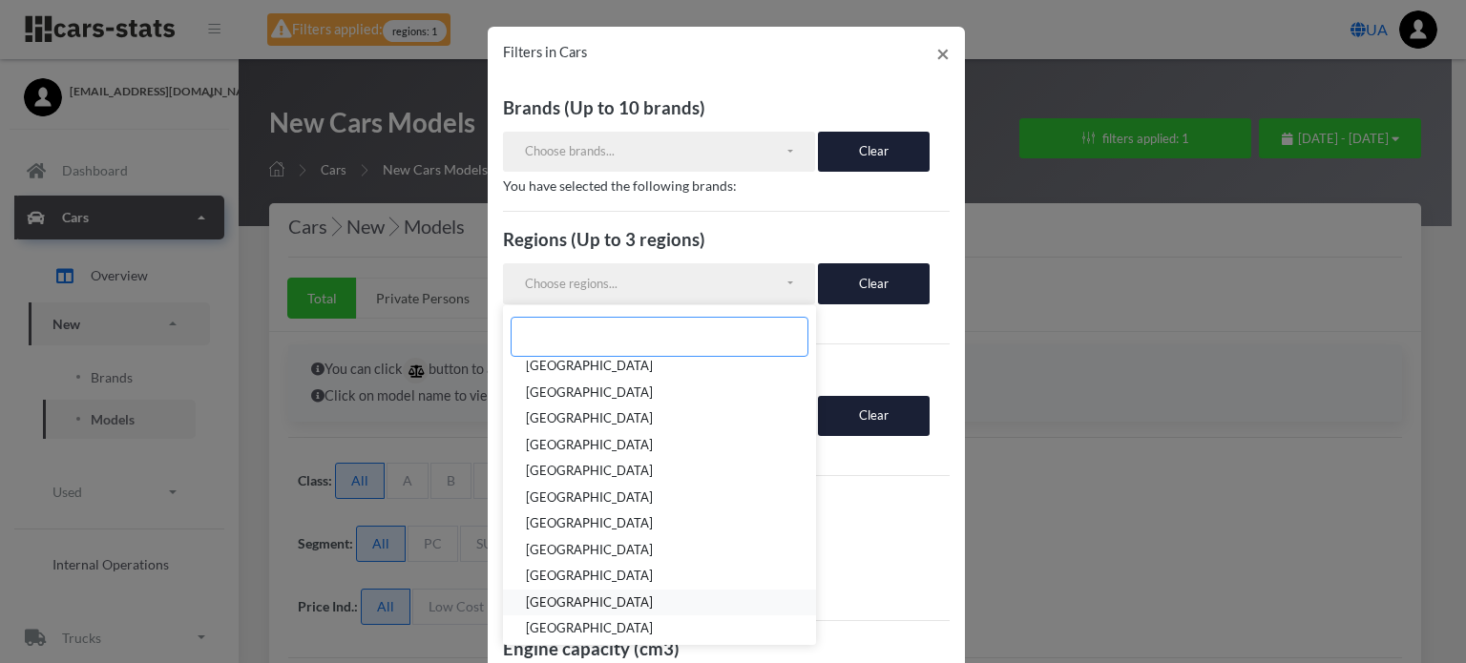
scroll to position [0, 0]
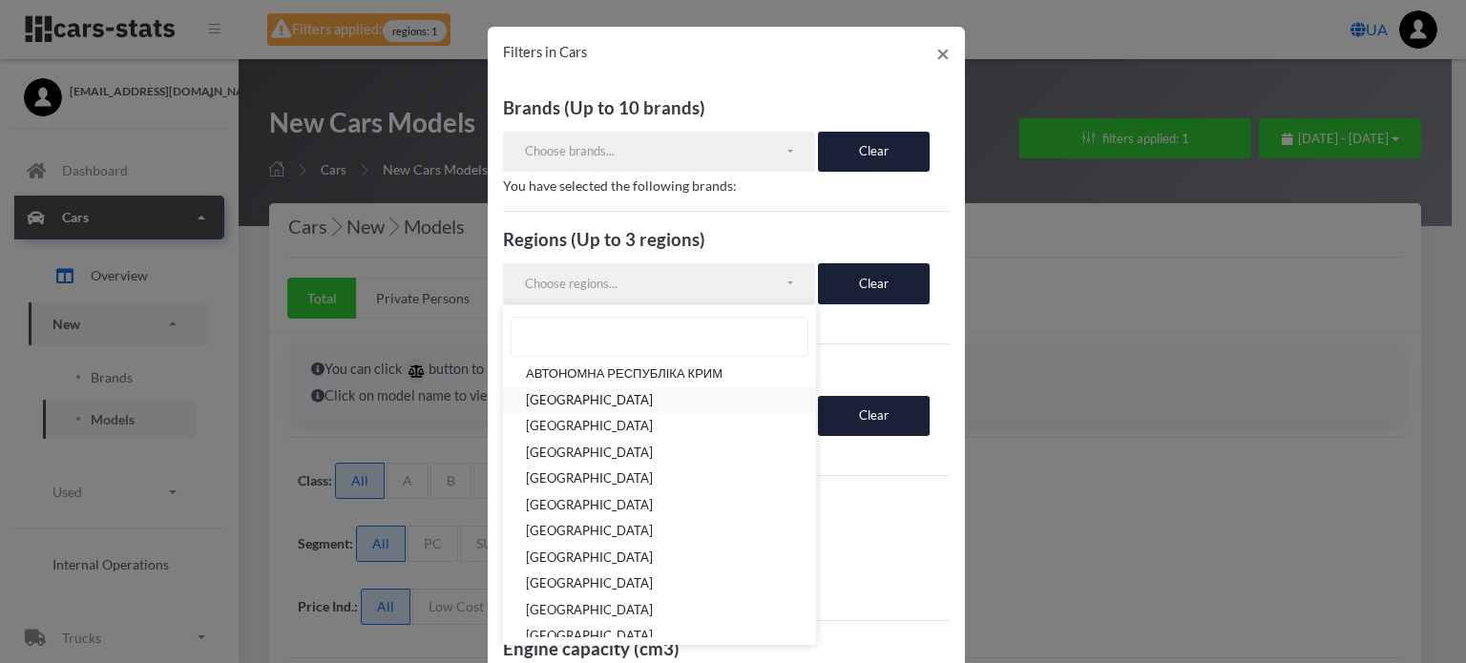
click at [650, 398] on link "[GEOGRAPHIC_DATA]" at bounding box center [659, 401] width 313 height 27
select select "UA-05"
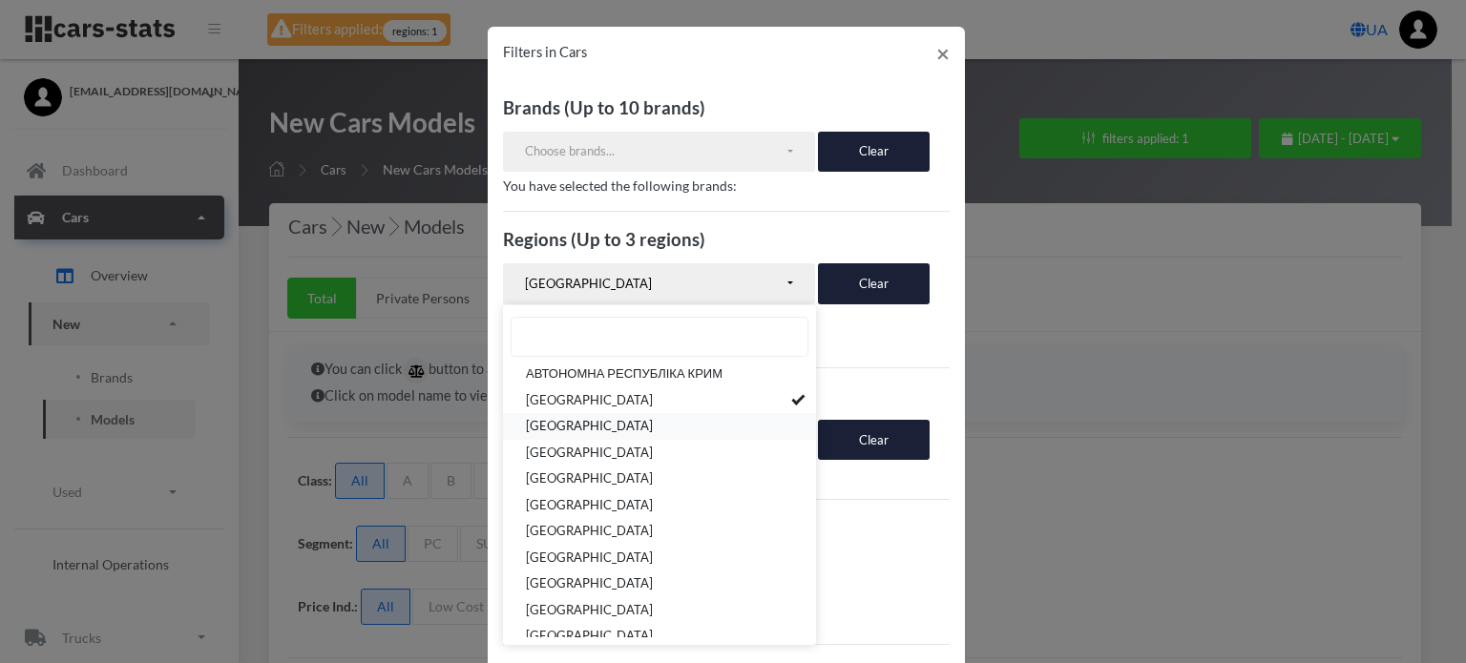
click at [649, 420] on span "[GEOGRAPHIC_DATA]" at bounding box center [589, 427] width 127 height 19
click at [648, 473] on link "[GEOGRAPHIC_DATA]" at bounding box center [659, 480] width 313 height 27
click at [914, 512] on div "Brands (Up to 10 brands) VOLKSWAGEN RENAULT SKODA FORD TOYOTA NISSAN AUDI OPEL …" at bounding box center [726, 518] width 477 height 877
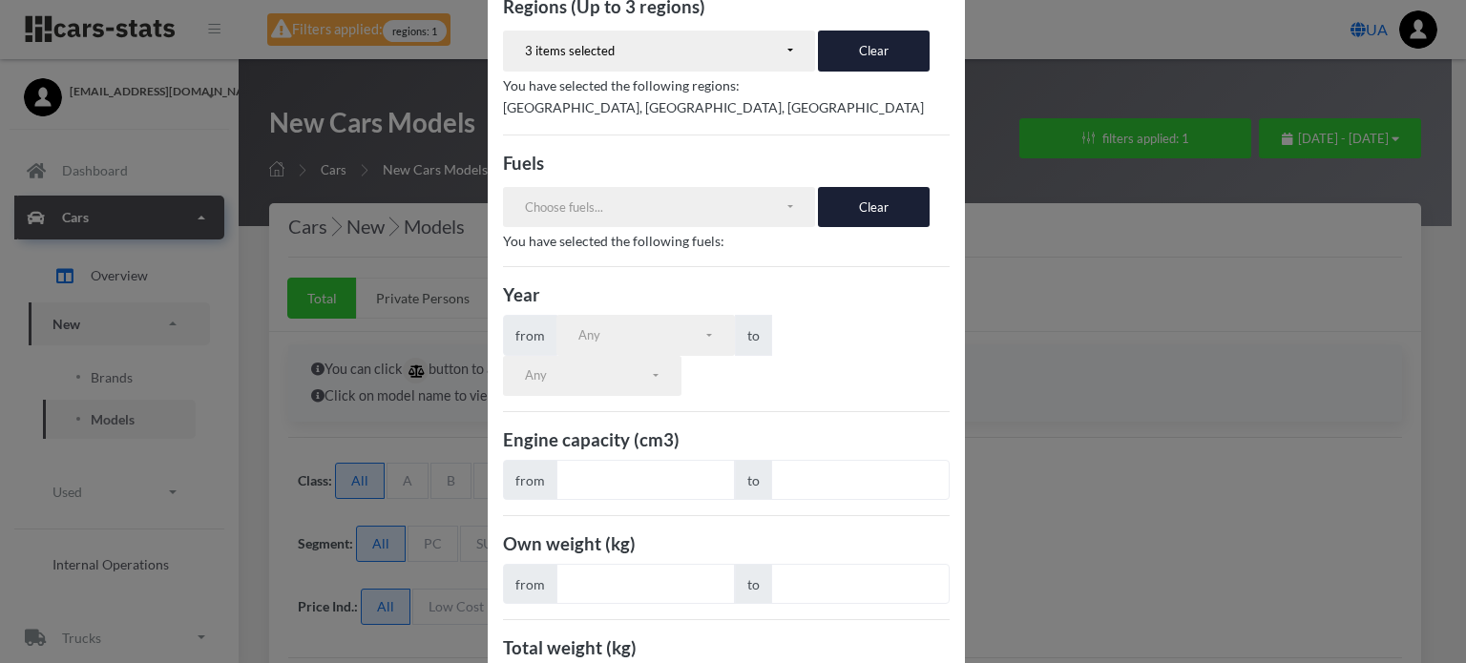
scroll to position [347, 0]
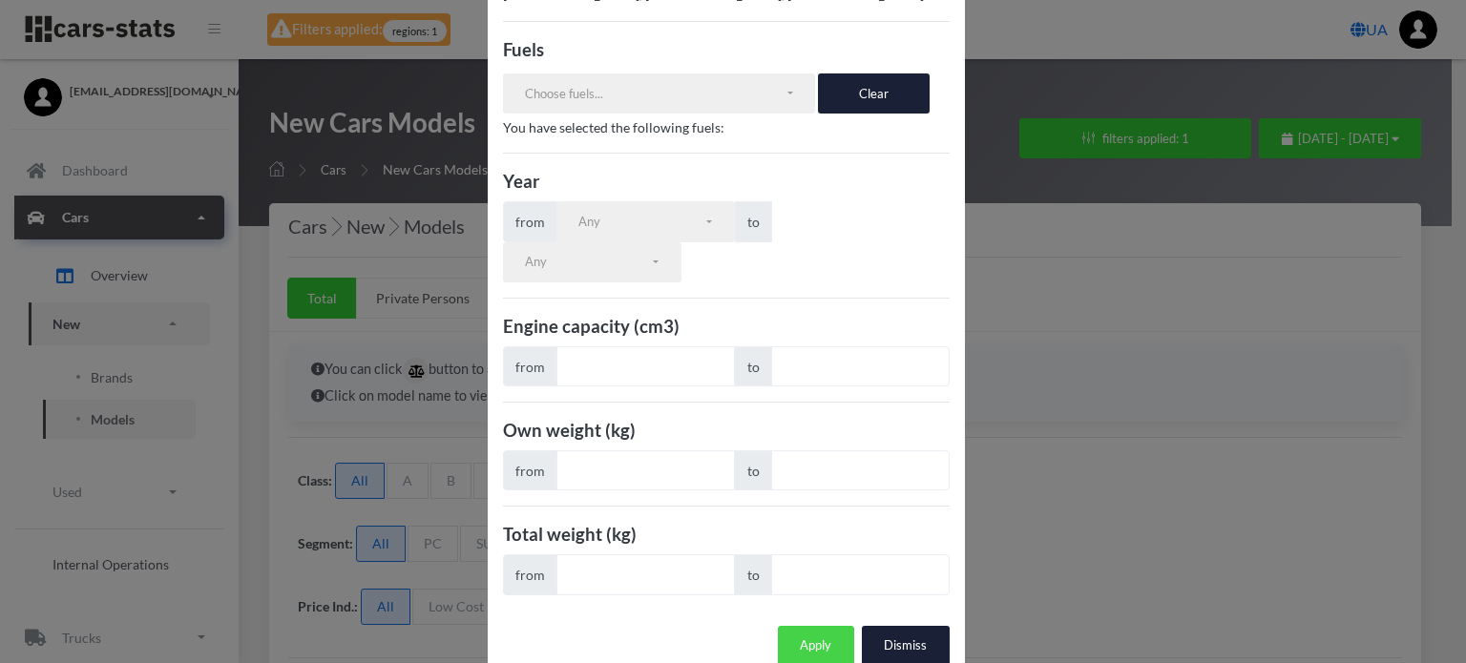
click at [821, 626] on button "Apply" at bounding box center [816, 646] width 76 height 40
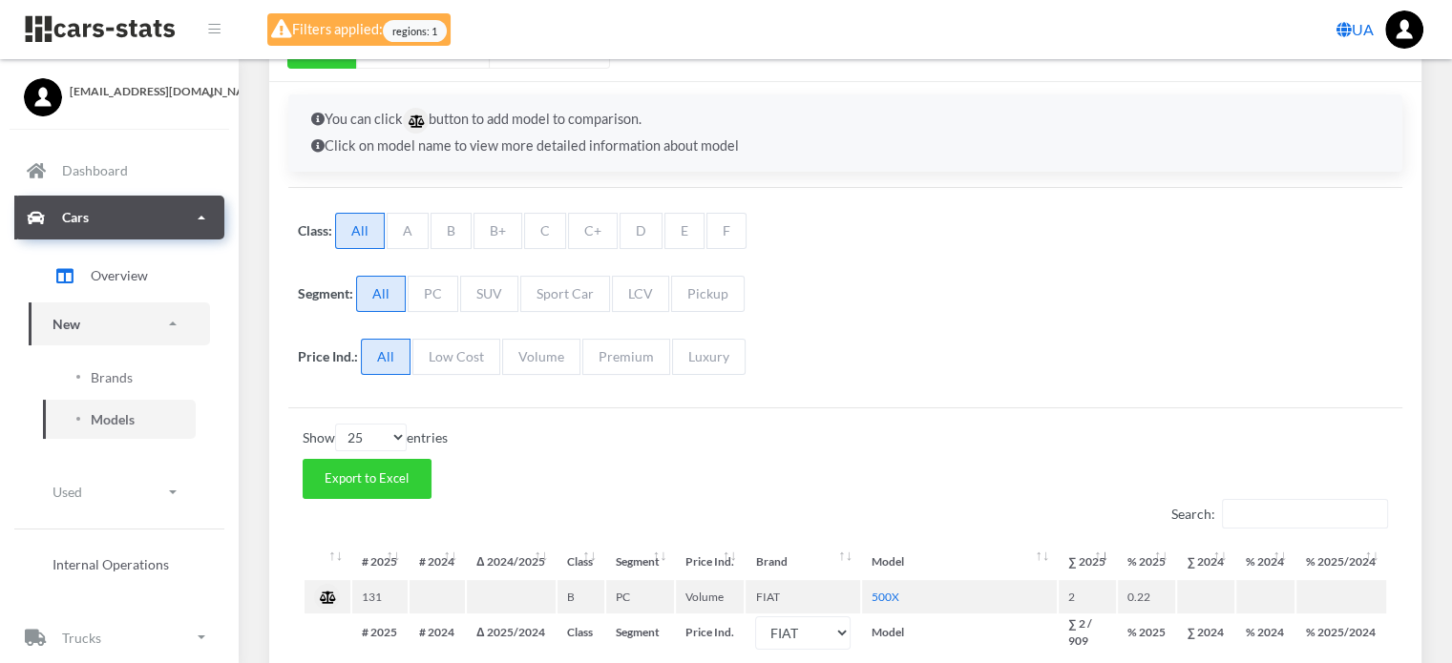
scroll to position [420, 0]
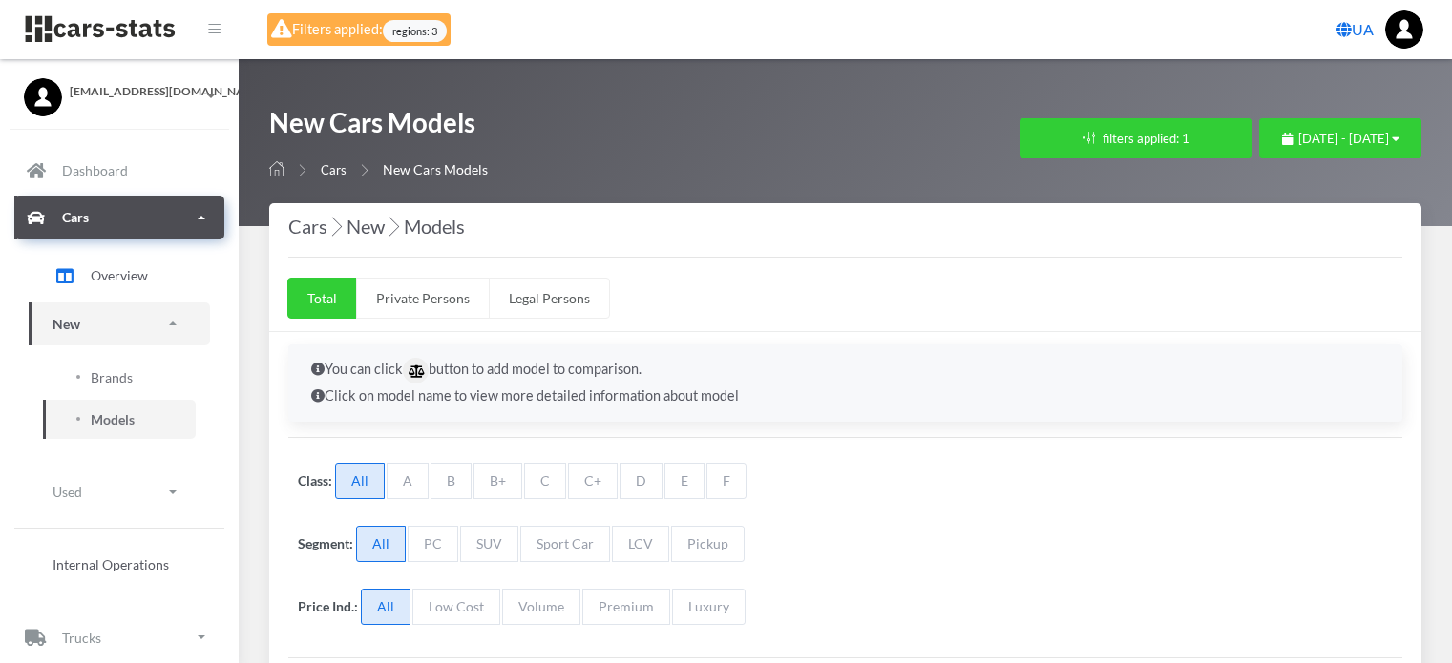
select select "25"
select select "FIAT"
click at [1019, 133] on button "filters applied: 1" at bounding box center [1135, 138] width 232 height 40
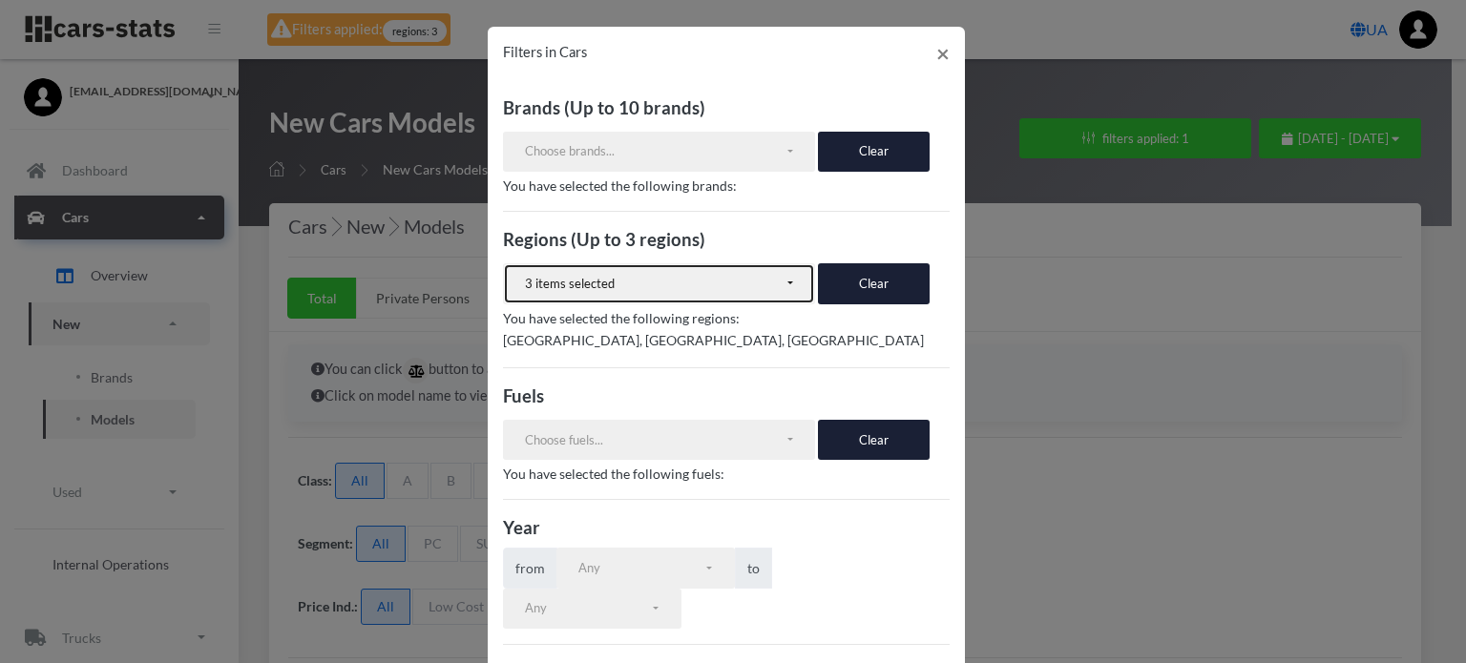
click at [692, 279] on div "3 items selected" at bounding box center [655, 284] width 260 height 19
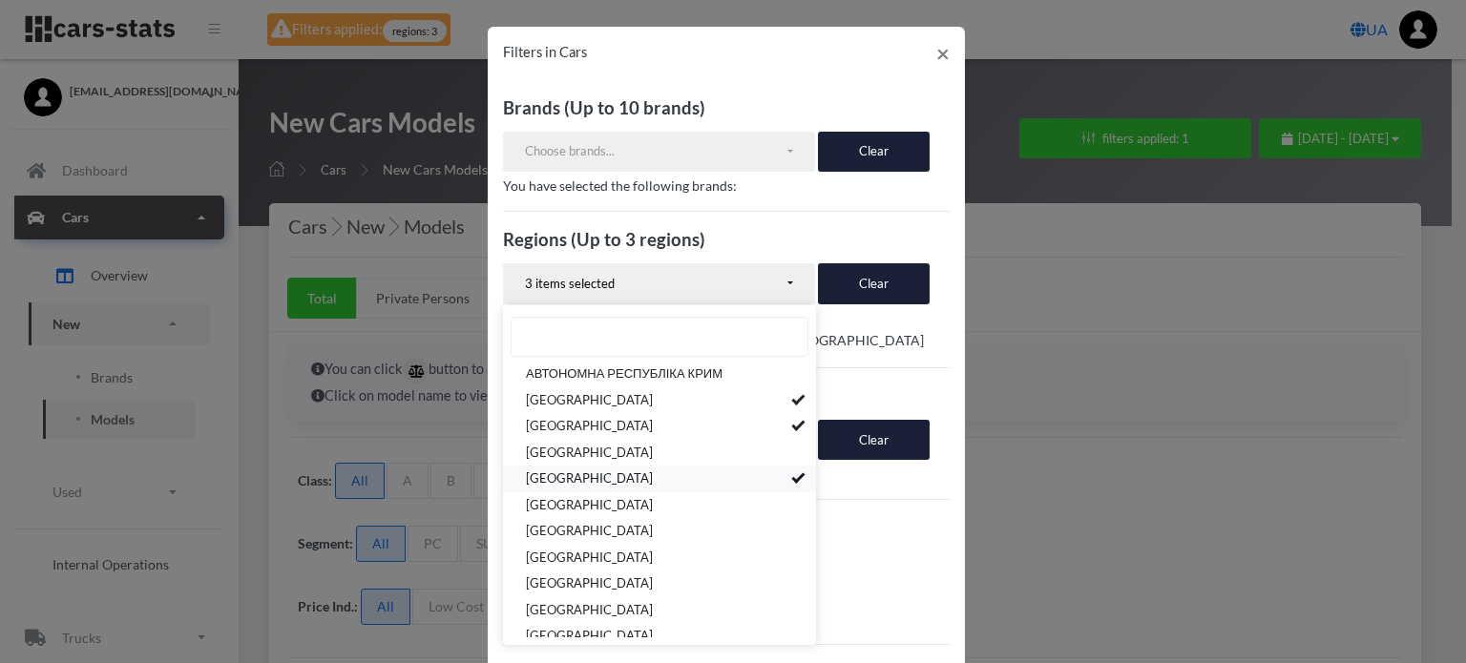
click at [714, 478] on link "[GEOGRAPHIC_DATA]" at bounding box center [659, 480] width 313 height 27
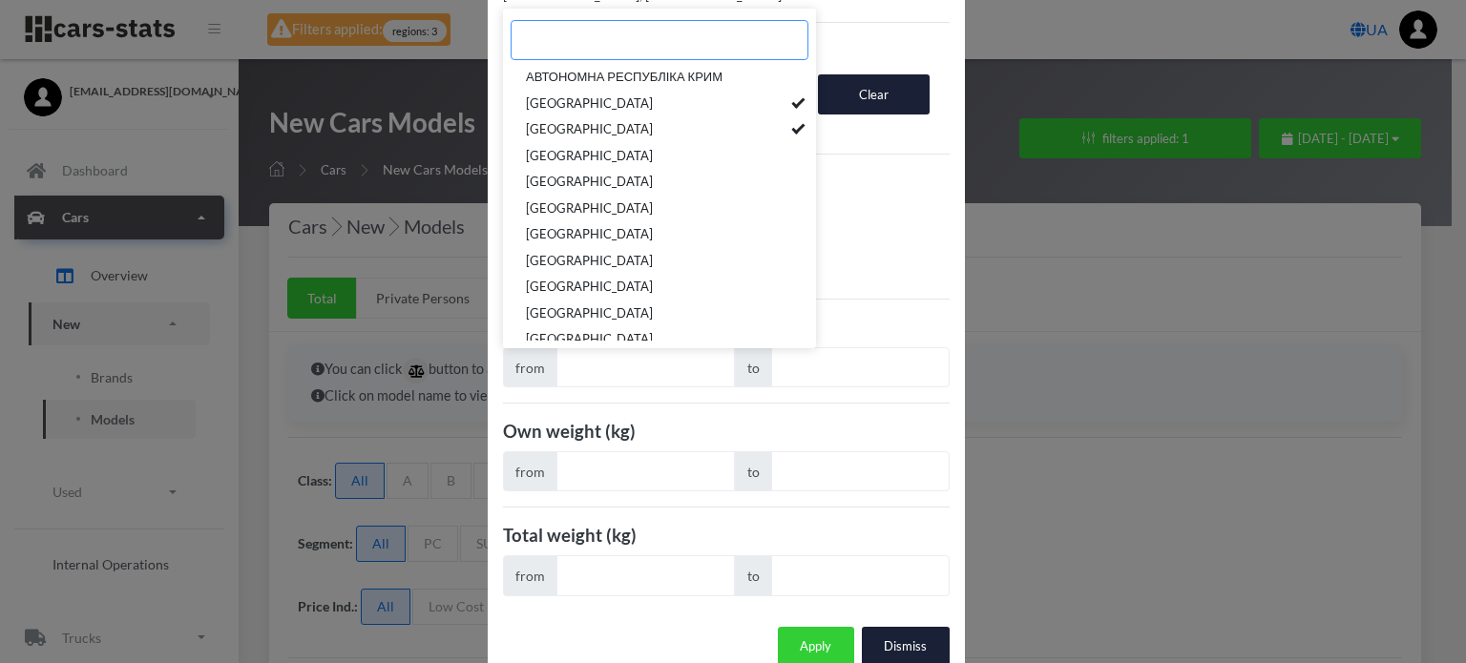
scroll to position [347, 0]
click at [810, 626] on button "Apply" at bounding box center [816, 646] width 76 height 40
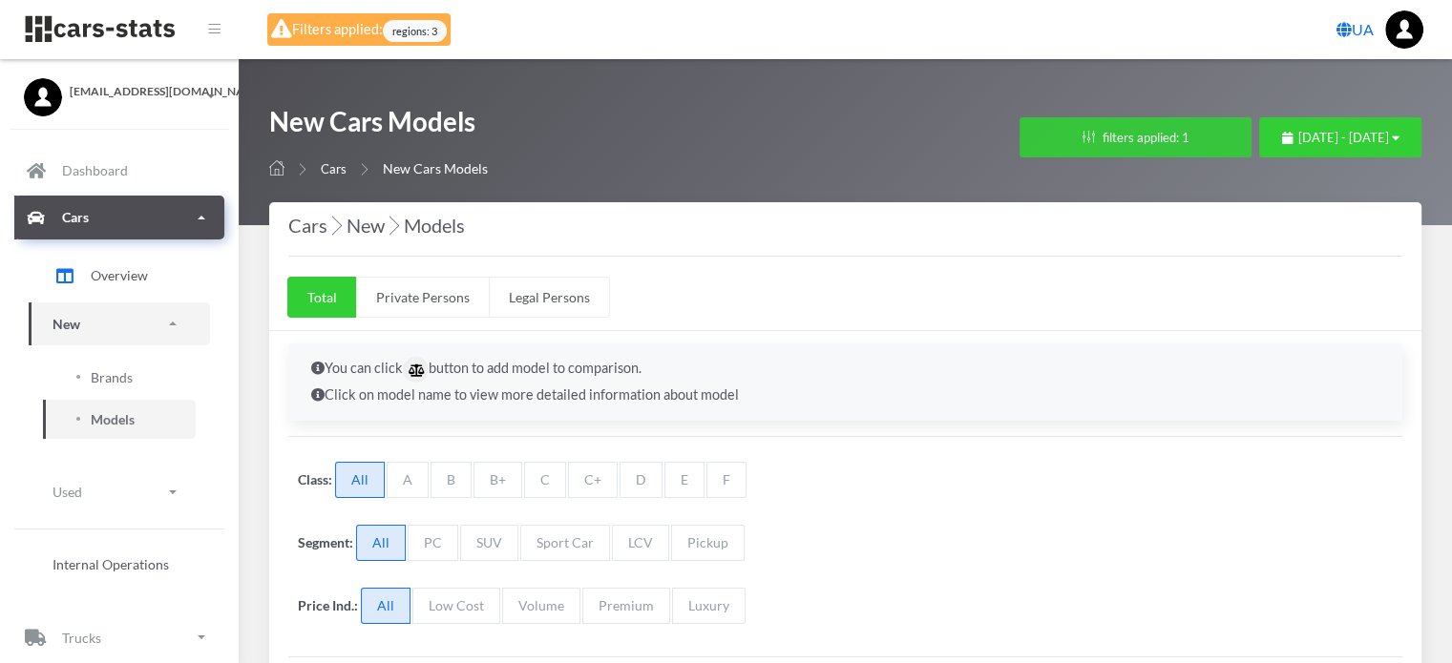
scroll to position [419, 0]
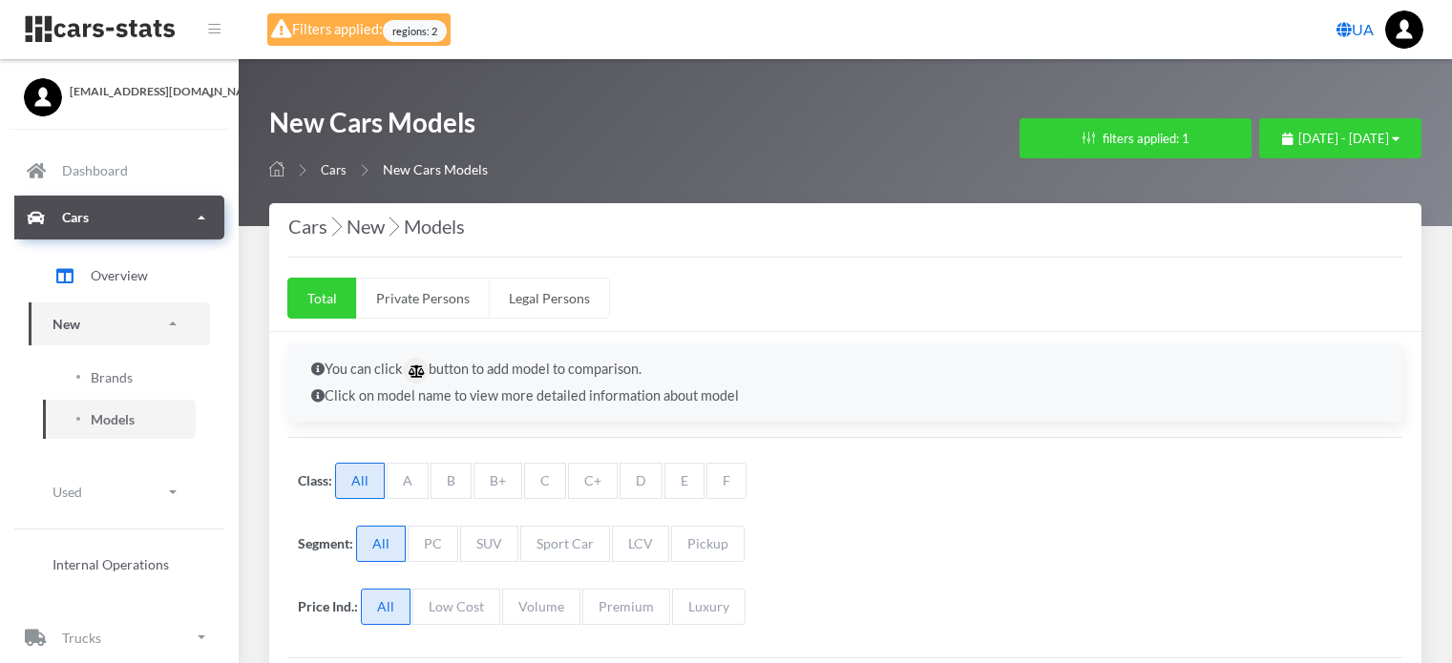
select select
select select "UA-05"
select select
select select "25"
select select "FIAT"
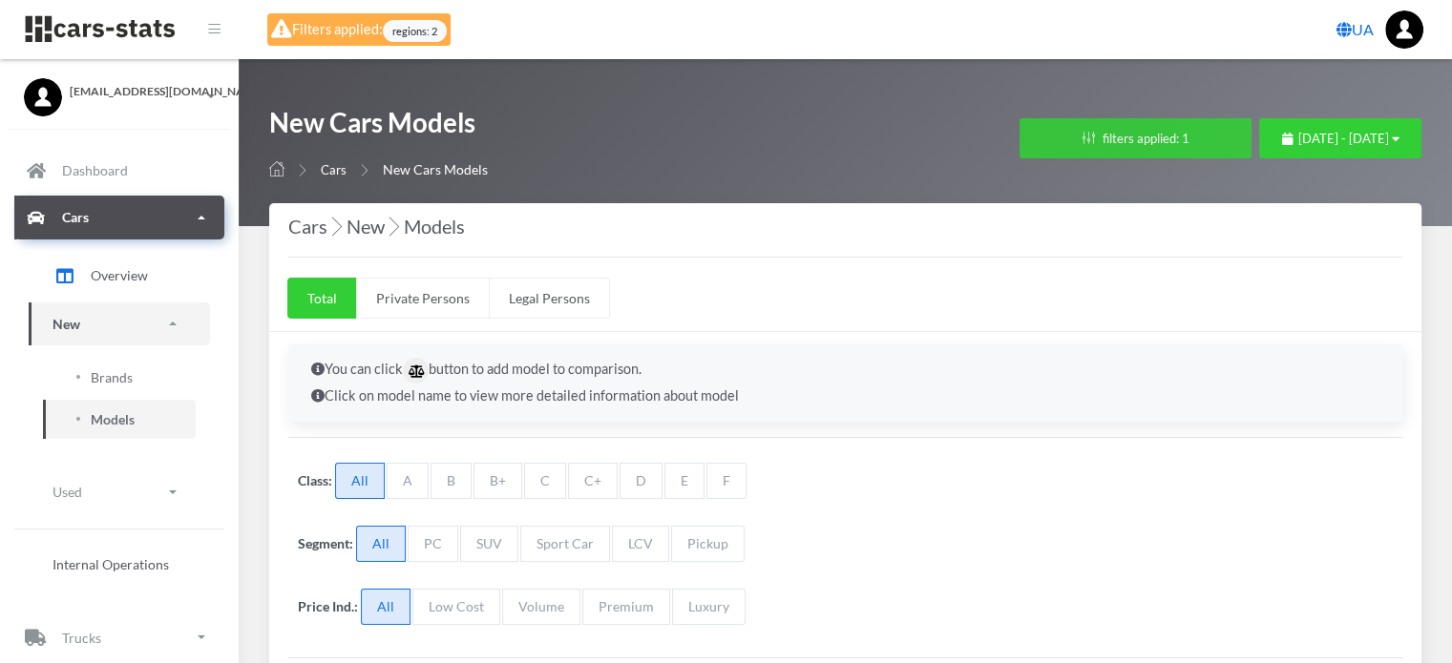
click at [1019, 137] on button "filters applied: 1" at bounding box center [1135, 138] width 232 height 40
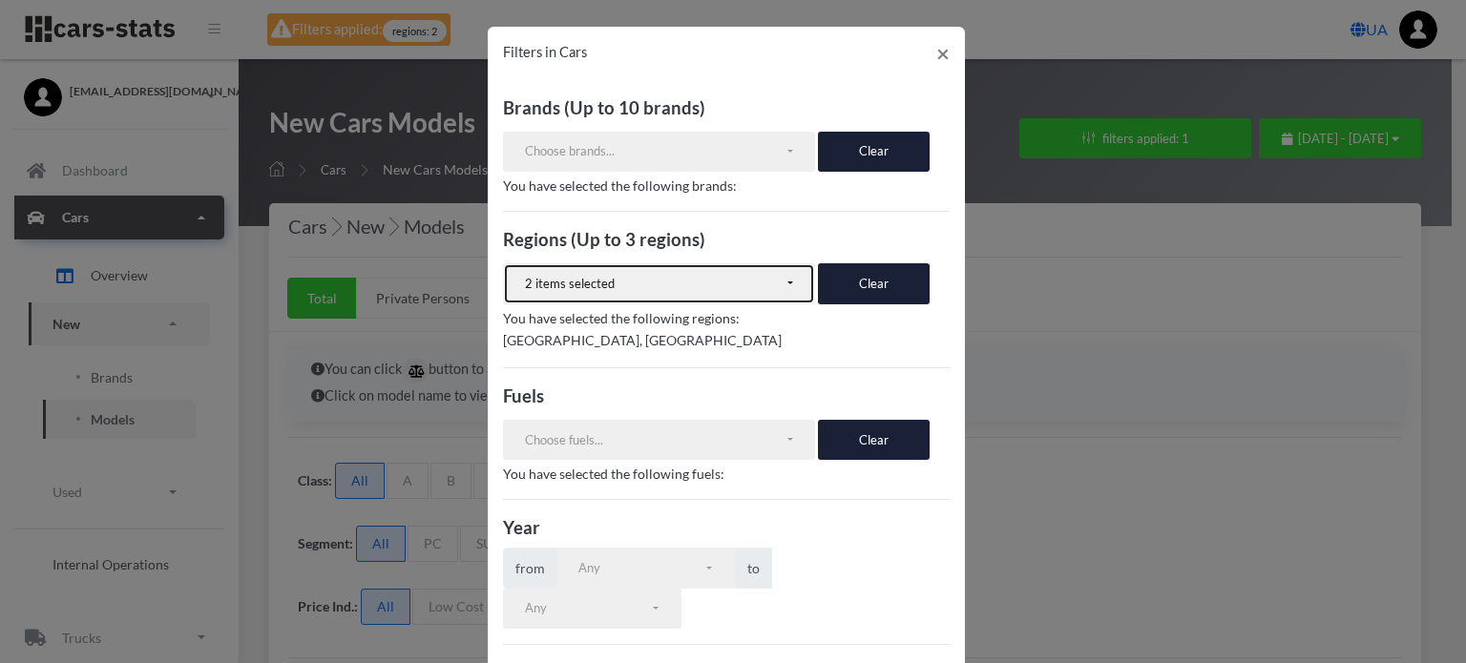
click at [699, 283] on div "2 items selected" at bounding box center [655, 284] width 260 height 19
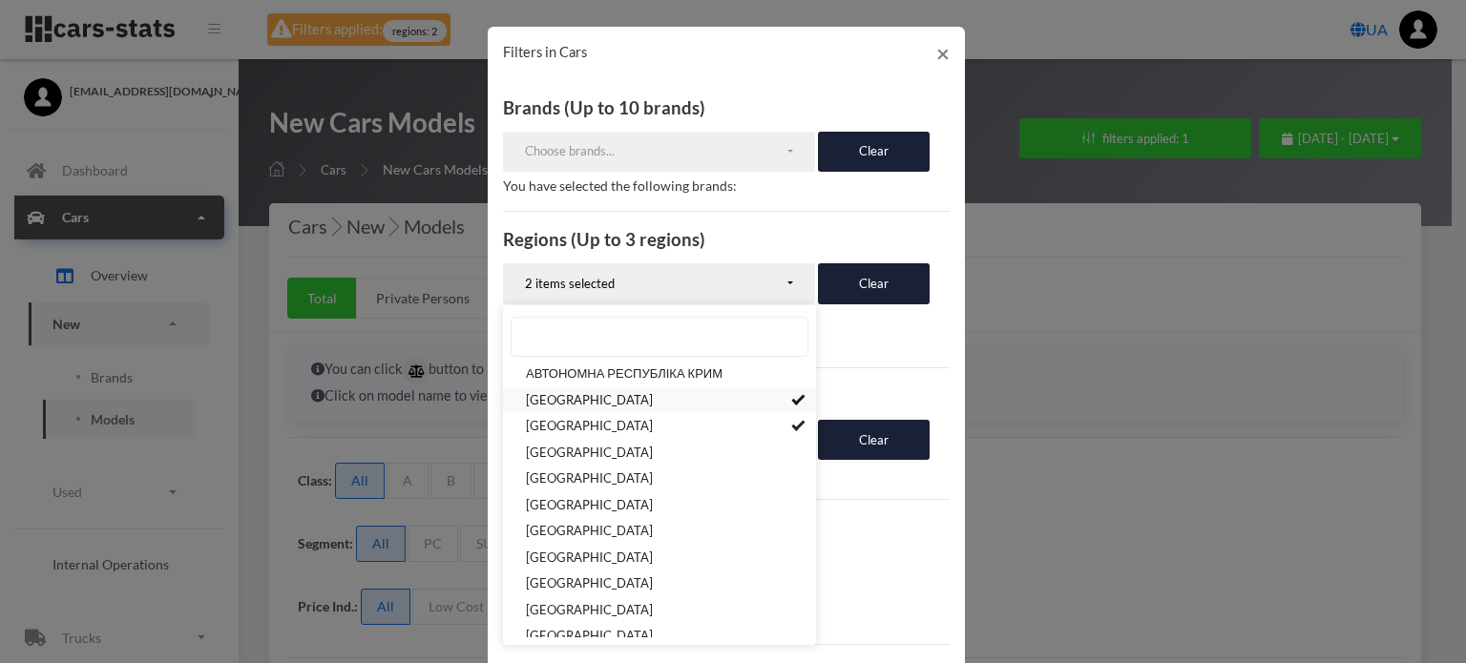
click at [656, 399] on link "[GEOGRAPHIC_DATA]" at bounding box center [659, 401] width 313 height 27
select select "UA-07"
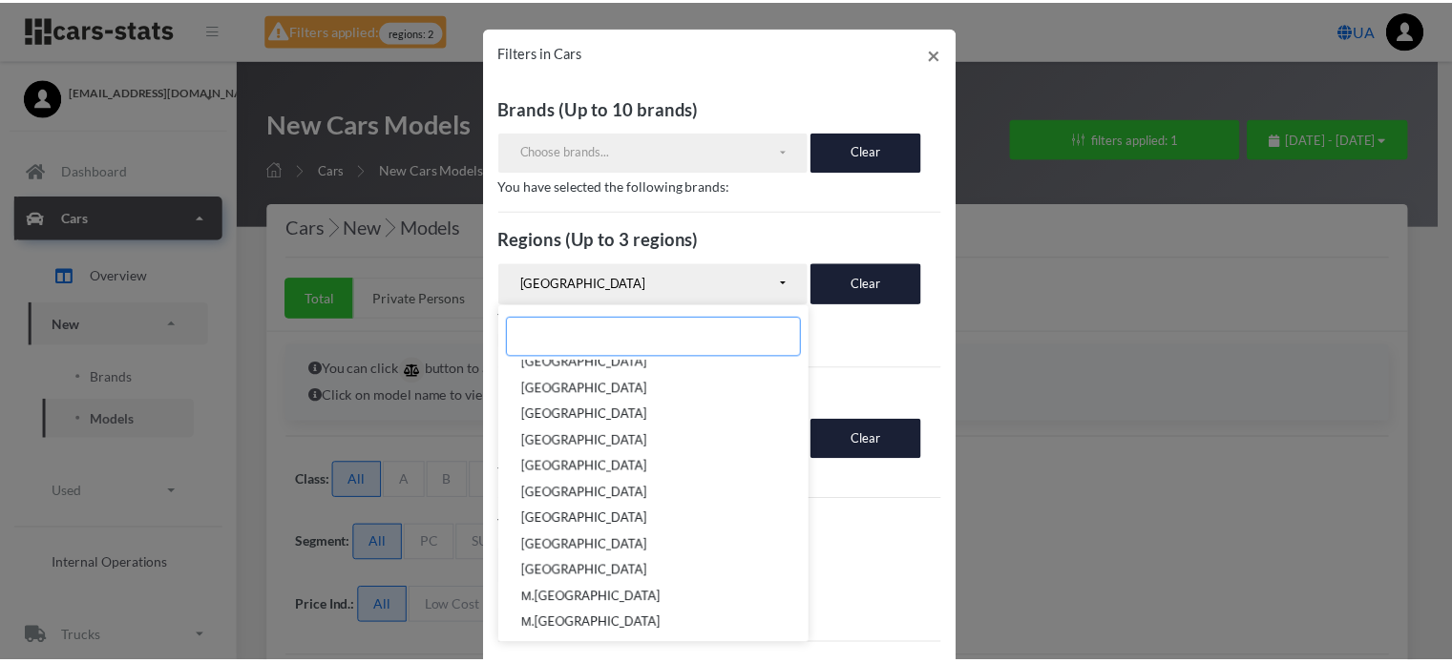
scroll to position [347, 0]
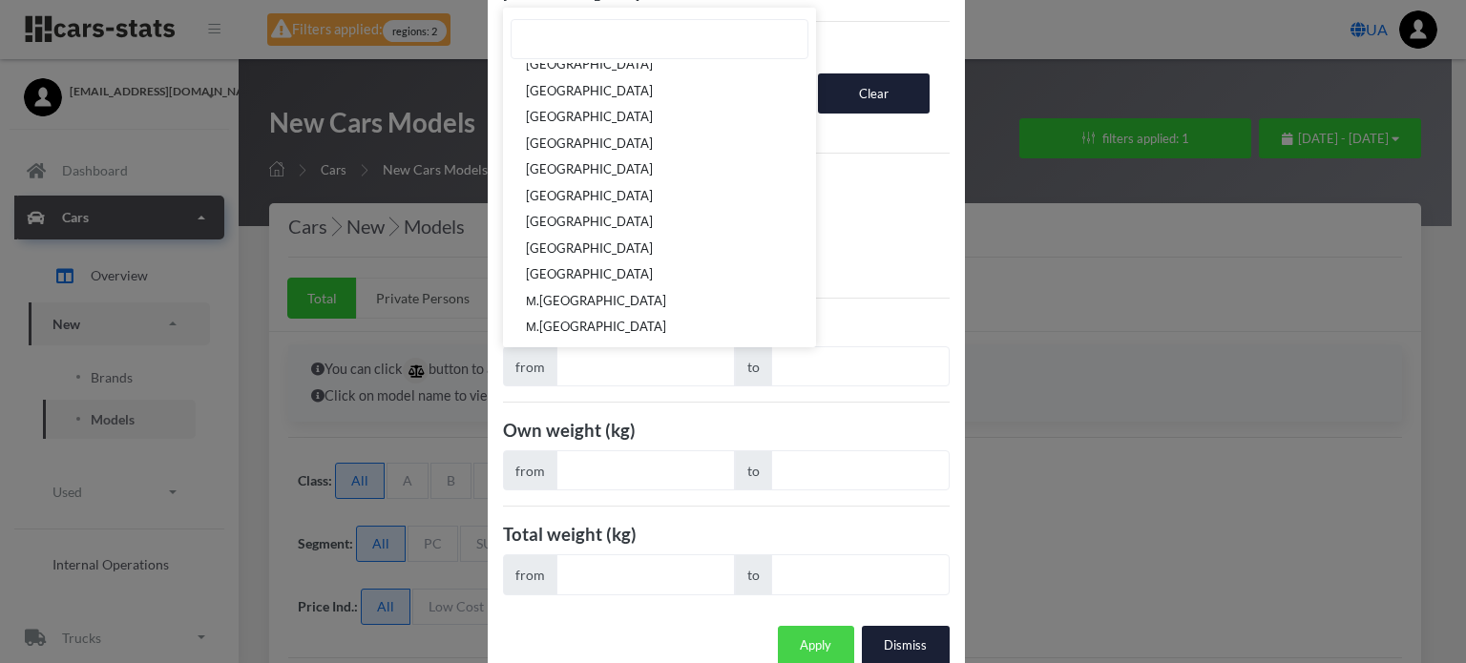
click at [806, 626] on button "Apply" at bounding box center [816, 646] width 76 height 40
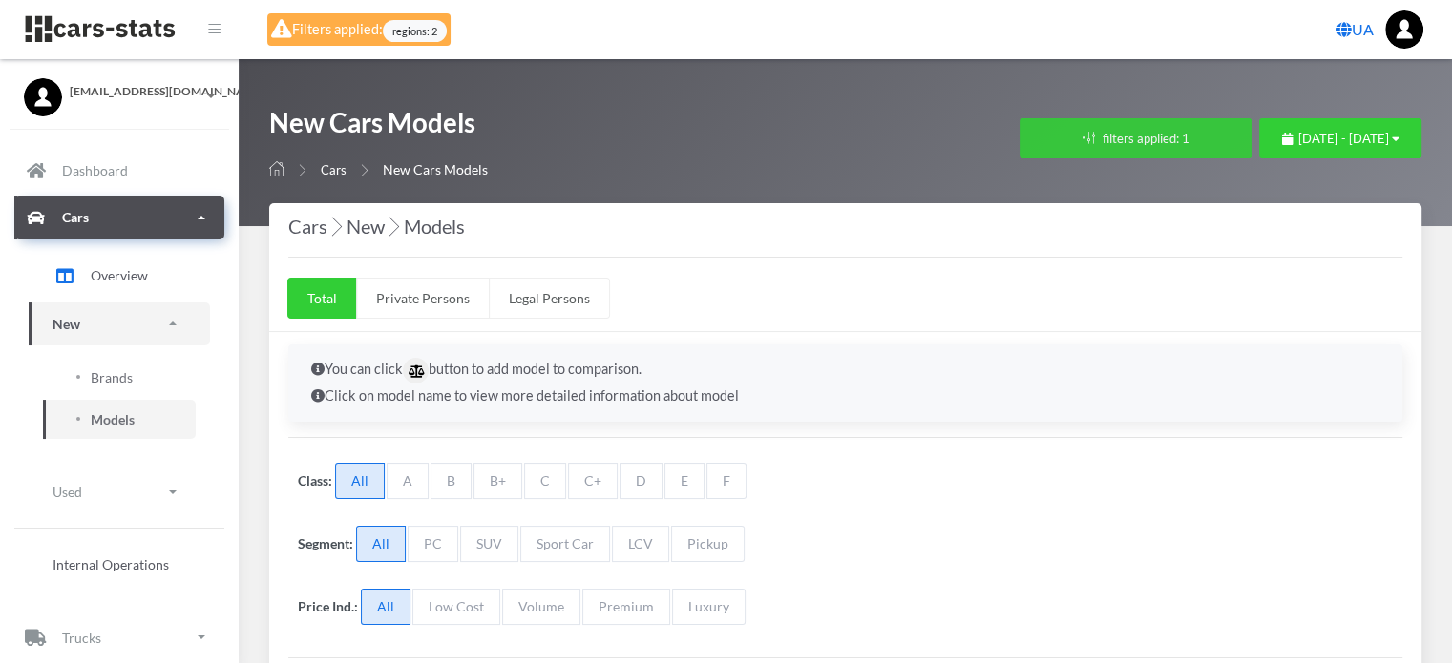
scroll to position [419, 0]
select select "25"
select select "FIAT"
click at [1019, 134] on button "filters applied: 1" at bounding box center [1135, 138] width 232 height 40
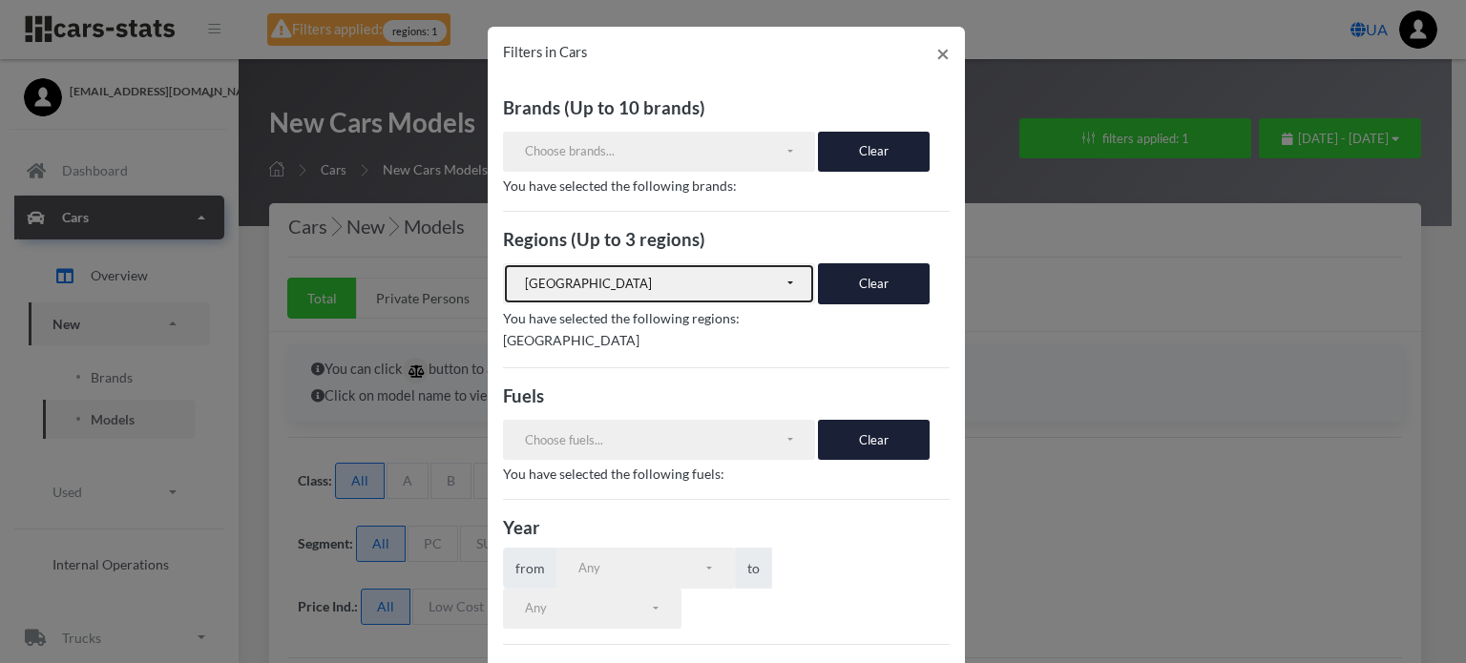
click at [709, 286] on div "[GEOGRAPHIC_DATA]" at bounding box center [655, 284] width 260 height 19
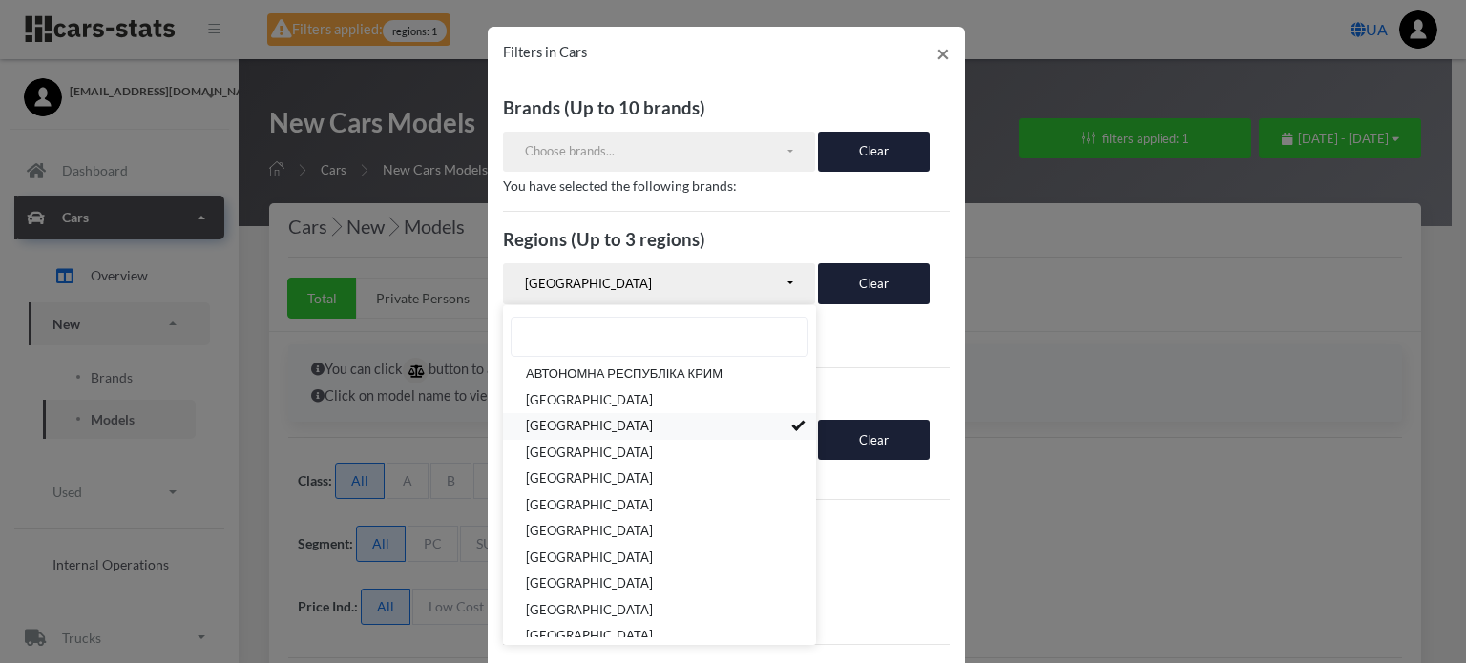
click at [795, 426] on span at bounding box center [798, 425] width 7 height 12
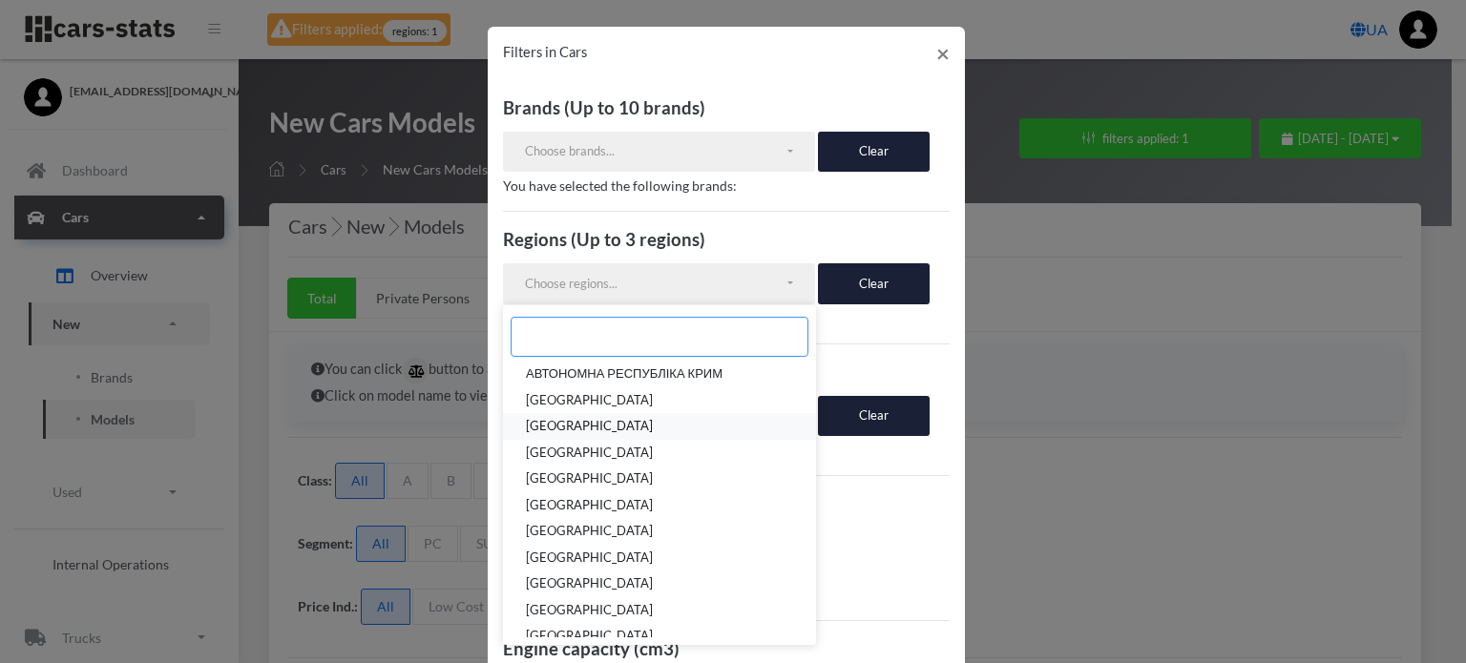
scroll to position [4, 0]
click at [691, 504] on link "[GEOGRAPHIC_DATA]" at bounding box center [659, 506] width 313 height 27
select select "UA-18"
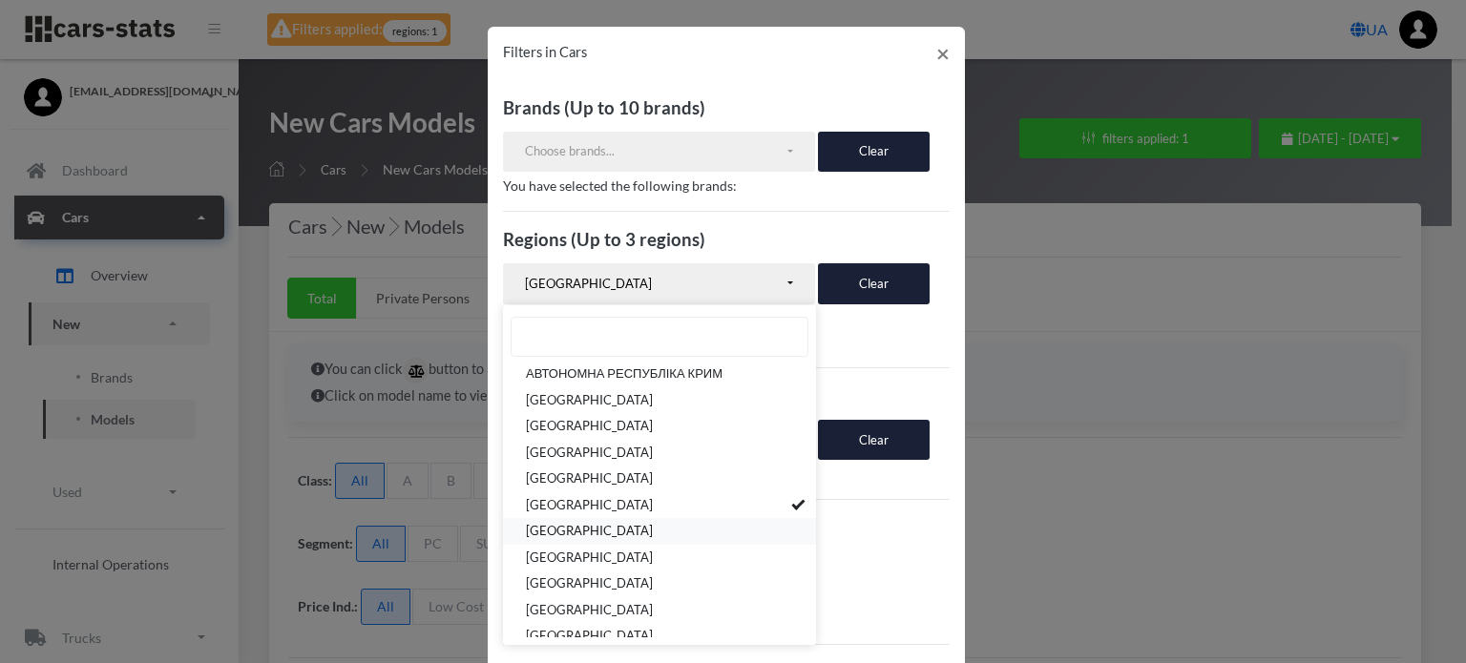
click at [653, 529] on span "[GEOGRAPHIC_DATA]" at bounding box center [589, 532] width 127 height 19
click at [653, 551] on span "[GEOGRAPHIC_DATA]" at bounding box center [589, 558] width 127 height 19
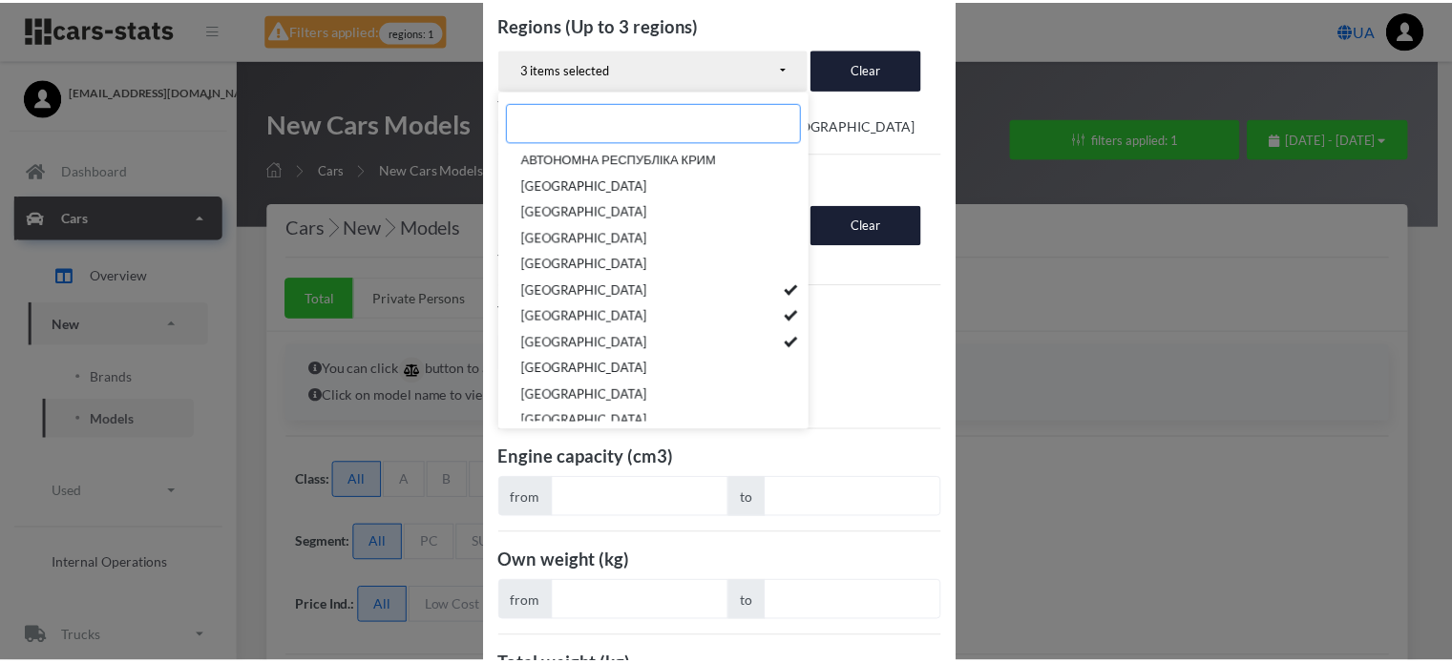
scroll to position [370, 0]
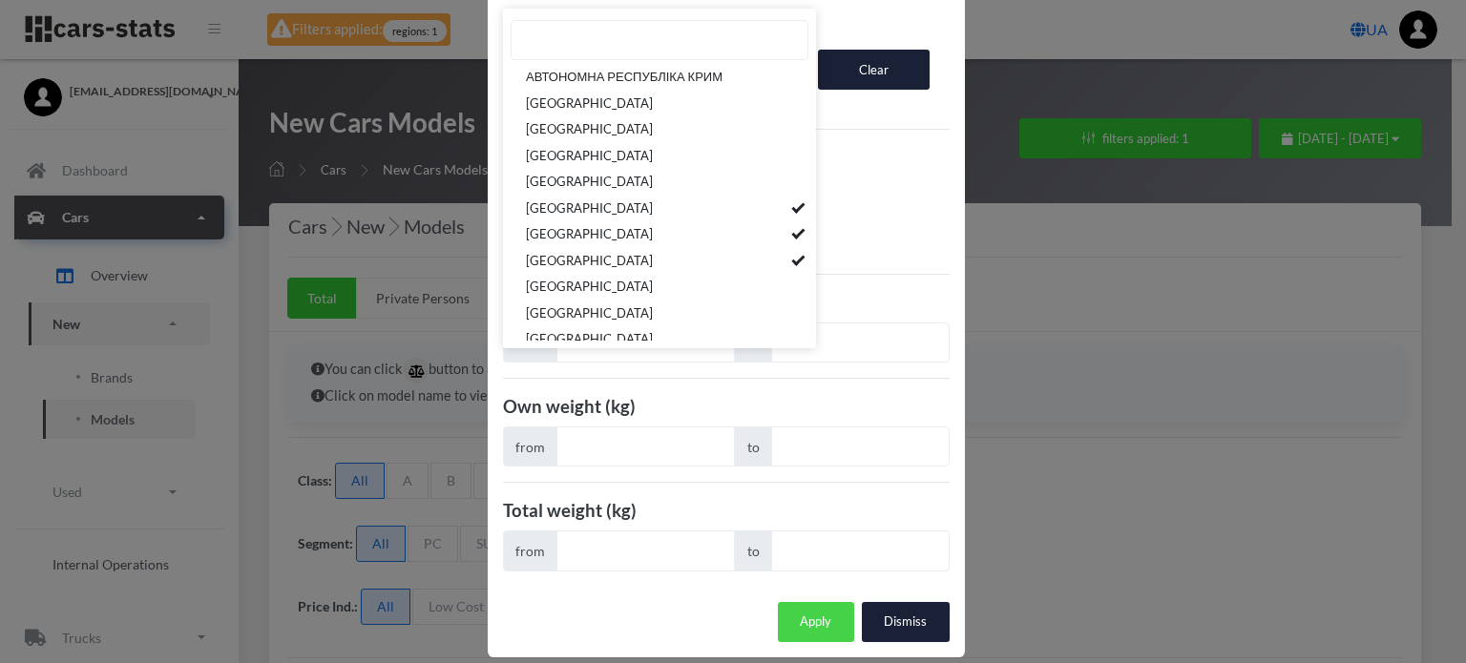
click at [800, 602] on button "Apply" at bounding box center [816, 622] width 76 height 40
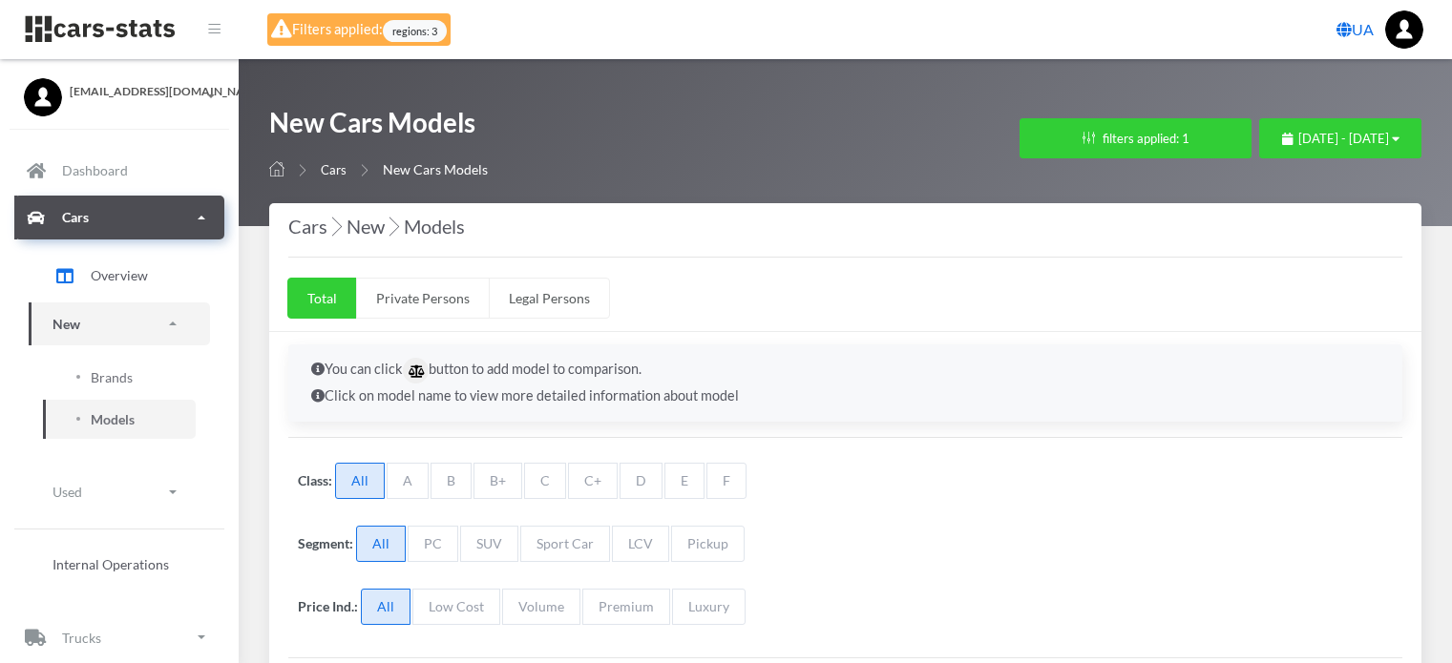
select select "25"
select select "FIAT"
click at [1019, 129] on button "filters applied: 1" at bounding box center [1135, 138] width 232 height 40
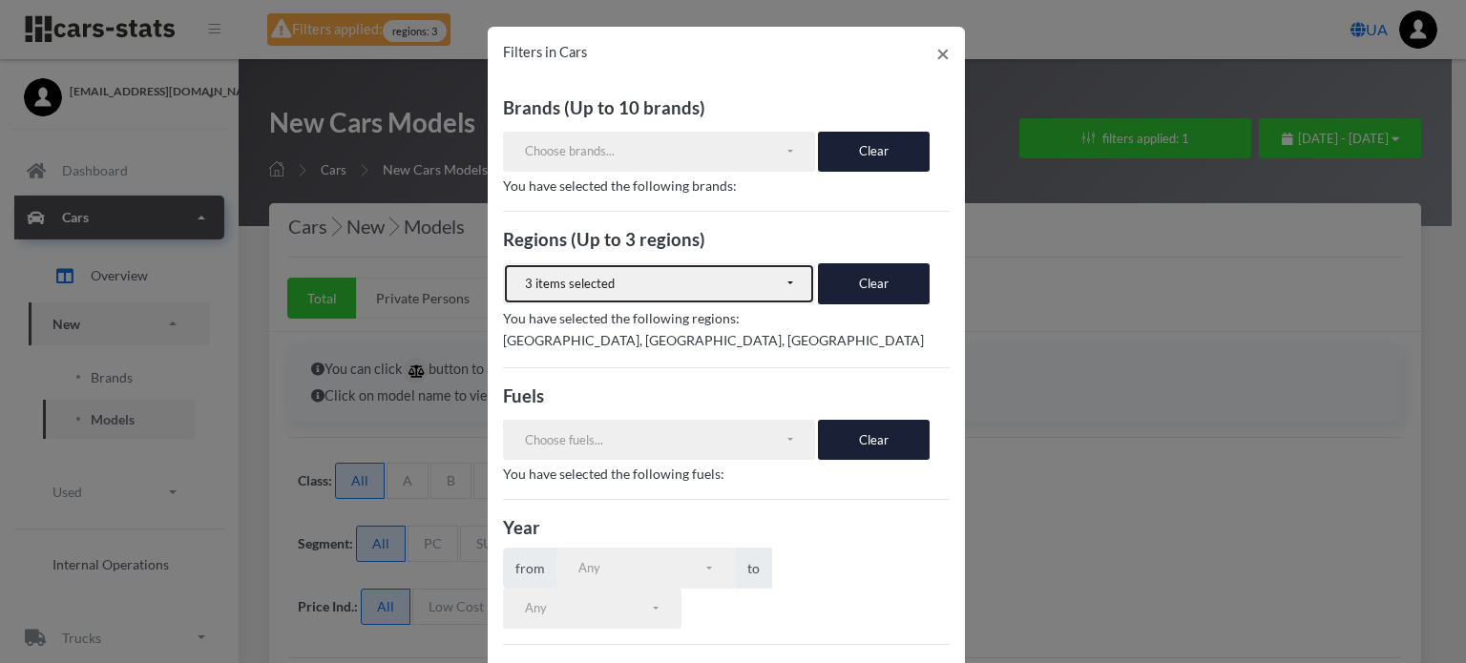
click at [729, 282] on div "3 items selected" at bounding box center [655, 284] width 260 height 19
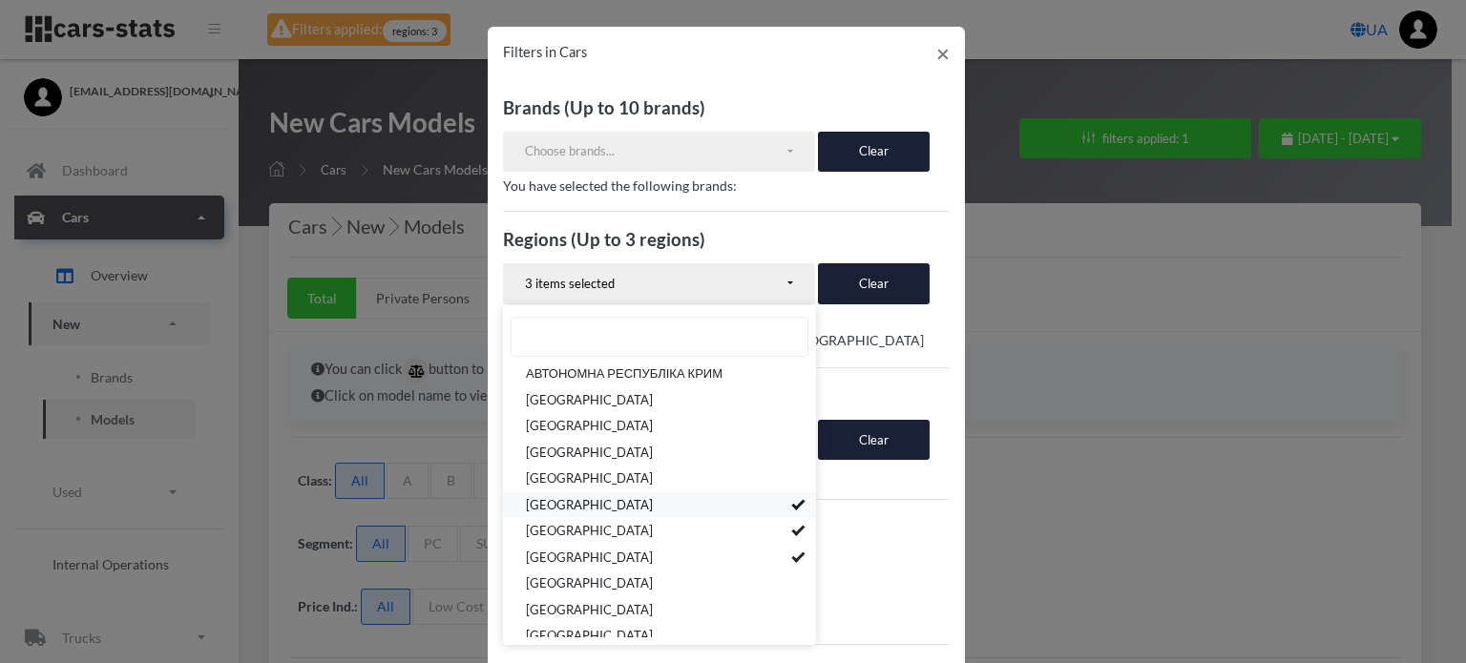
click at [750, 505] on link "ЖИТОМИРСЬКА ОБЛАСТЬ" at bounding box center [659, 506] width 313 height 27
click at [745, 532] on link "ЗАКАРПАТСЬКА ОБЛАСТЬ" at bounding box center [659, 532] width 313 height 27
select select "UA-23"
click at [745, 557] on link "ЗАПОРІЗЬКА ОБЛАСТЬ" at bounding box center [659, 558] width 313 height 27
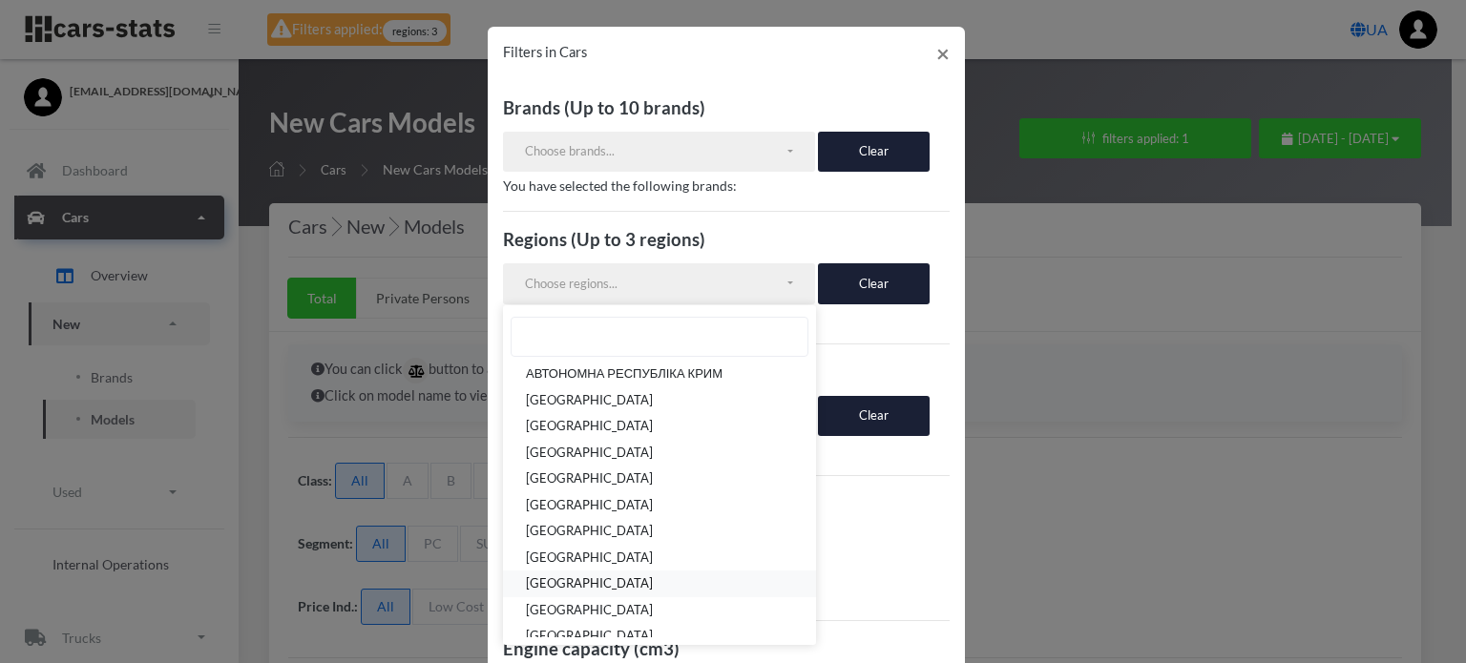
click at [733, 576] on link "ІВАНО-ФРАНКІВСЬКА ОБЛАСТЬ" at bounding box center [659, 585] width 313 height 27
select select "UA-26"
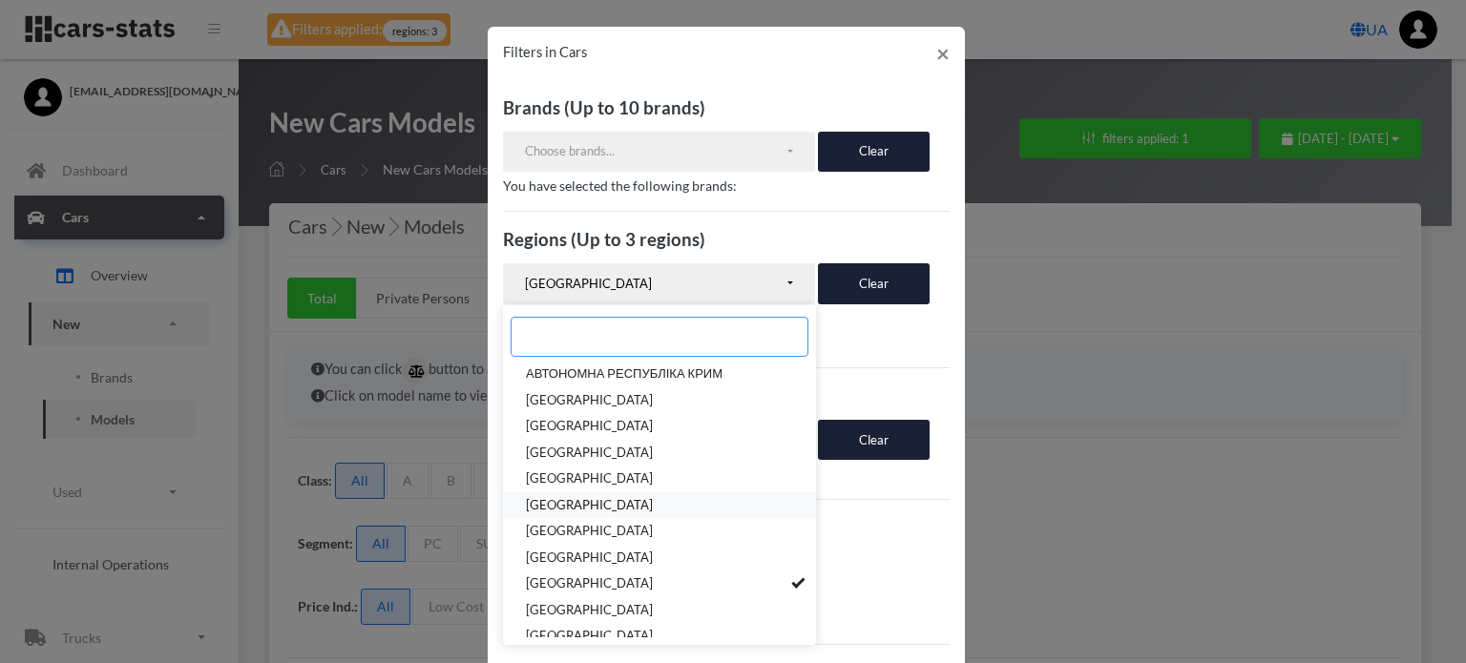
scroll to position [95, 0]
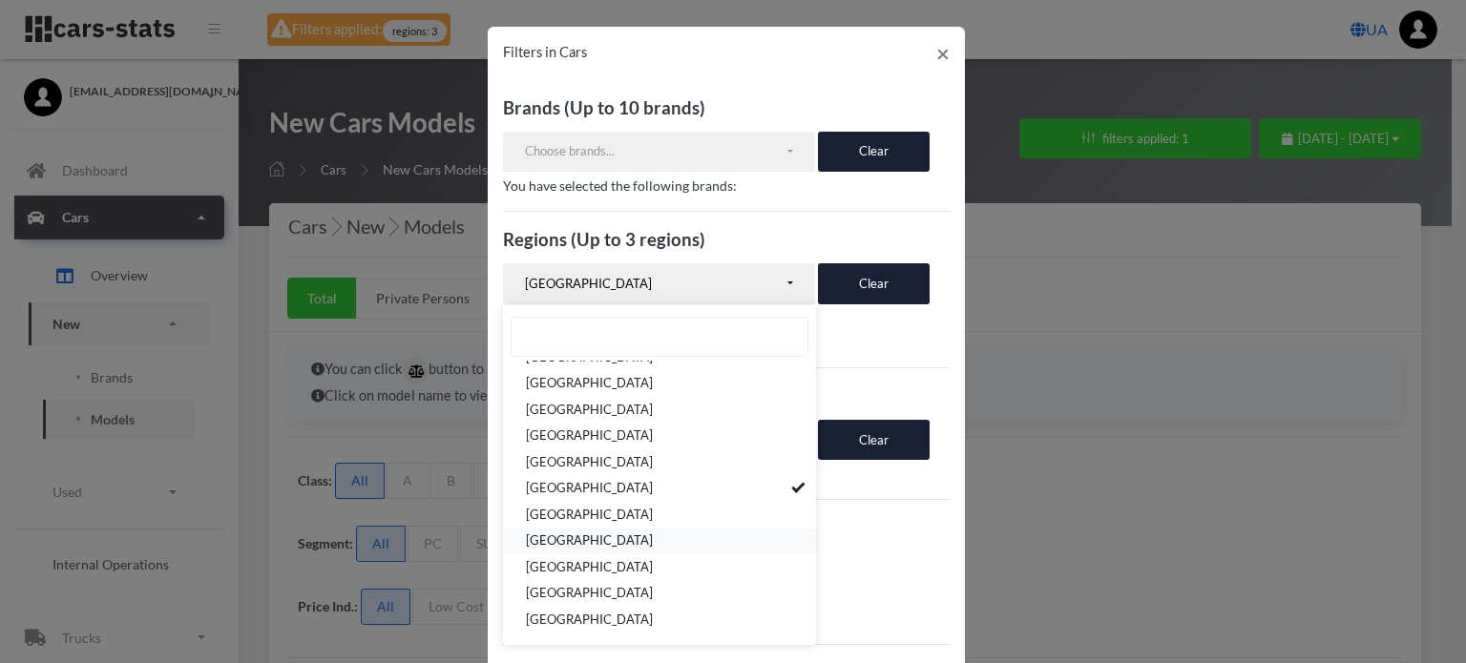
click at [722, 541] on link "КІРОВОГРАДСЬКА ОБЛАСТЬ" at bounding box center [659, 542] width 313 height 27
click at [709, 564] on link "ЛУГАНСЬКА ОБЛАСТЬ" at bounding box center [659, 568] width 313 height 27
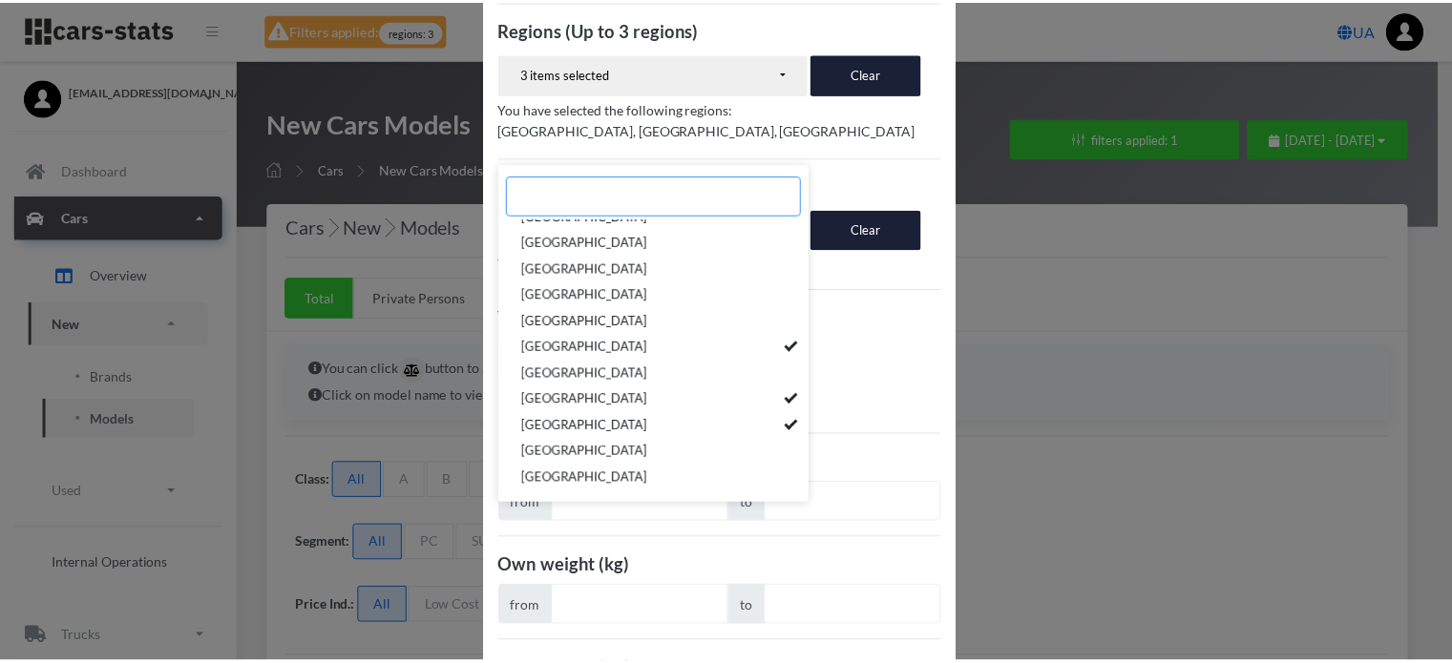
scroll to position [370, 0]
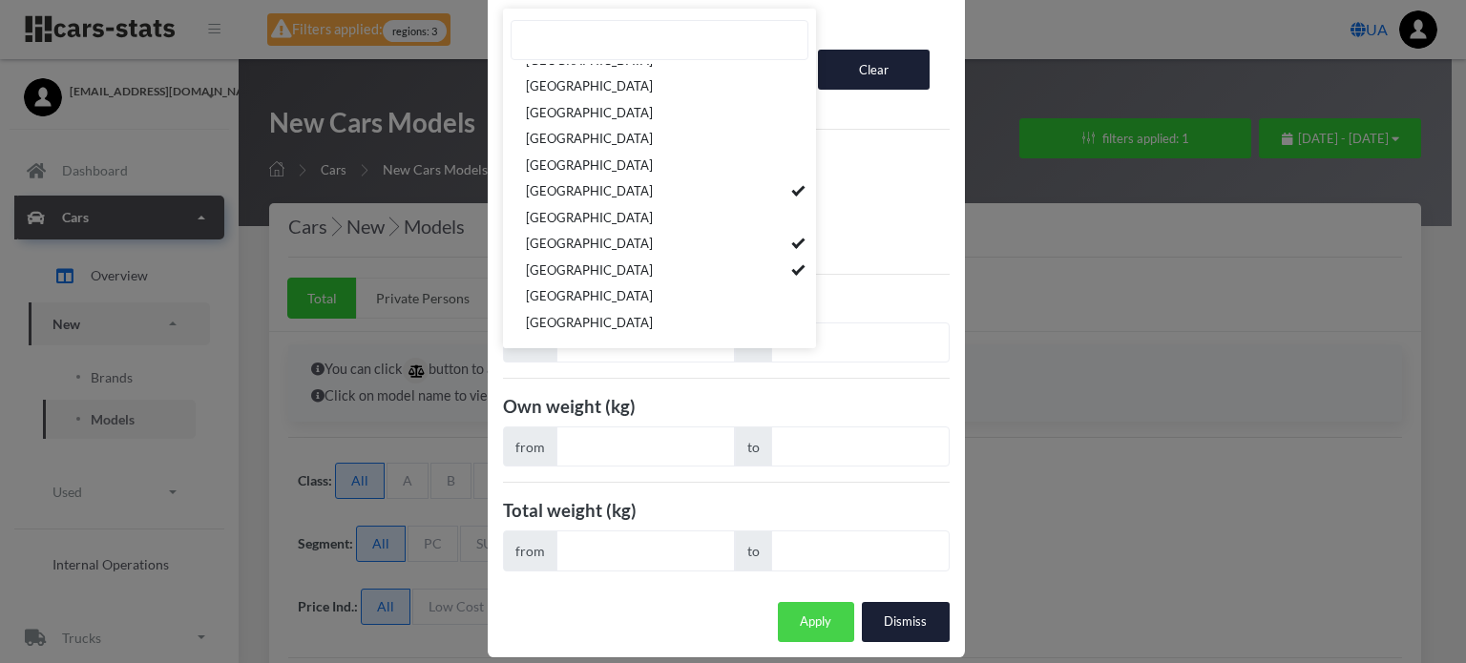
click at [818, 602] on button "Apply" at bounding box center [816, 622] width 76 height 40
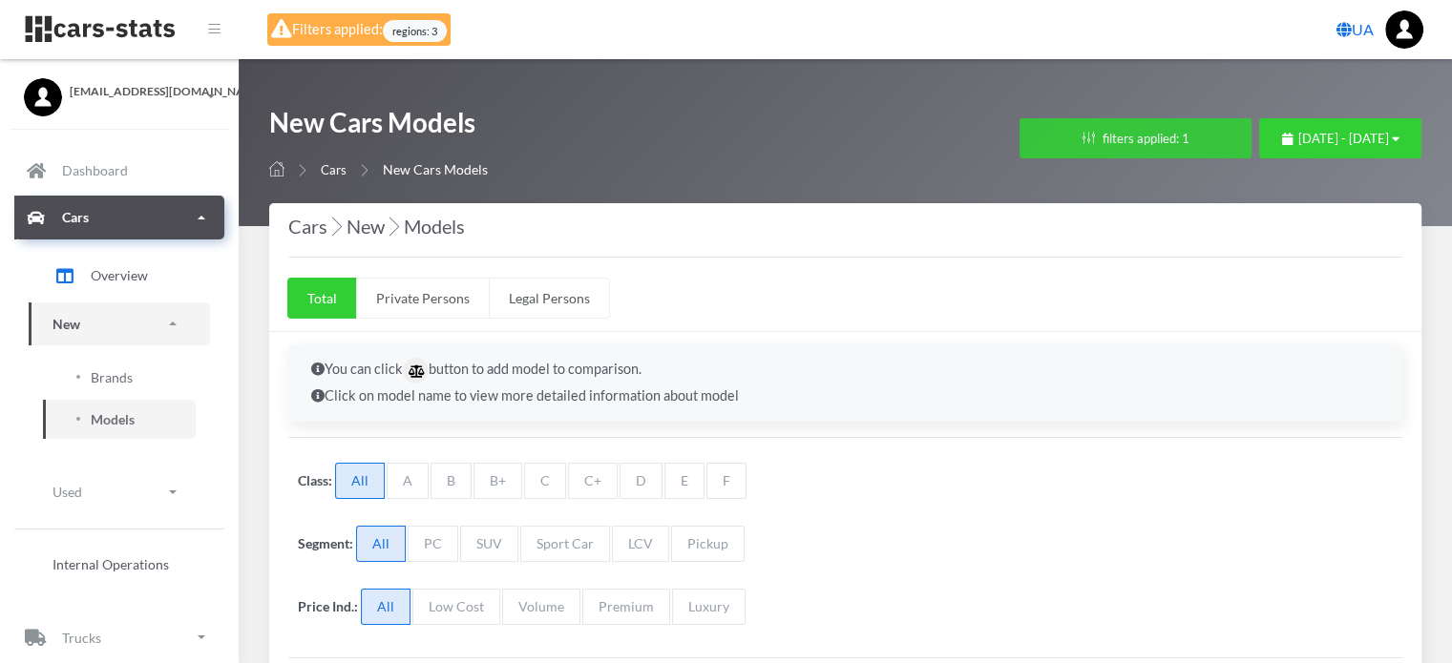
scroll to position [253, 0]
select select
select select "UA-26"
select select
select select "25"
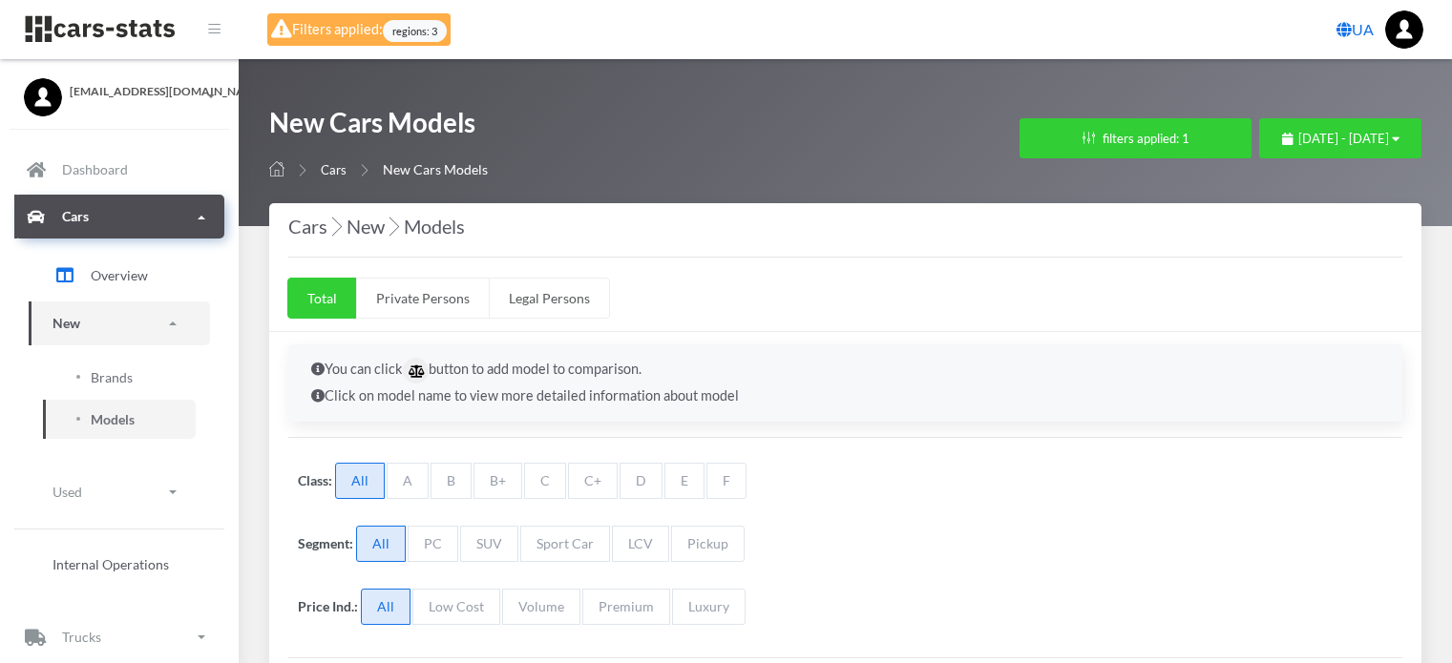
select select "FIAT"
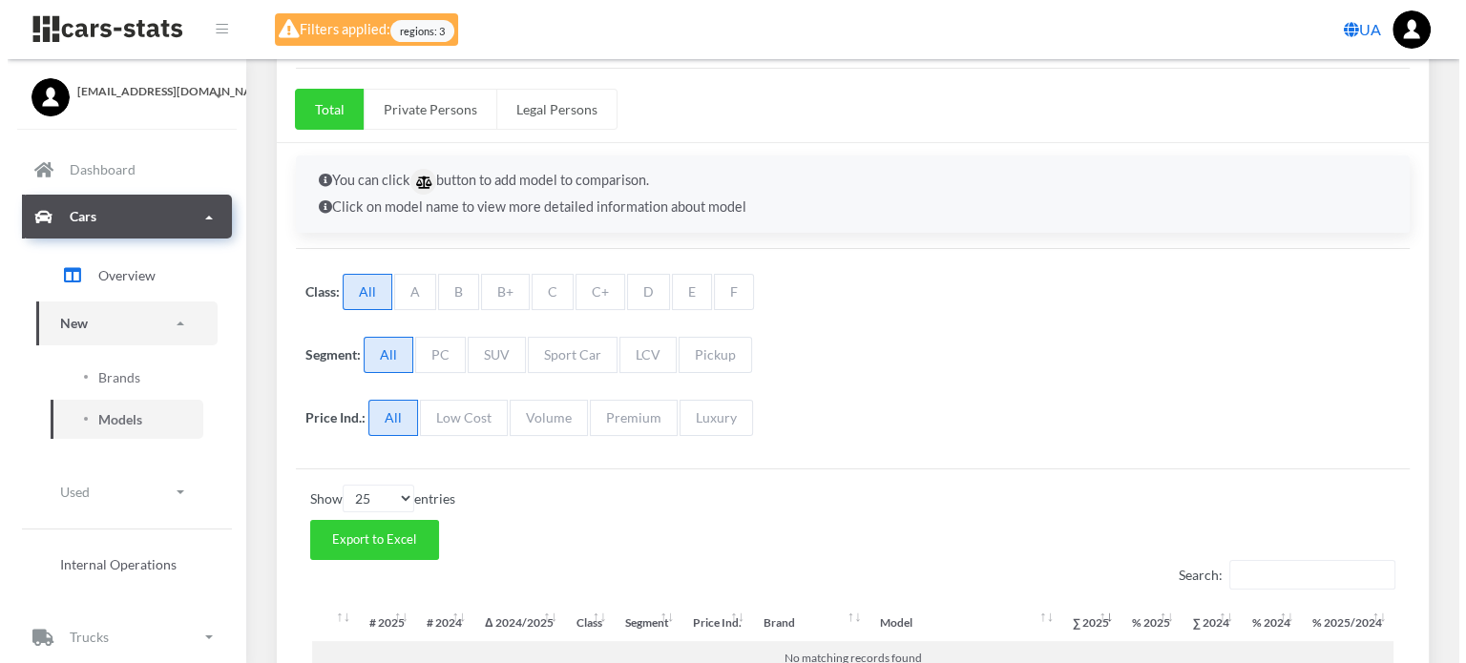
scroll to position [38, 0]
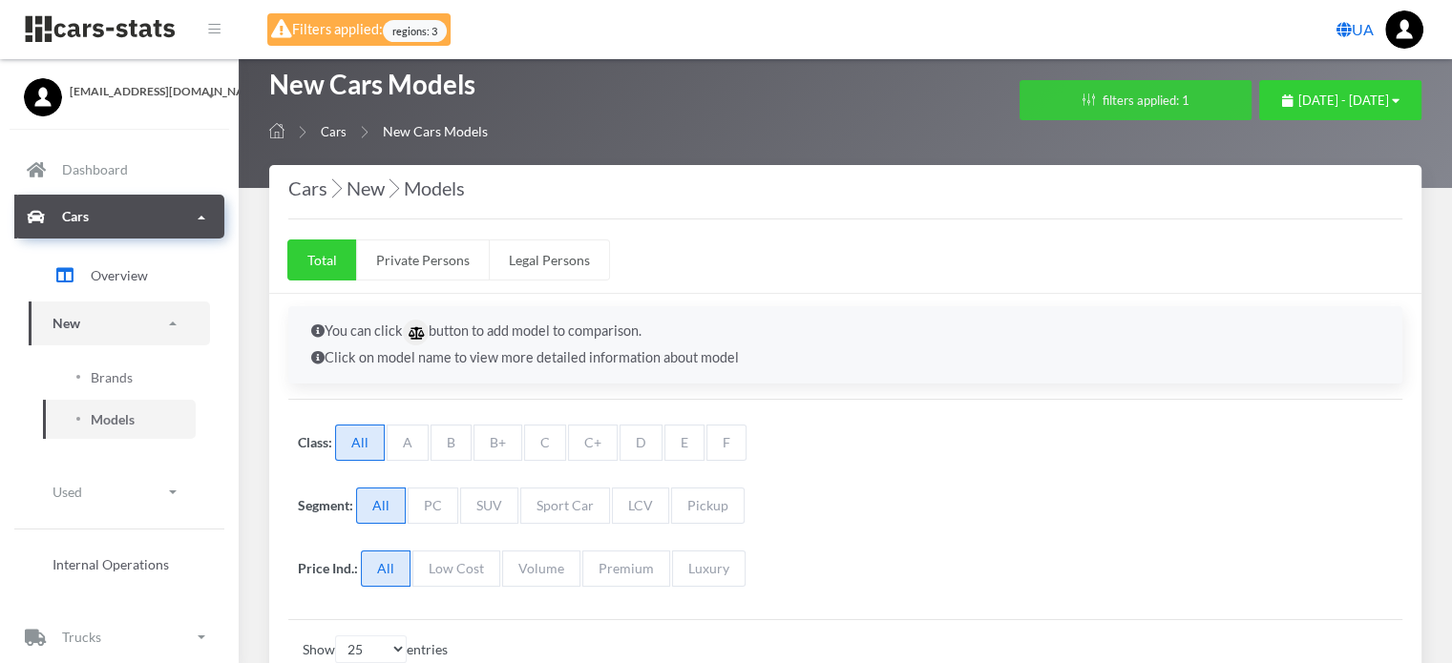
click at [1019, 101] on button "filters applied: 1" at bounding box center [1135, 100] width 232 height 40
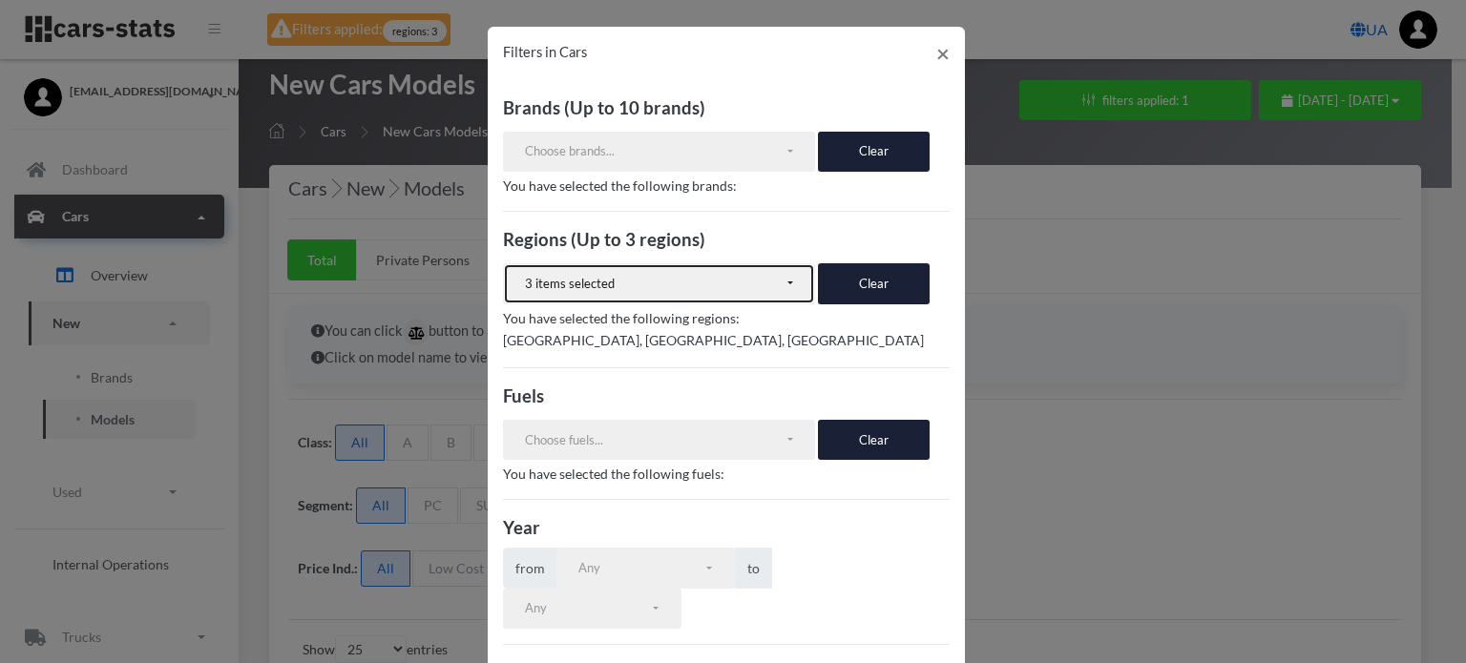
click at [708, 289] on div "3 items selected" at bounding box center [655, 284] width 260 height 19
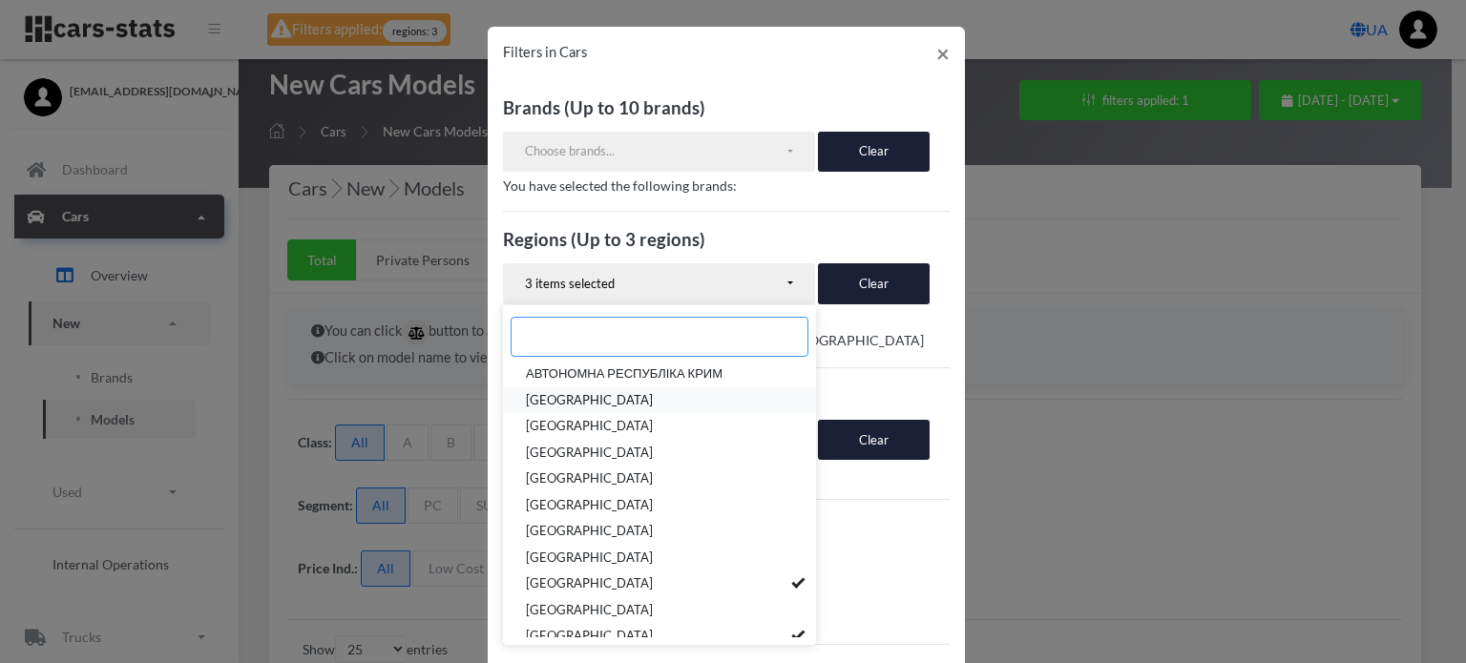
scroll to position [95, 0]
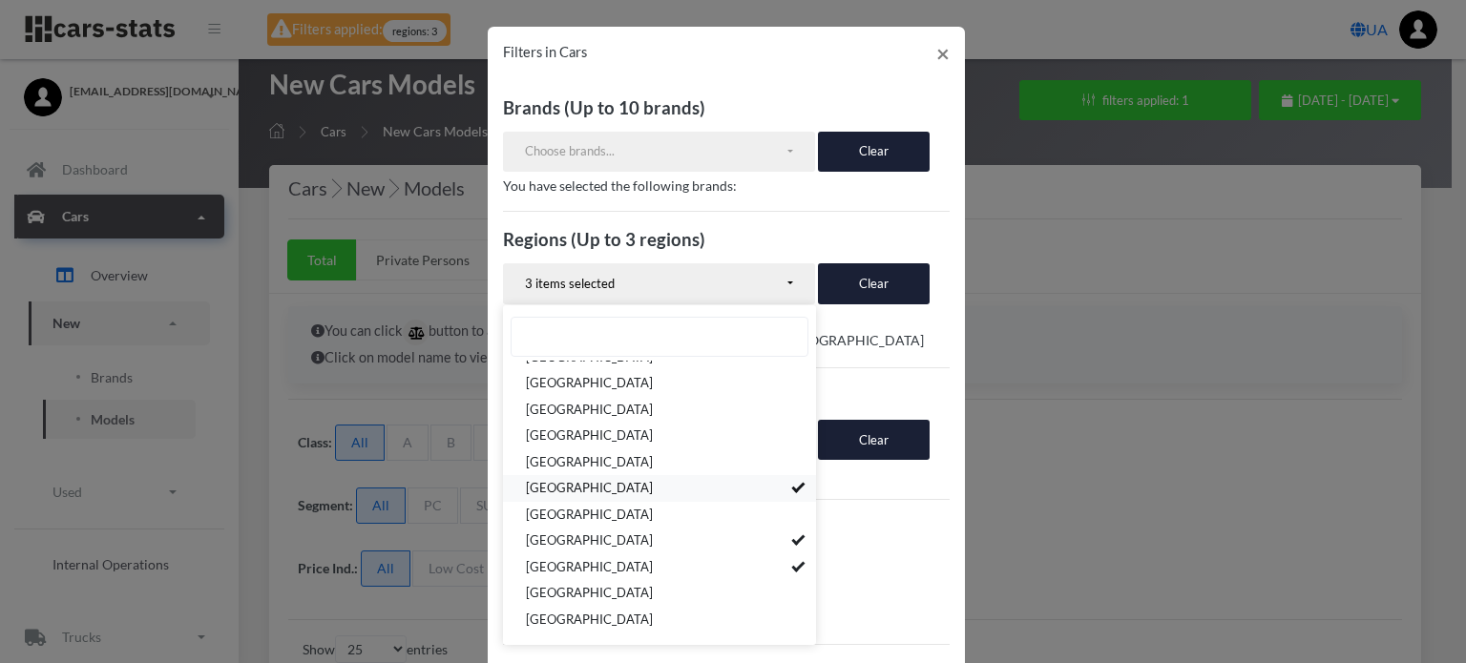
click at [738, 488] on link "[GEOGRAPHIC_DATA]" at bounding box center [659, 489] width 313 height 27
click at [733, 537] on link "[GEOGRAPHIC_DATA]" at bounding box center [659, 542] width 313 height 27
select select "UA-09"
click at [734, 564] on link "[GEOGRAPHIC_DATA]" at bounding box center [659, 568] width 313 height 27
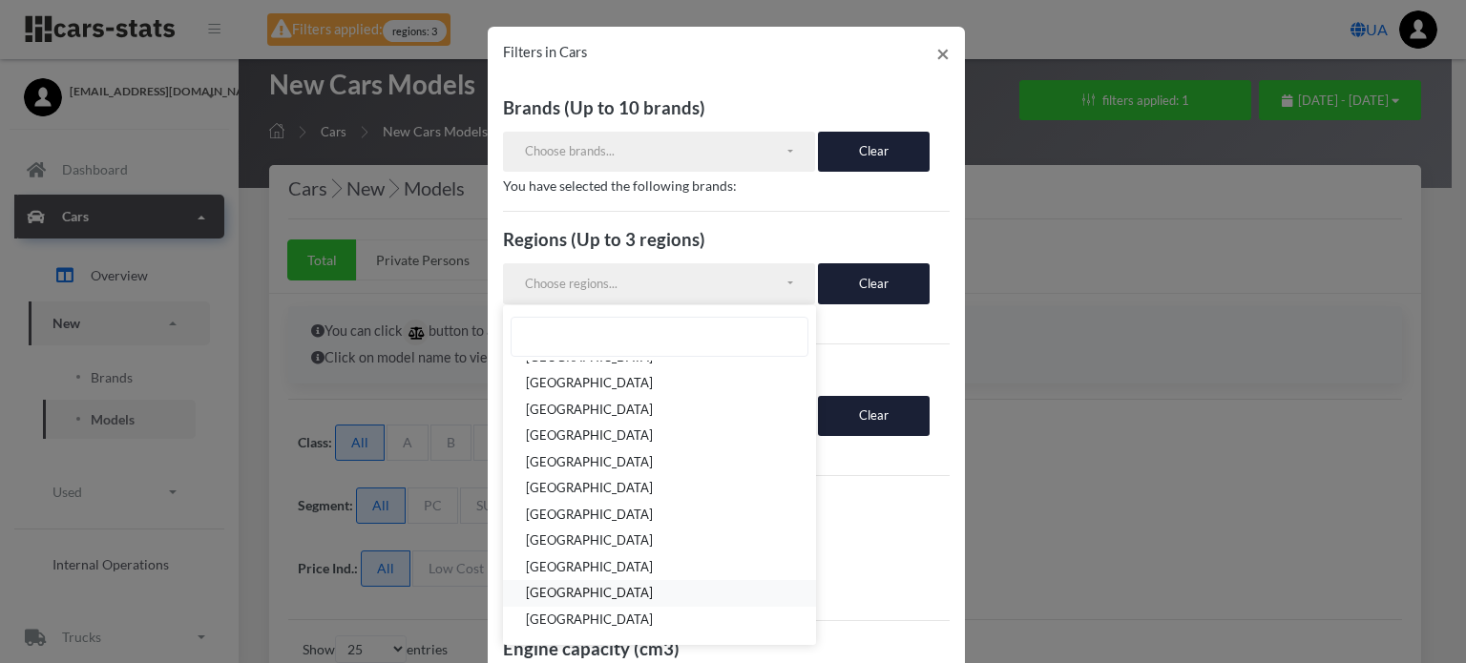
click at [724, 584] on link "[GEOGRAPHIC_DATA]" at bounding box center [659, 594] width 313 height 27
select select "UA-46"
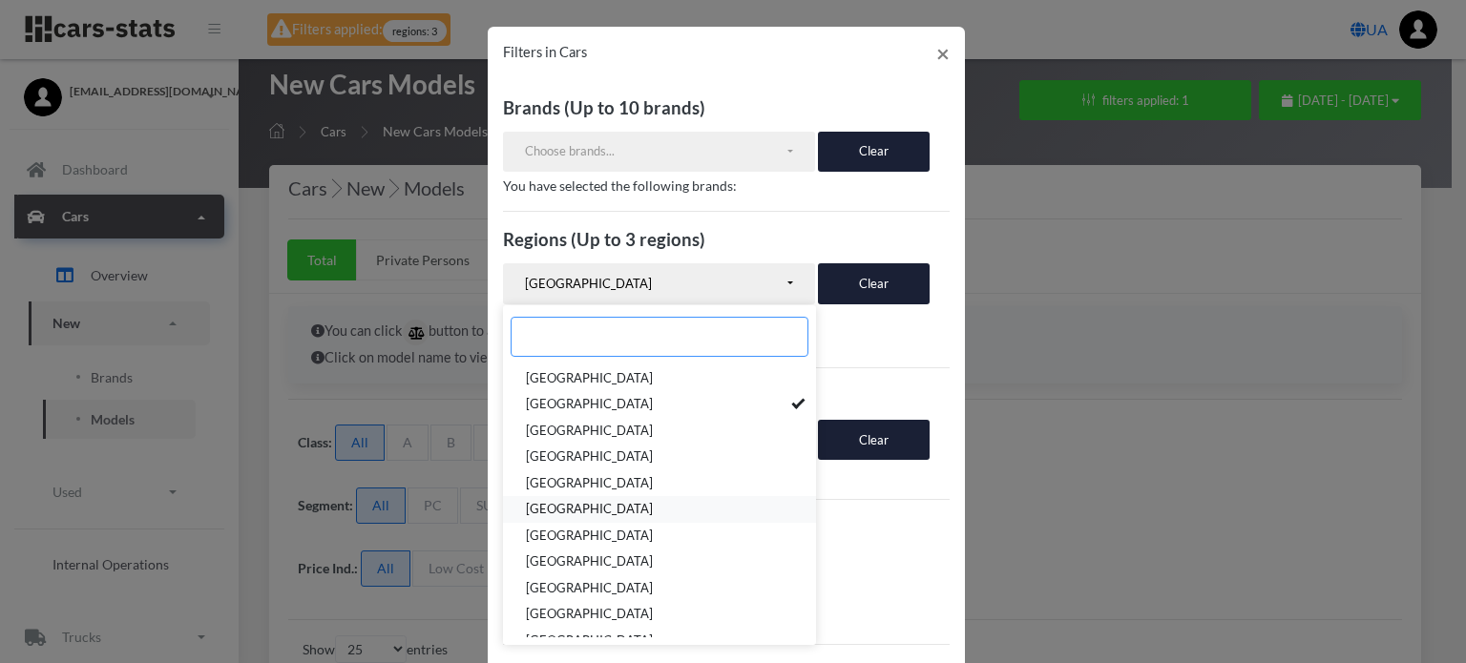
scroll to position [286, 0]
click at [683, 424] on link "[GEOGRAPHIC_DATA]" at bounding box center [659, 429] width 313 height 27
click at [676, 450] on link "[GEOGRAPHIC_DATA]" at bounding box center [659, 456] width 313 height 27
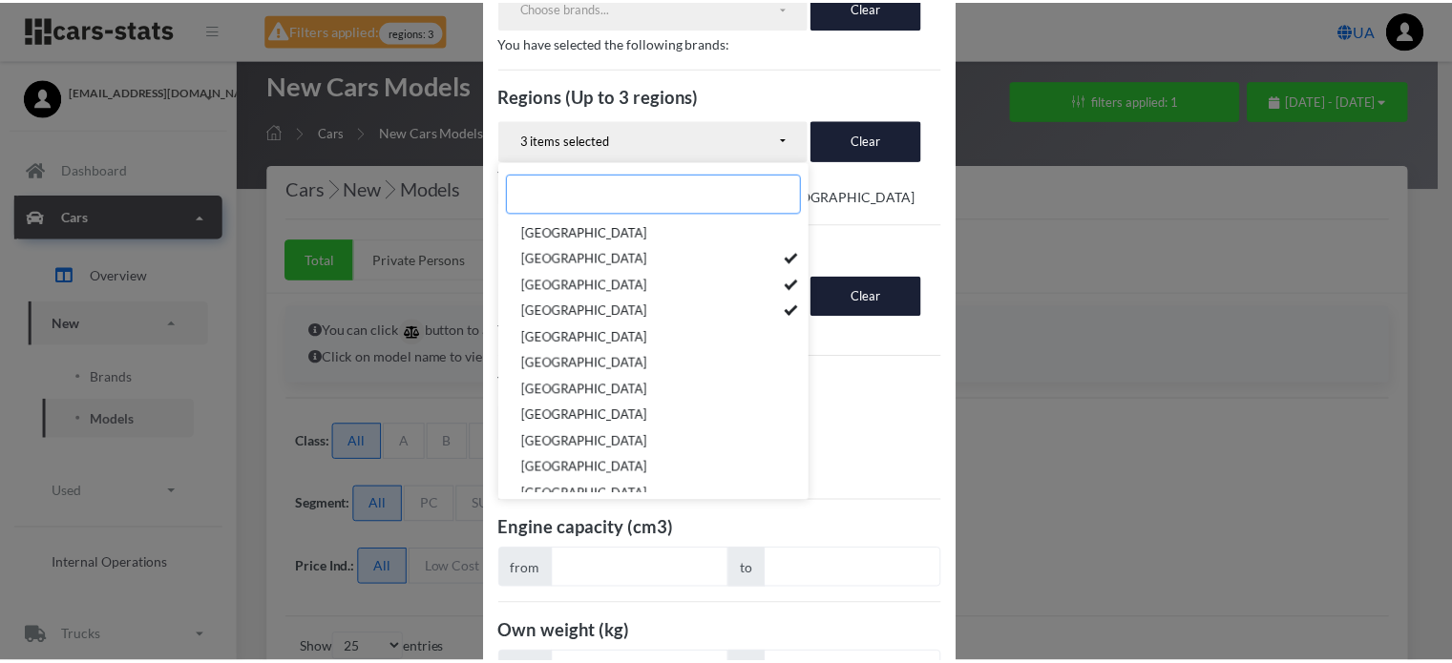
scroll to position [370, 0]
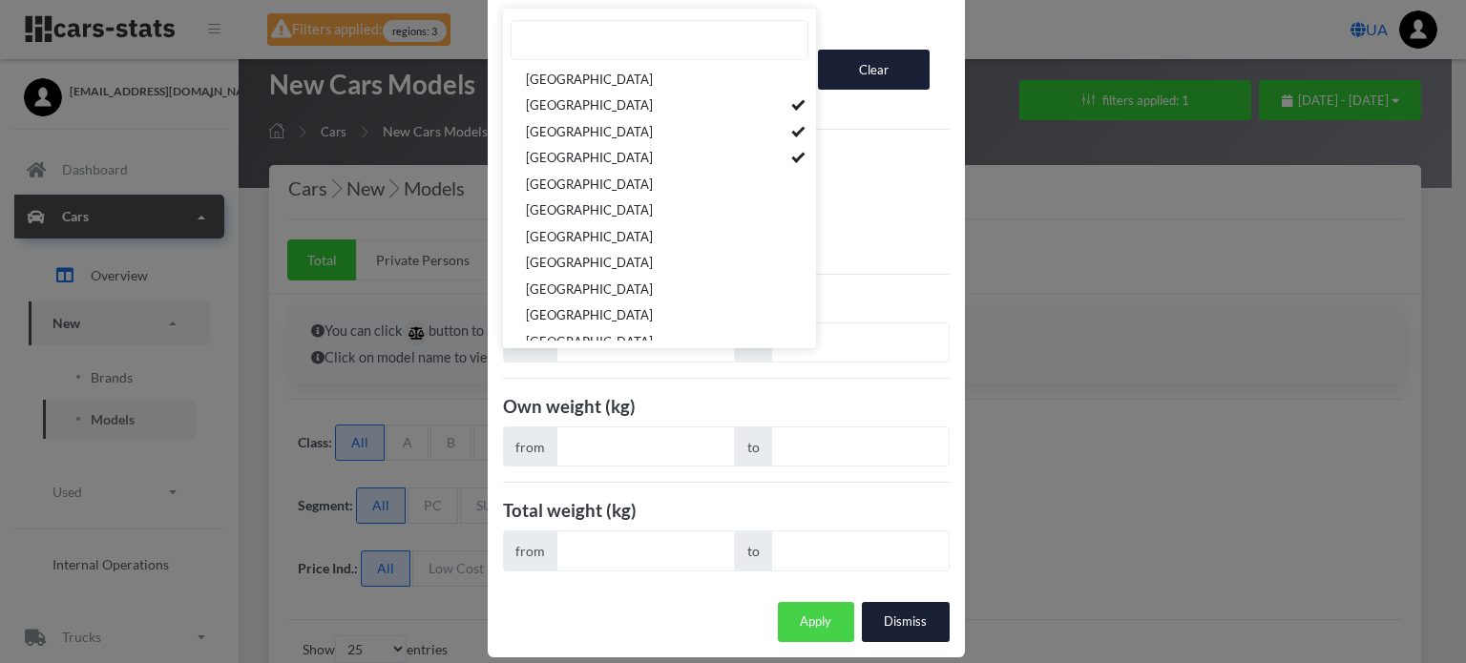
click at [813, 602] on button "Apply" at bounding box center [816, 622] width 76 height 40
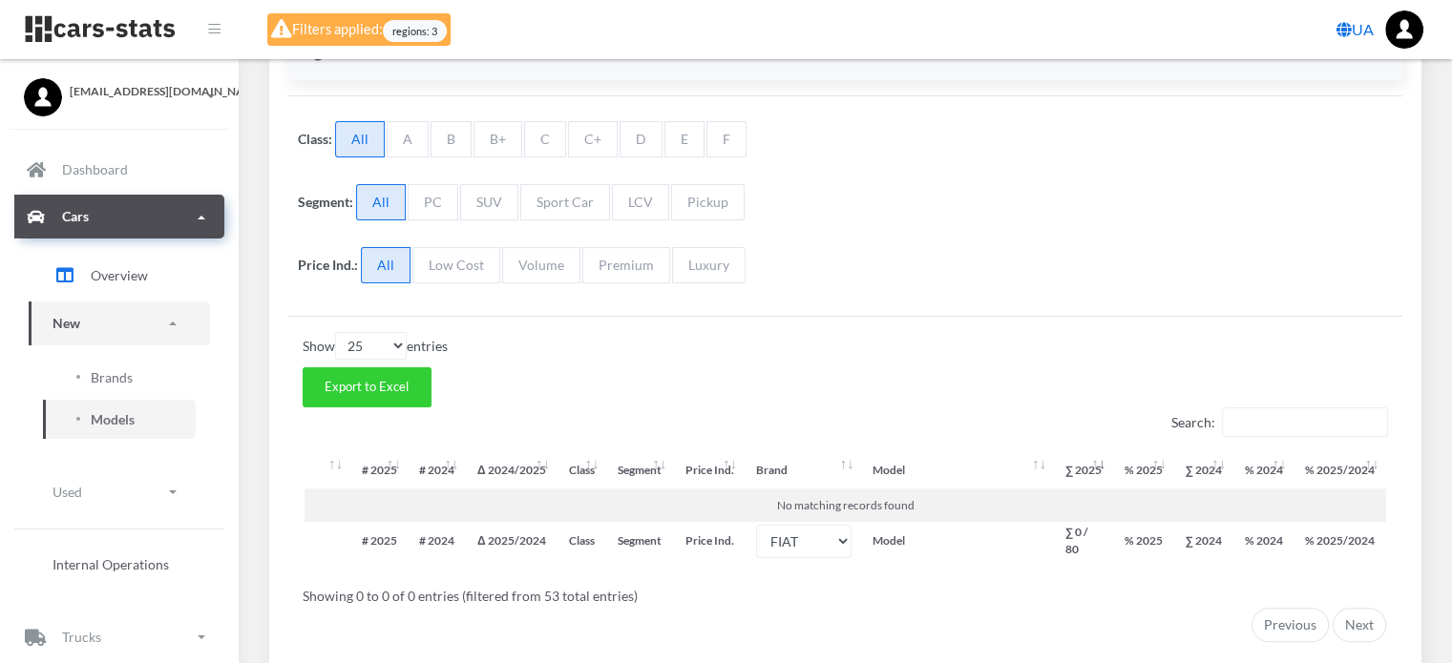
scroll to position [420, 0]
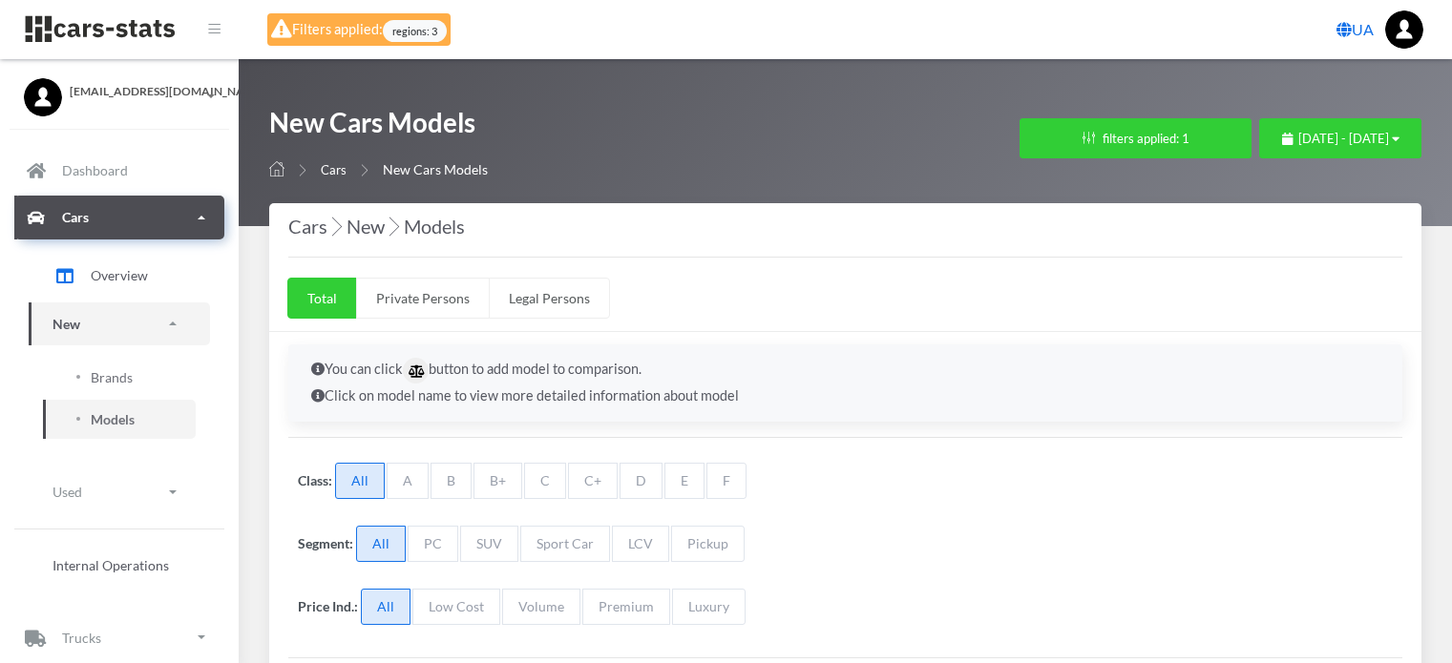
select select "25"
select select "FIAT"
click at [1019, 141] on button "filters applied: 1" at bounding box center [1135, 138] width 232 height 40
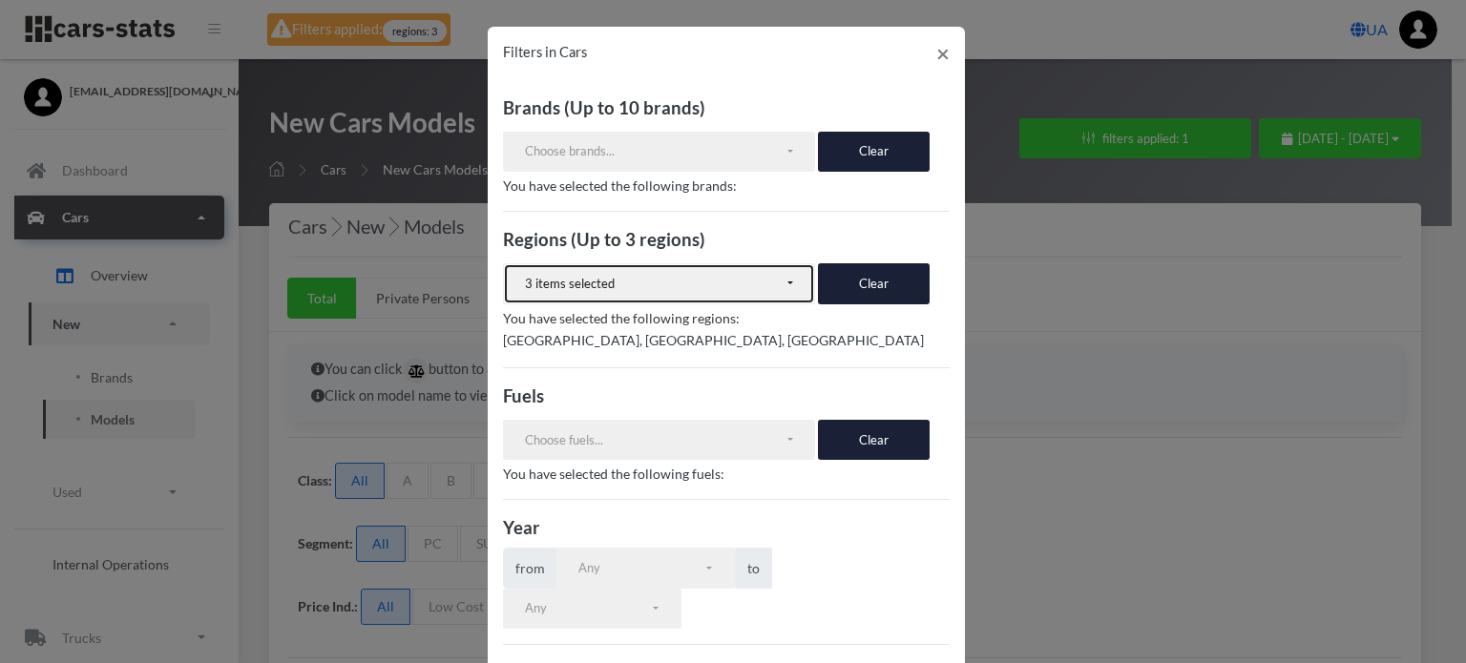
click at [687, 285] on div "3 items selected" at bounding box center [655, 284] width 260 height 19
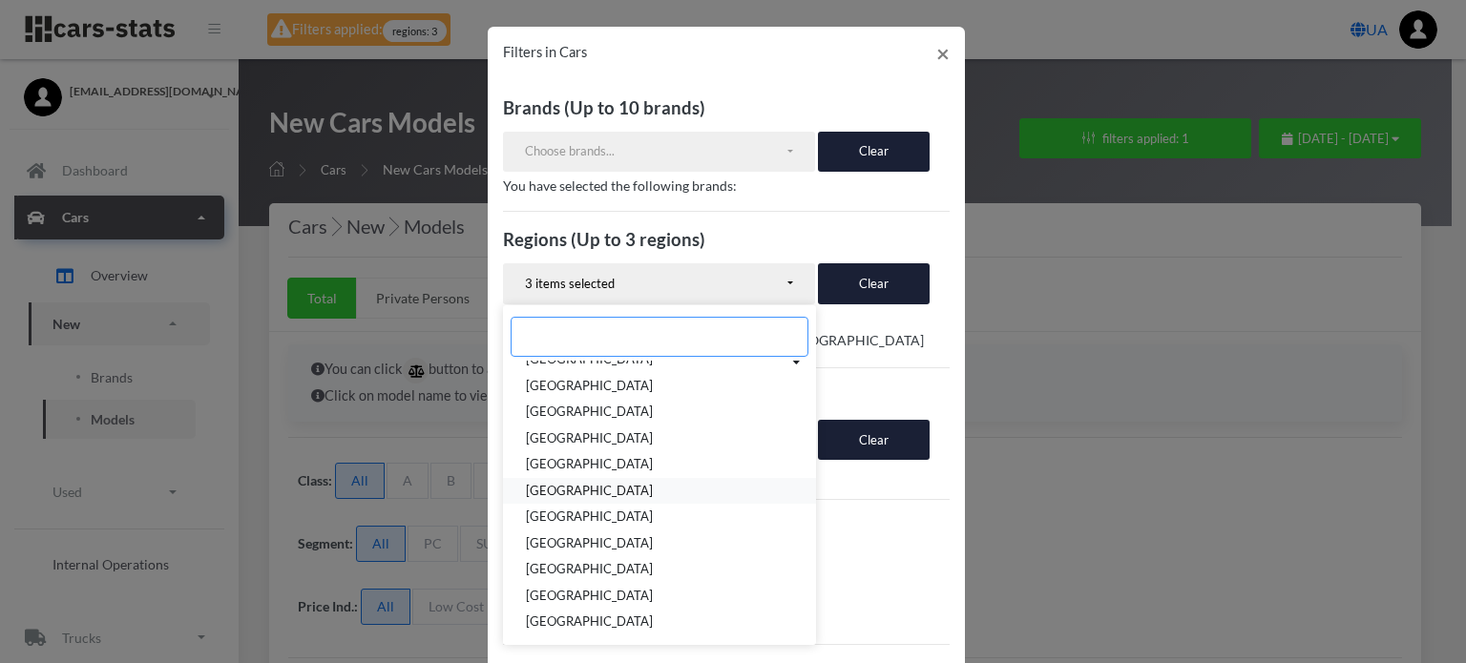
scroll to position [286, 0]
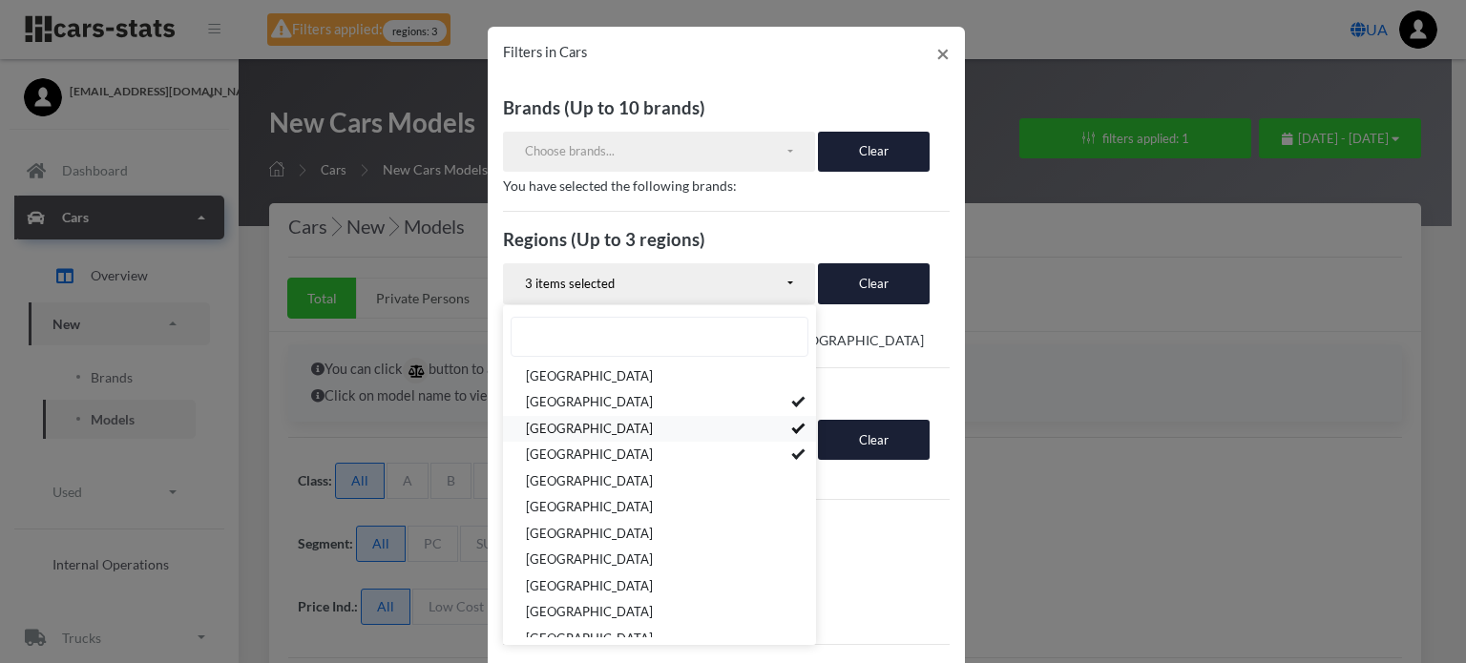
click at [630, 430] on span "[GEOGRAPHIC_DATA]" at bounding box center [589, 429] width 127 height 19
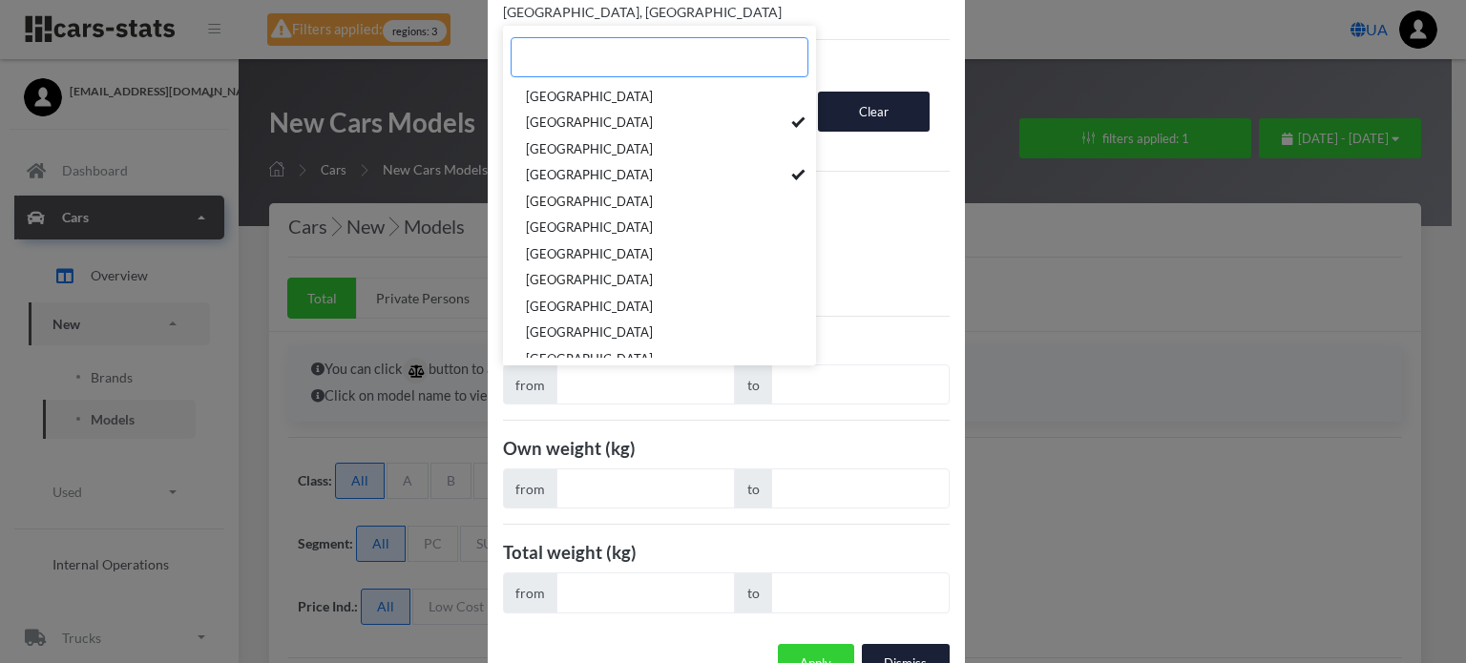
scroll to position [347, 0]
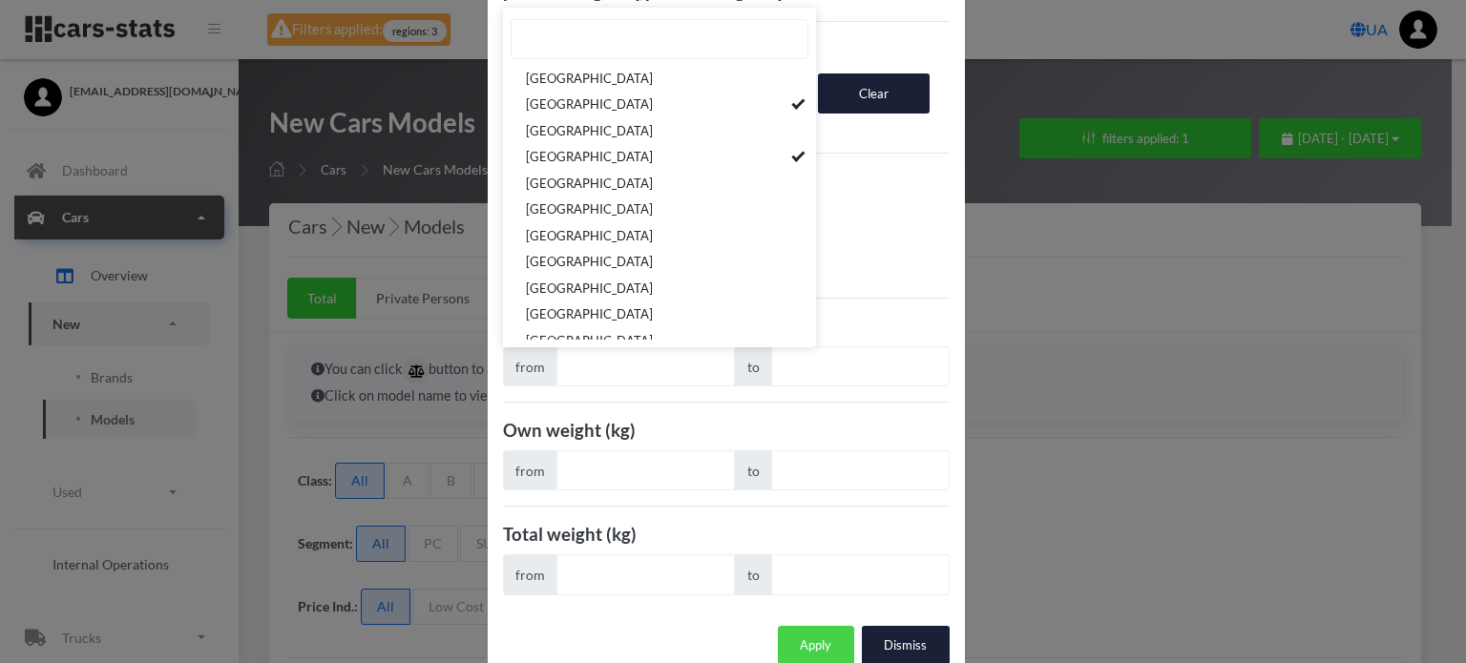
click at [800, 626] on button "Apply" at bounding box center [816, 646] width 76 height 40
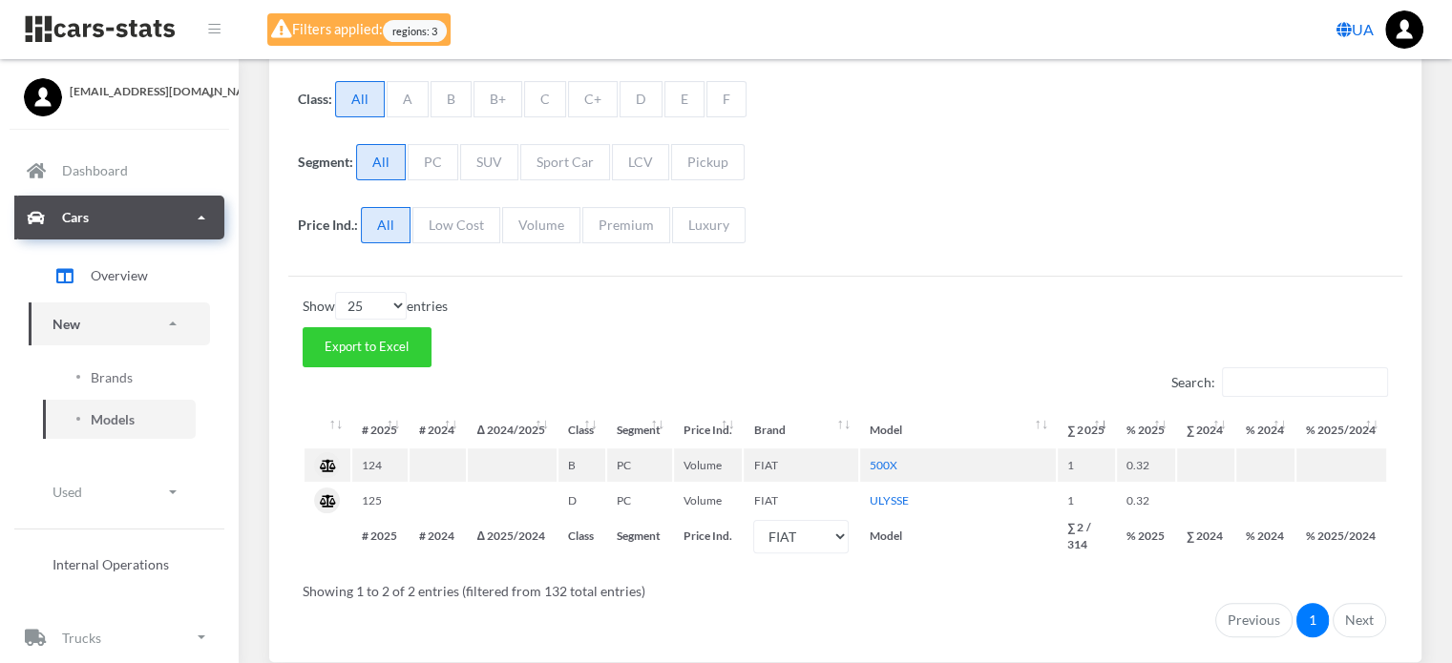
scroll to position [439, 0]
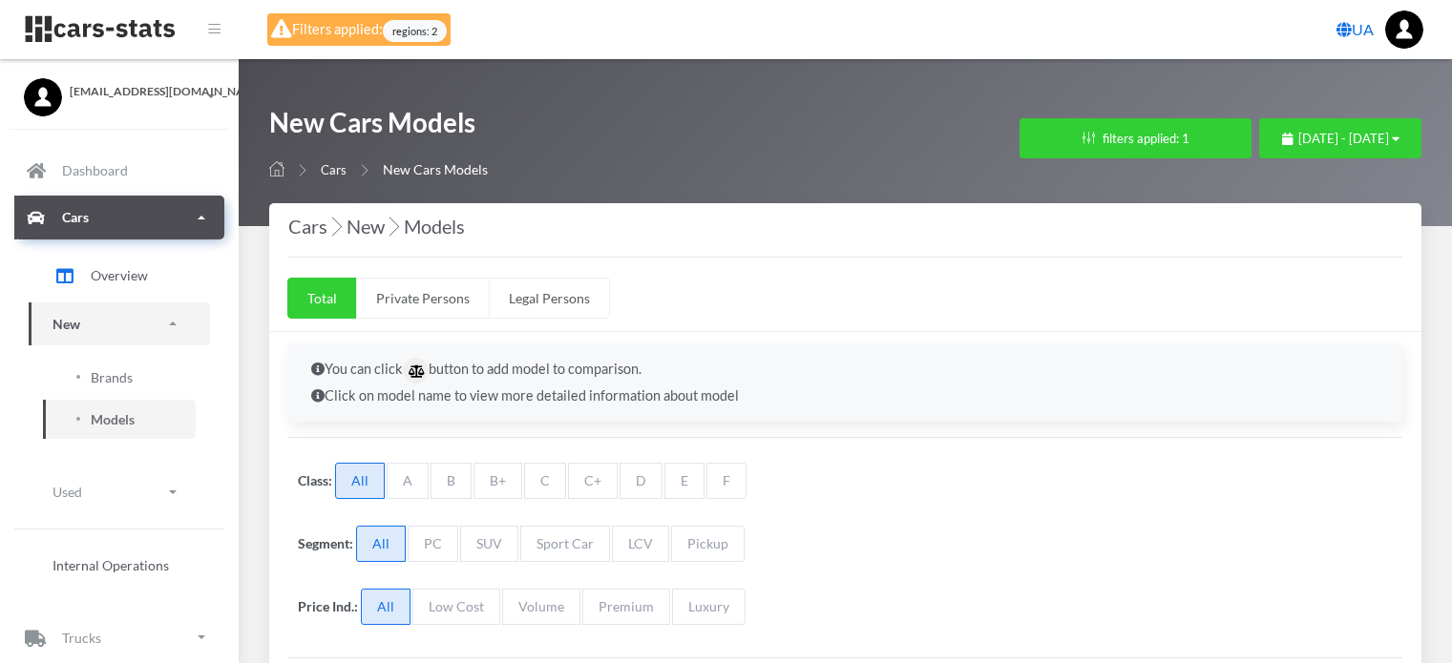
select select
select select "UA-46"
select select
select select "25"
select select "FIAT"
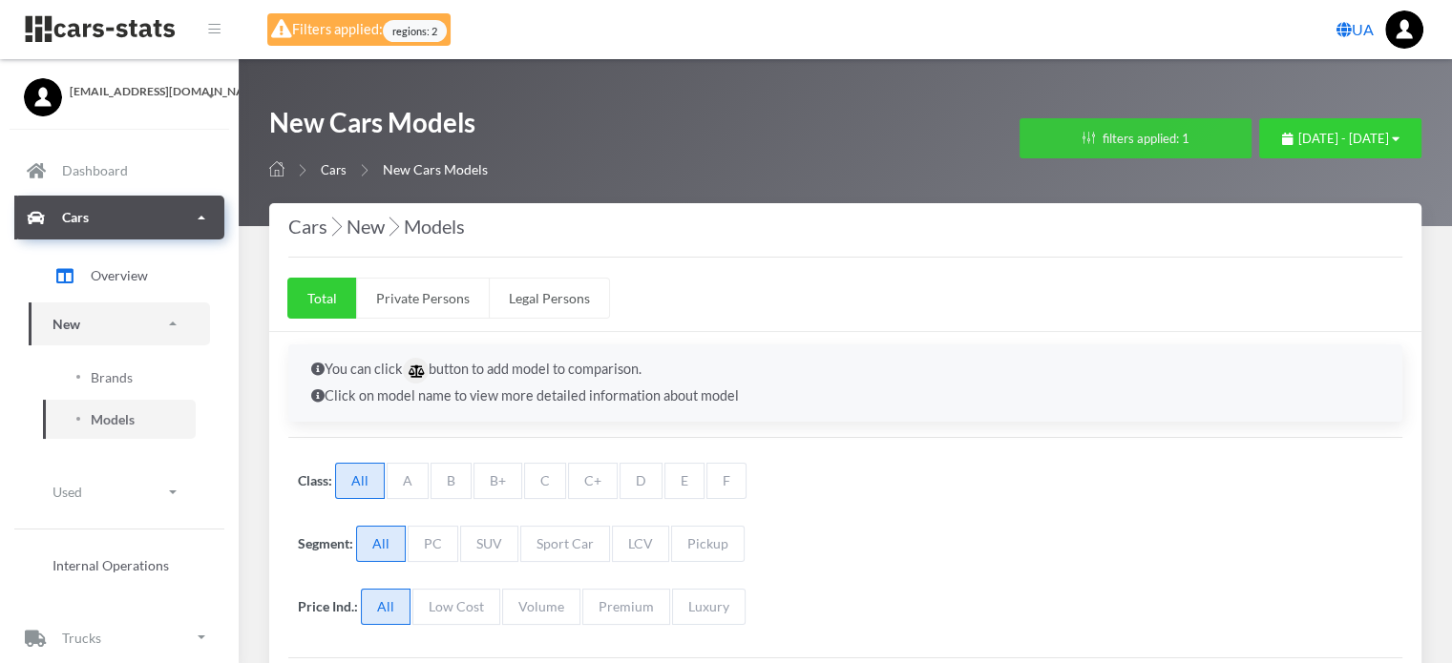
click at [1019, 136] on button "filters applied: 1" at bounding box center [1135, 138] width 232 height 40
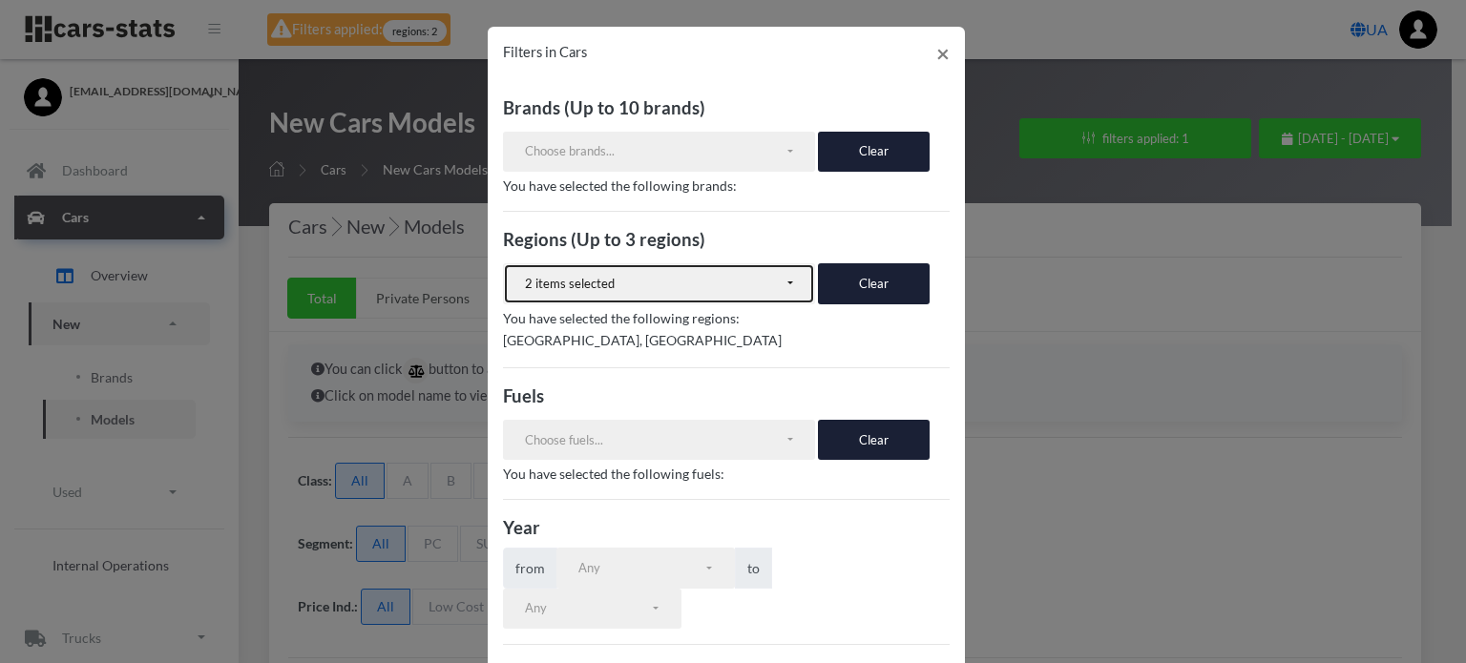
click at [704, 280] on div "2 items selected" at bounding box center [655, 284] width 260 height 19
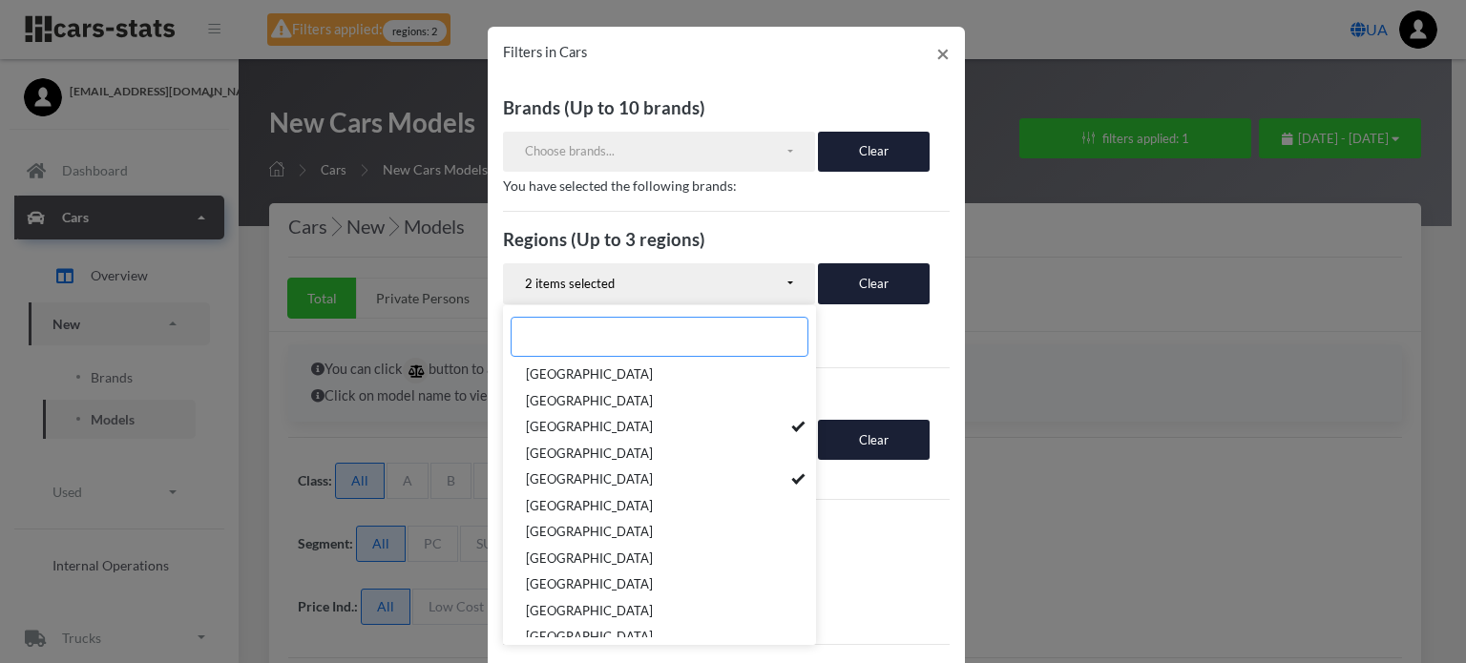
scroll to position [286, 0]
click at [677, 461] on link "[GEOGRAPHIC_DATA]" at bounding box center [659, 456] width 313 height 27
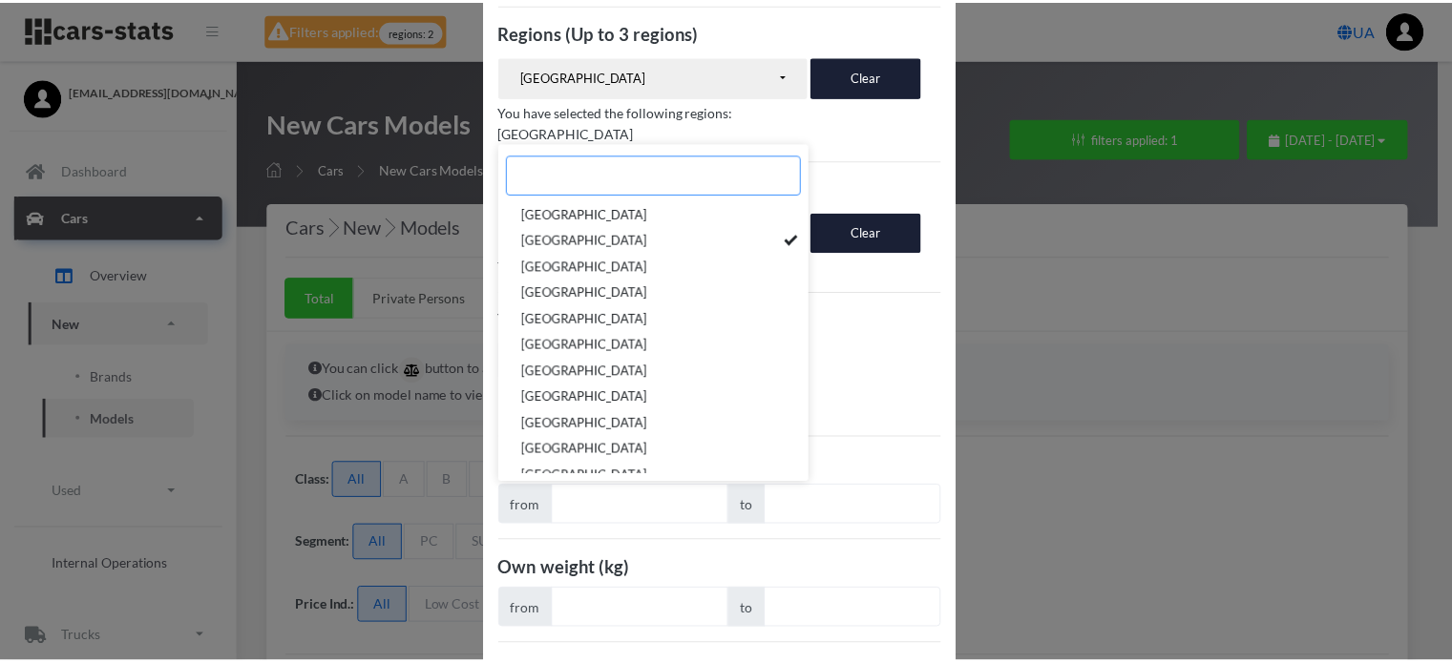
scroll to position [347, 0]
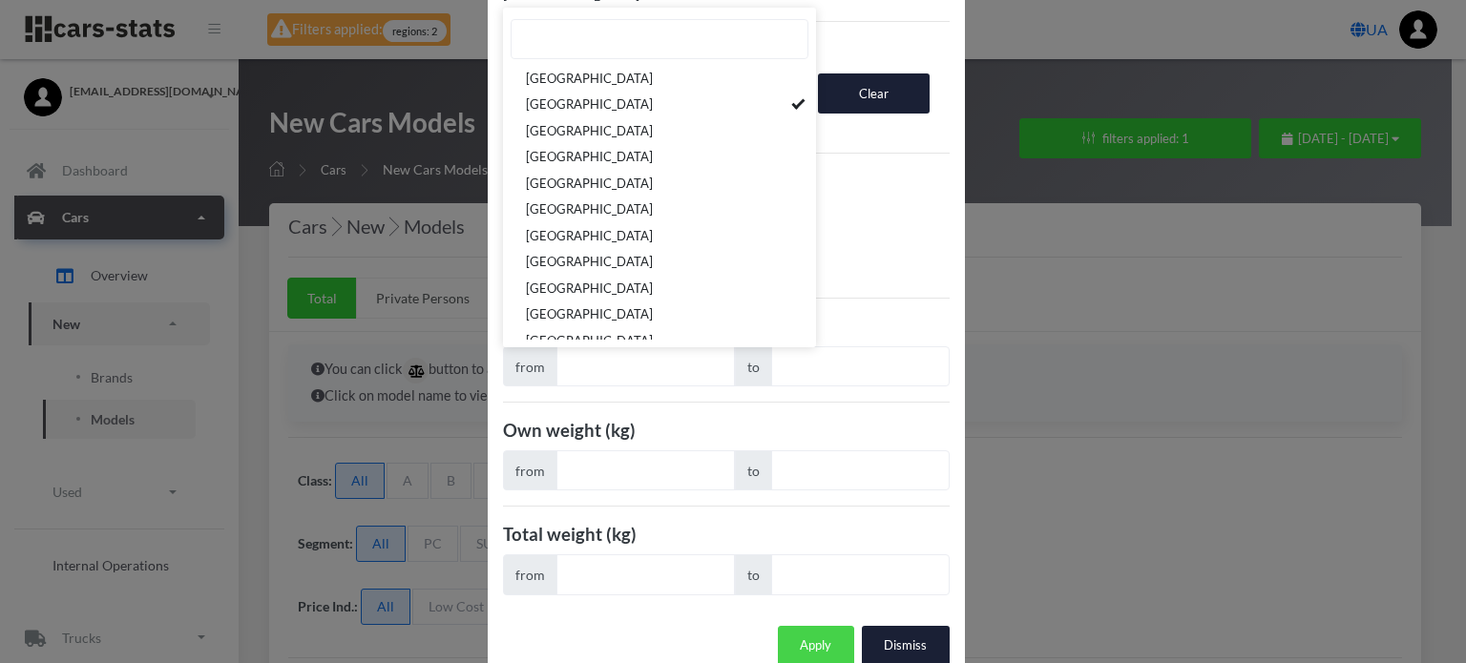
click at [811, 626] on button "Apply" at bounding box center [816, 646] width 76 height 40
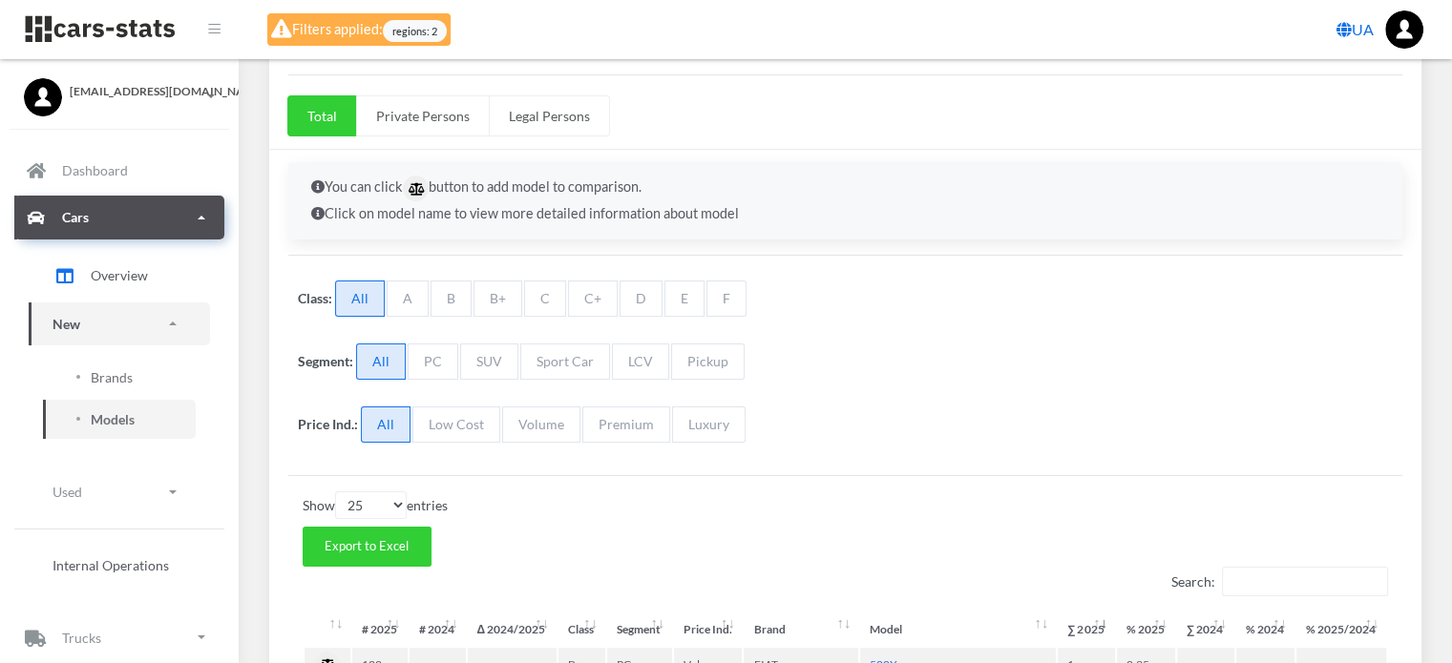
scroll to position [454, 0]
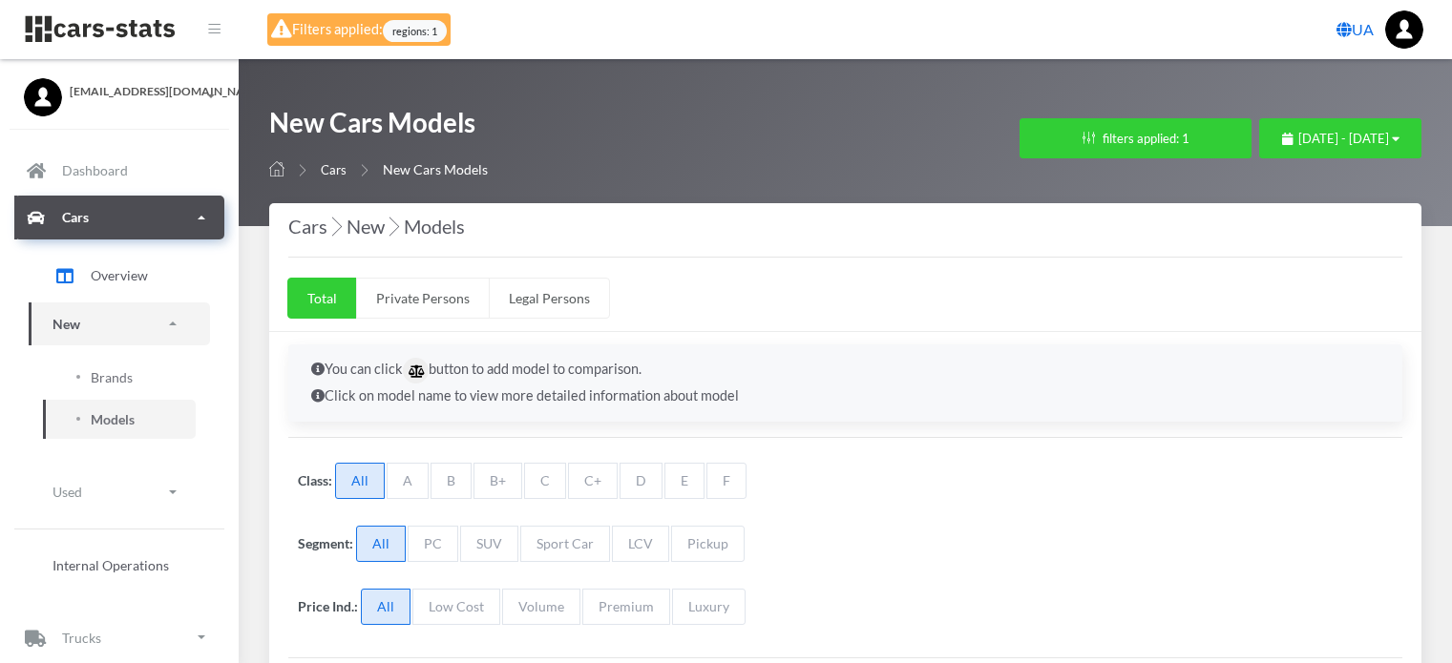
select select "25"
select select "FIAT"
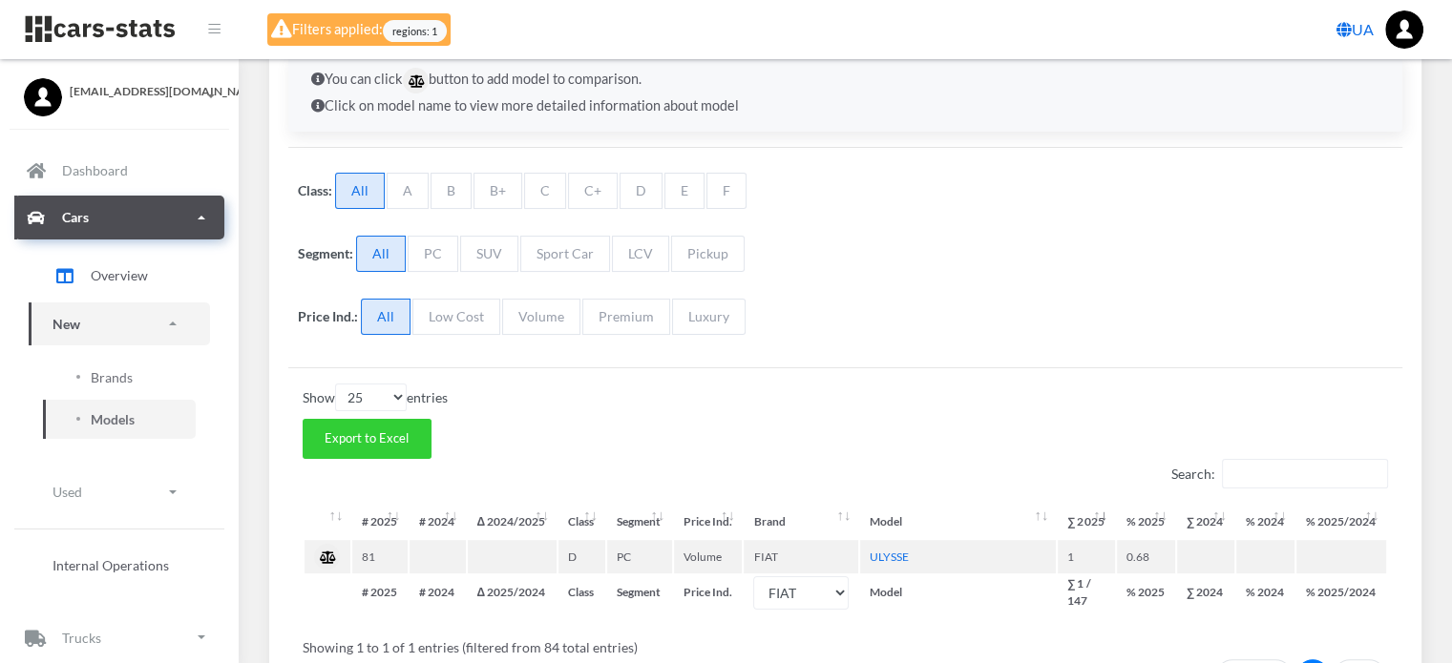
scroll to position [420, 0]
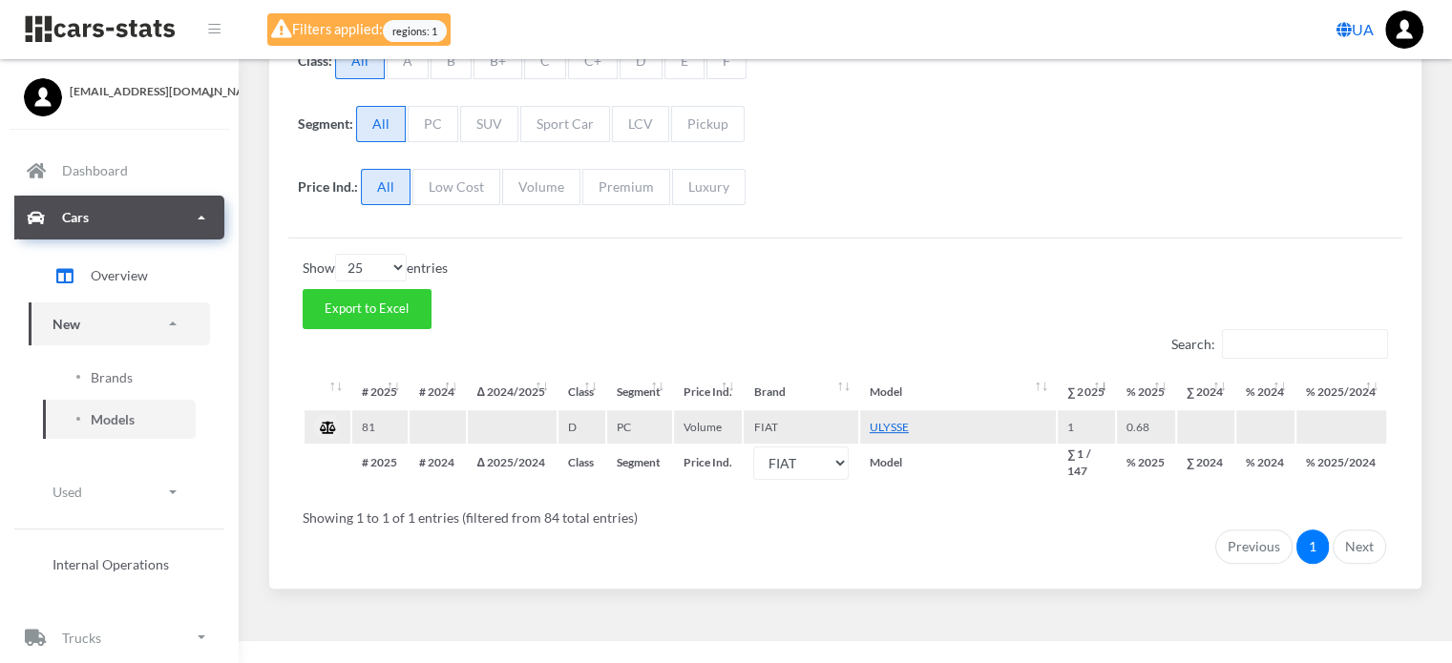
click at [893, 422] on link "ULYSSE" at bounding box center [889, 427] width 39 height 14
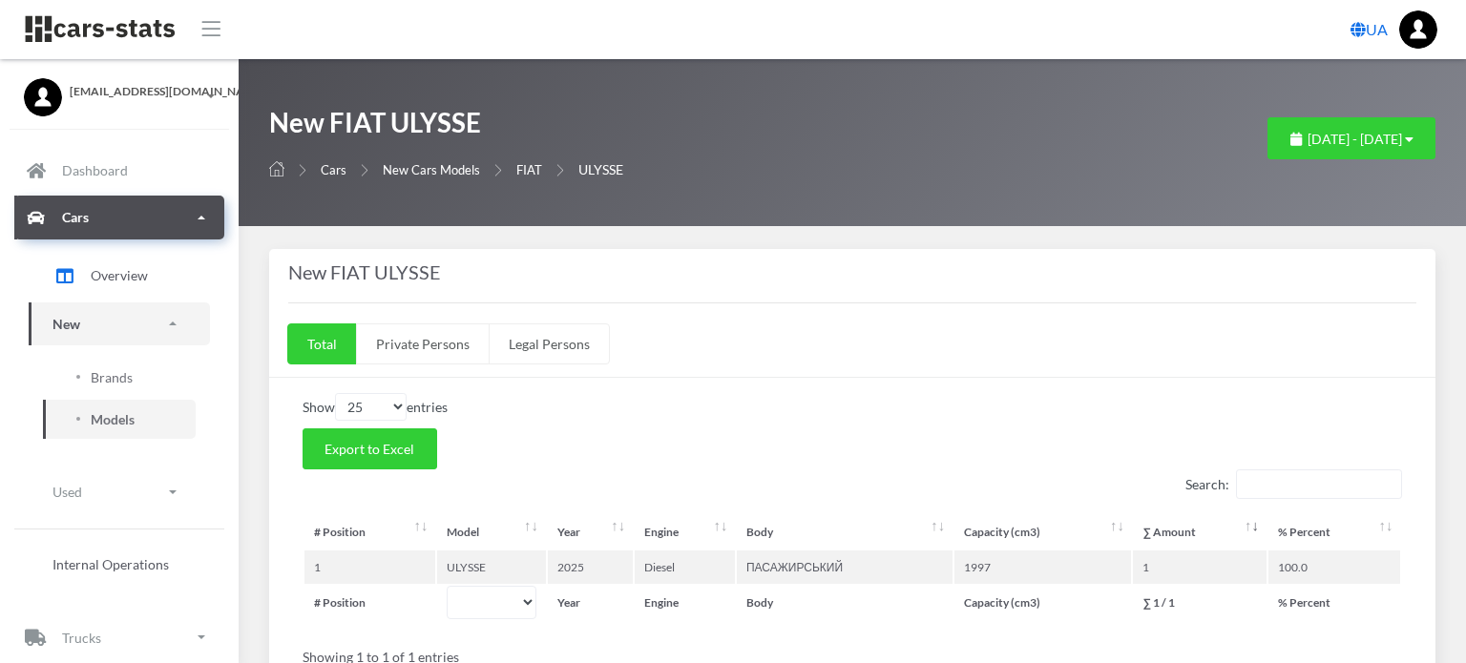
select select "25"
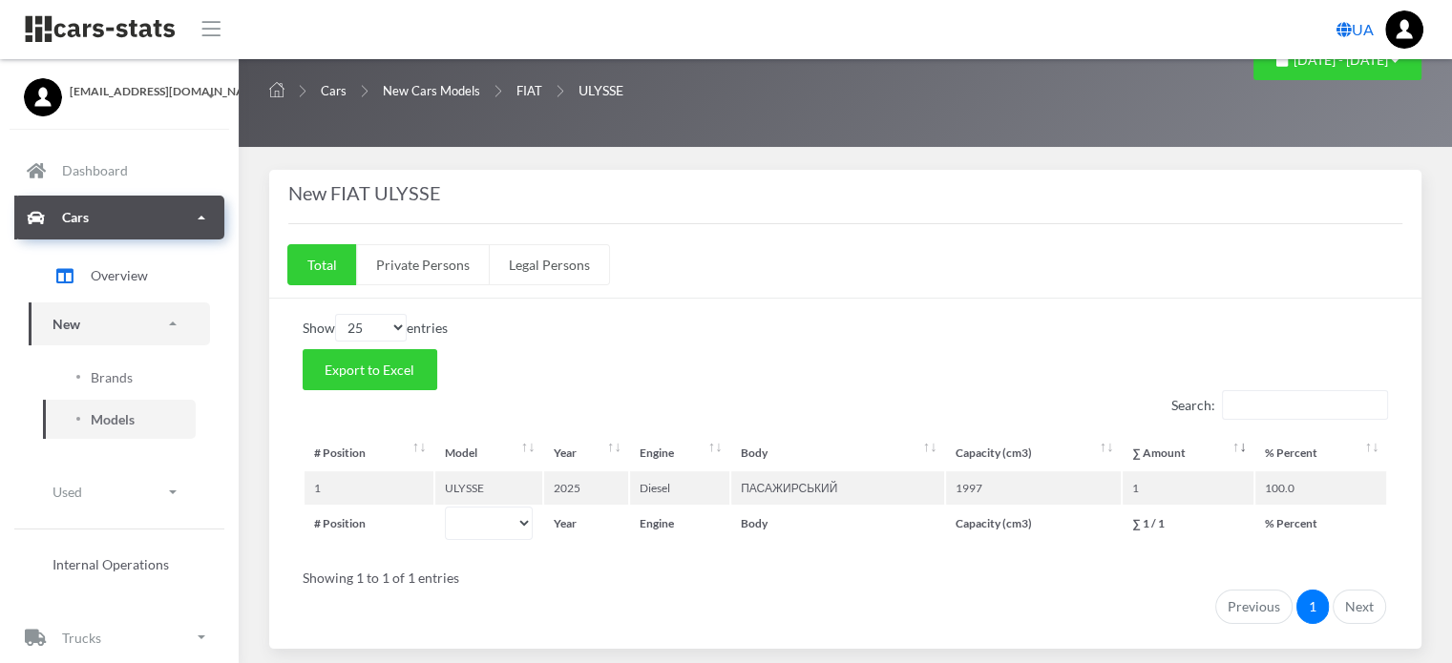
scroll to position [141, 0]
